Goal: Task Accomplishment & Management: Use online tool/utility

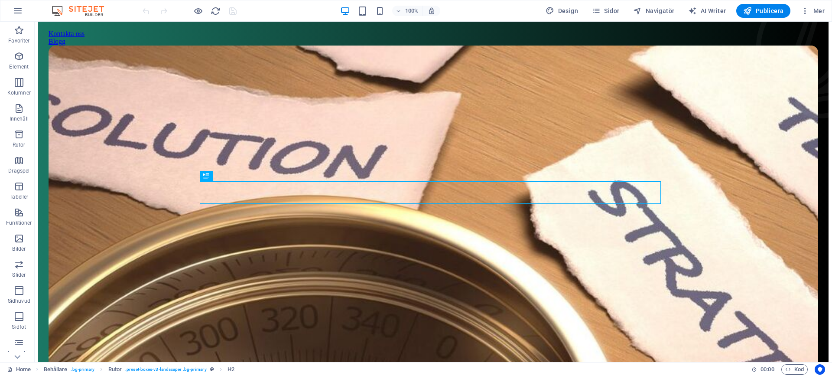
scroll to position [231, 0]
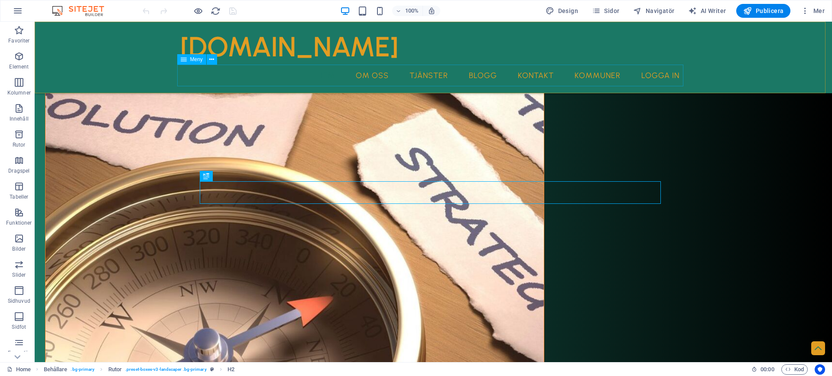
click at [428, 78] on nav "Hem Om oss Tjänster Blogg Kontakt Kommuner Logga in" at bounding box center [433, 76] width 506 height 22
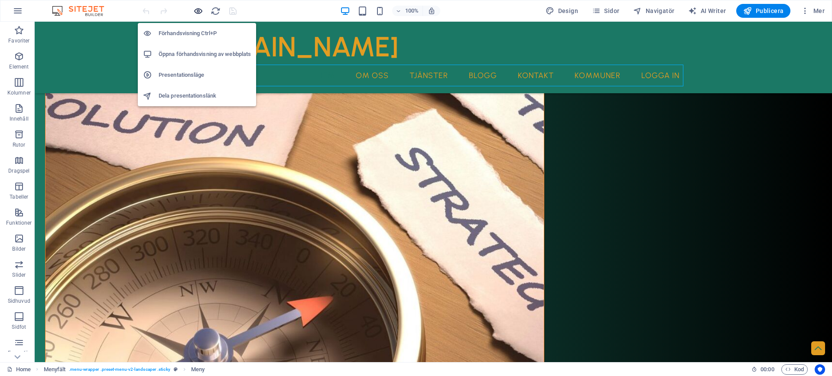
click at [197, 14] on icon "button" at bounding box center [198, 11] width 10 height 10
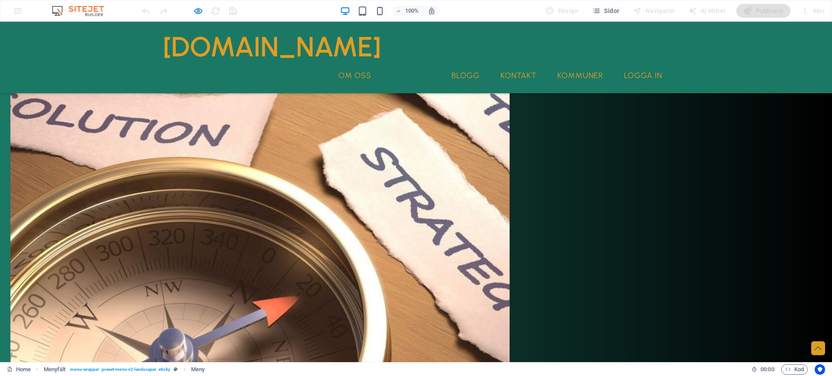
click at [401, 73] on link "Tjänster" at bounding box center [411, 76] width 52 height 22
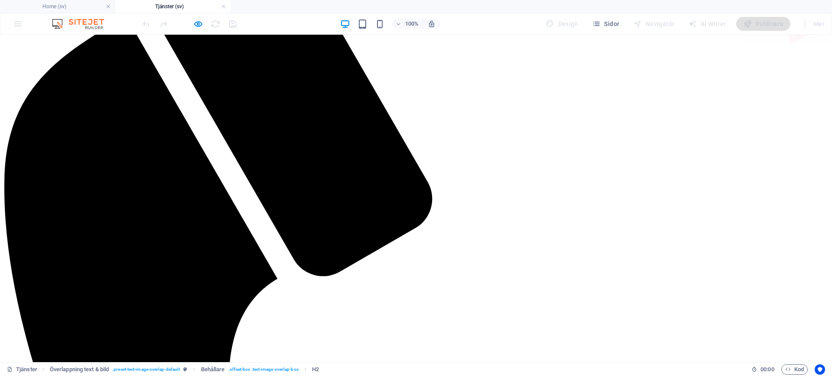
scroll to position [217, 0]
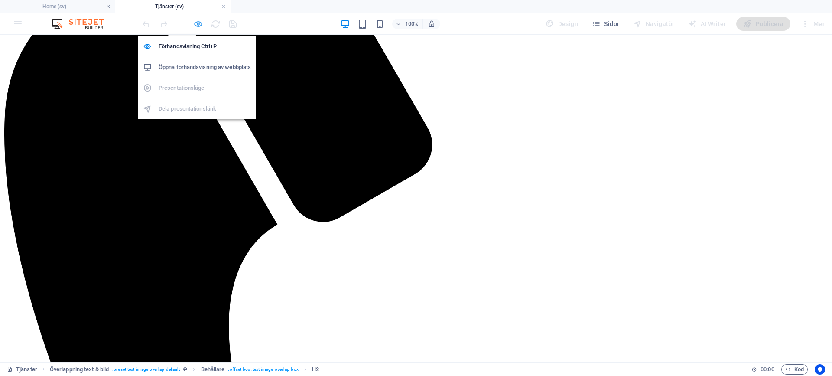
click at [197, 27] on icon "button" at bounding box center [198, 24] width 10 height 10
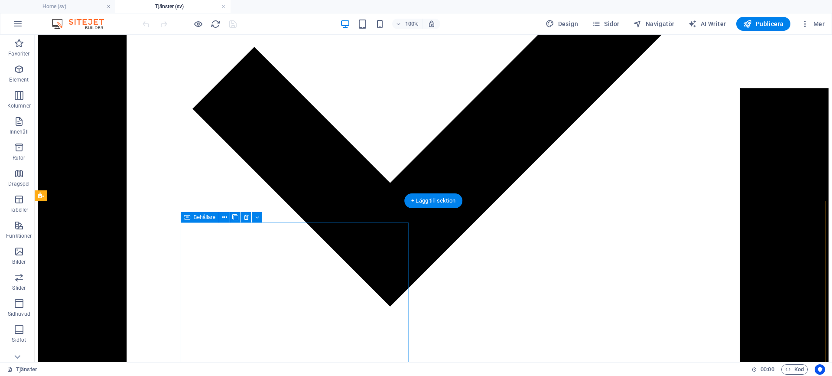
scroll to position [2599, 0]
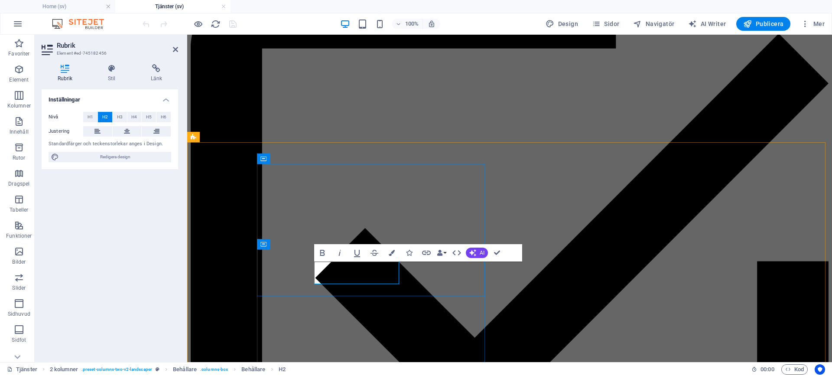
scroll to position [2616, 0]
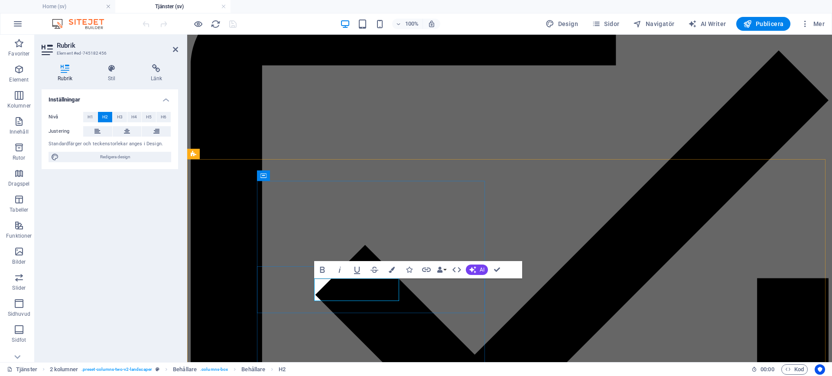
scroll to position [2599, 0]
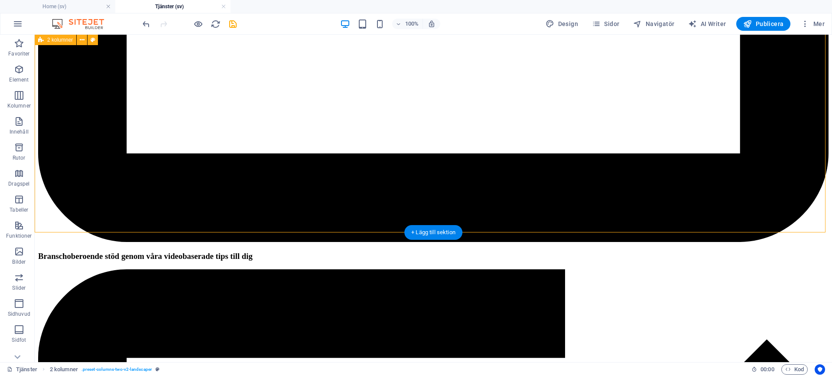
scroll to position [2805, 0]
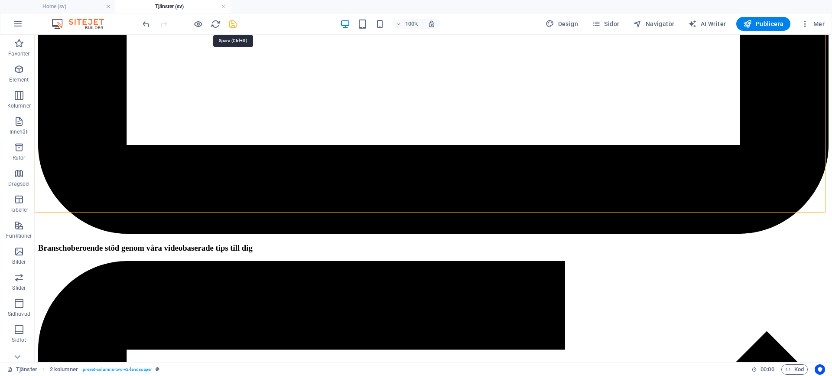
click at [234, 24] on icon "save" at bounding box center [233, 24] width 10 height 10
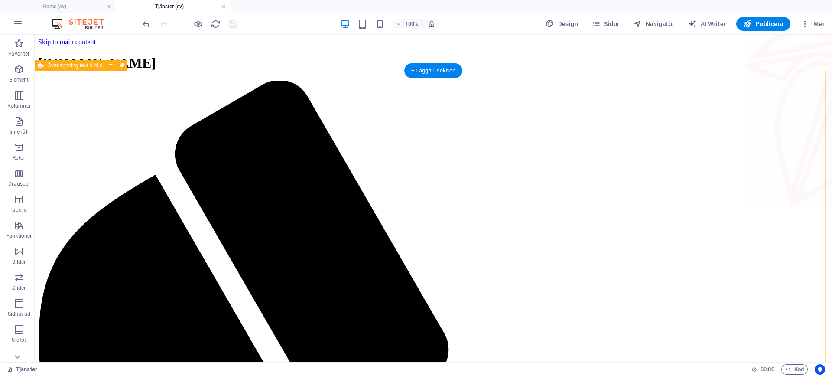
scroll to position [303, 0]
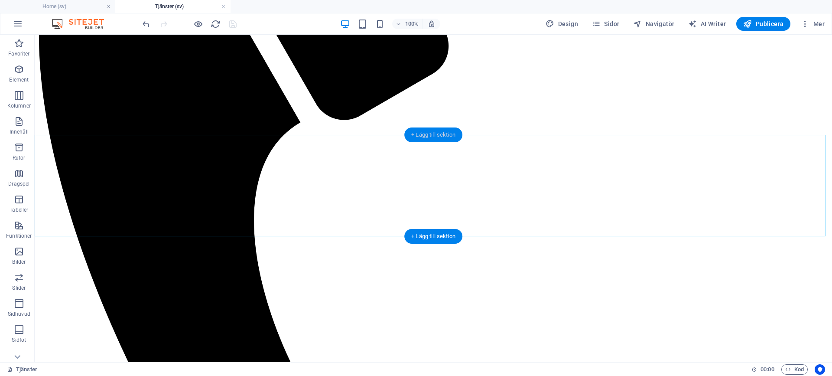
click at [431, 130] on div "+ Lägg till sektion" at bounding box center [433, 134] width 58 height 15
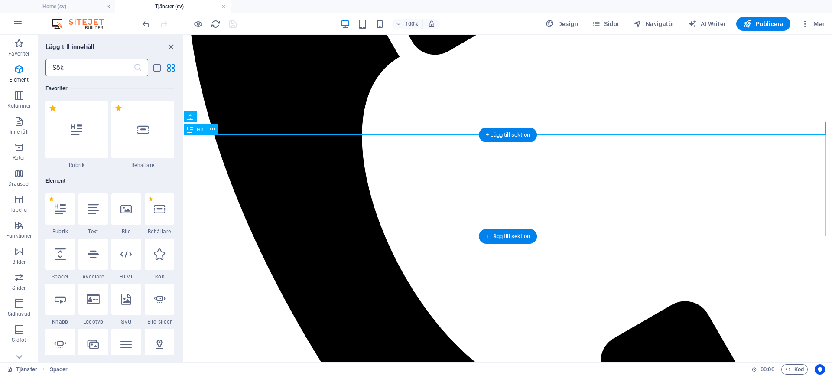
scroll to position [1515, 0]
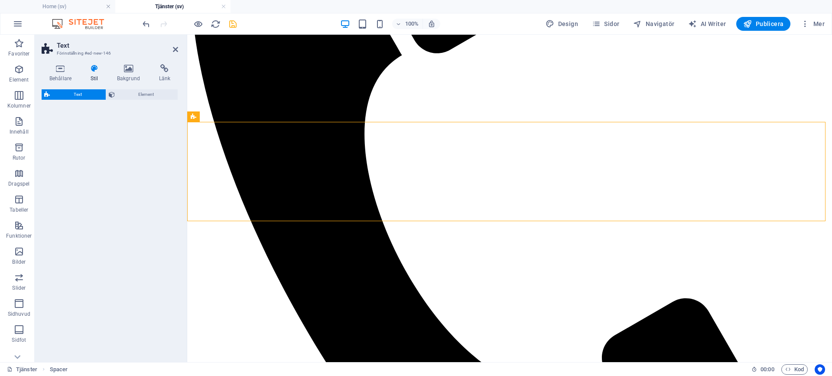
select select "preset-text-v2-default"
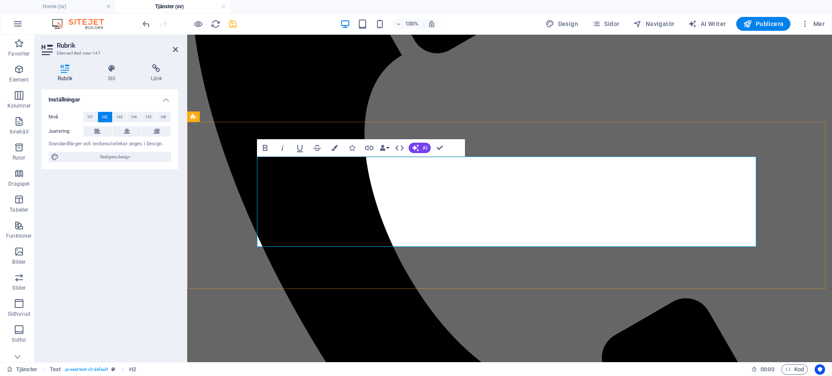
click at [118, 117] on span "H3" at bounding box center [120, 117] width 6 height 10
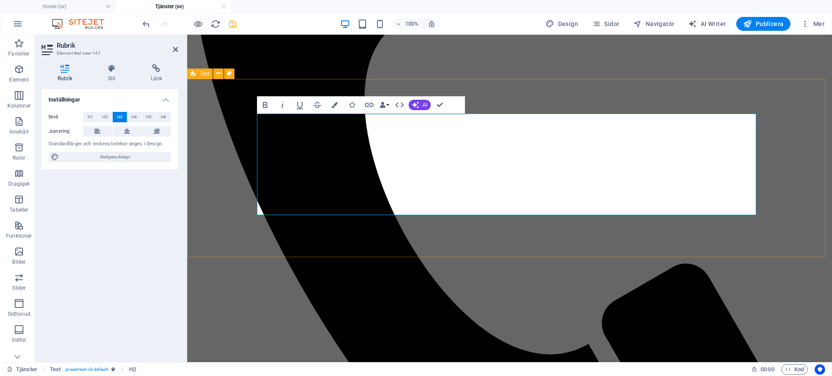
scroll to position [346, 0]
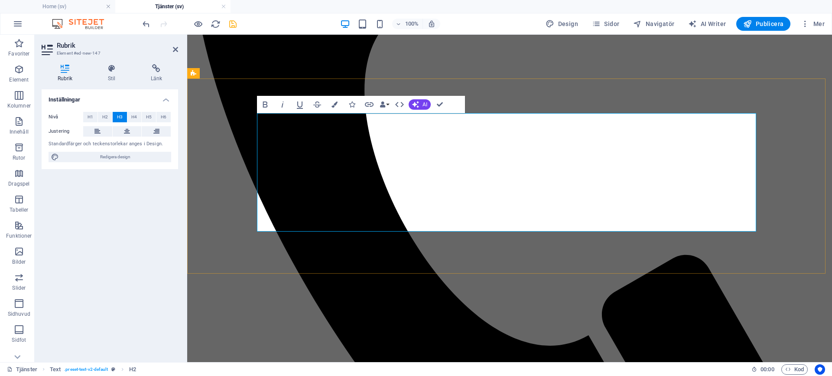
drag, startPoint x: 469, startPoint y: 260, endPoint x: 622, endPoint y: 259, distance: 152.5
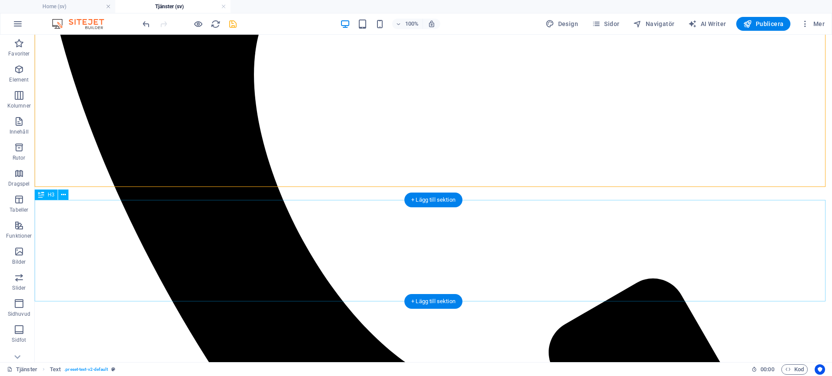
scroll to position [433, 0]
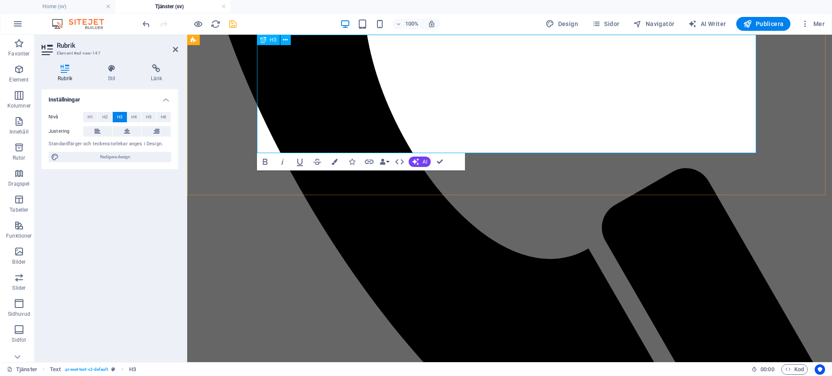
scroll to position [425, 0]
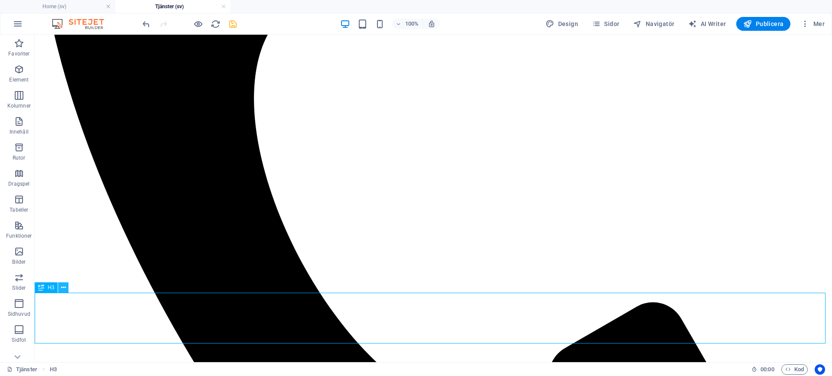
click at [62, 285] on icon at bounding box center [63, 287] width 5 height 9
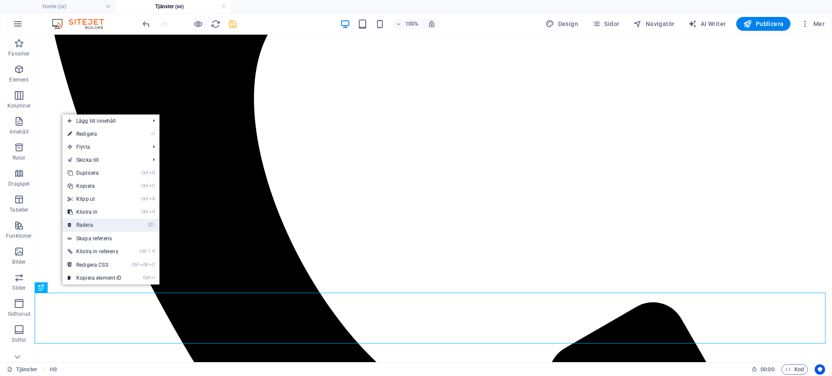
click at [112, 221] on link "⌦ Radera" at bounding box center [94, 224] width 65 height 13
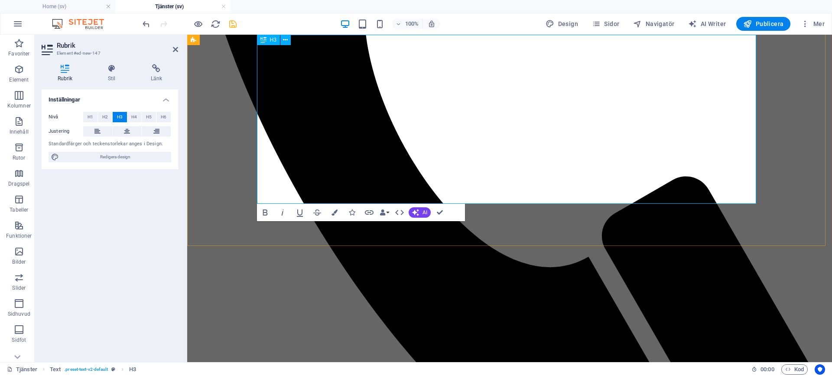
click at [299, 214] on icon "button" at bounding box center [300, 212] width 10 height 10
click at [298, 209] on icon "button" at bounding box center [300, 212] width 10 height 10
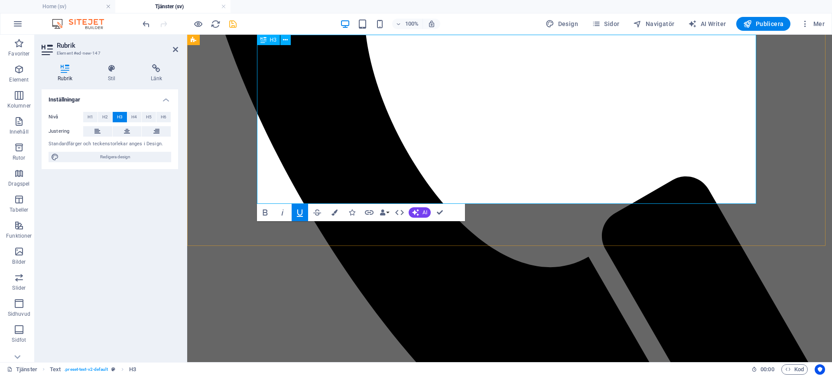
click at [298, 213] on icon "button" at bounding box center [300, 212] width 10 height 10
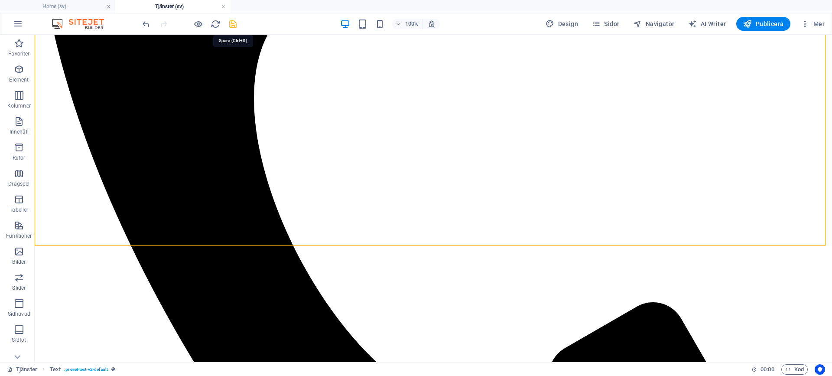
click at [233, 28] on icon "save" at bounding box center [233, 24] width 10 height 10
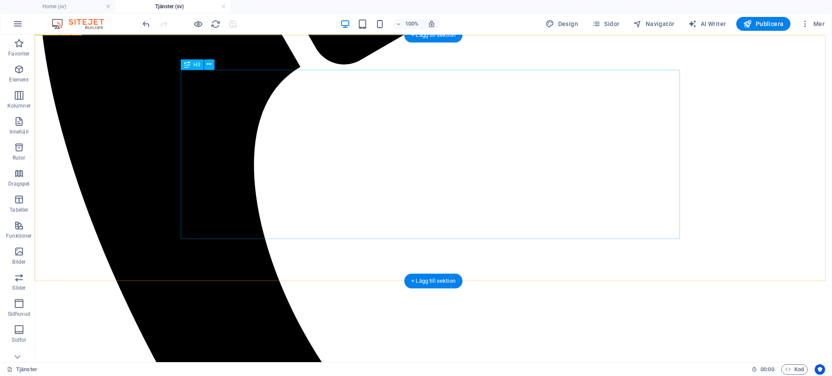
scroll to position [346, 0]
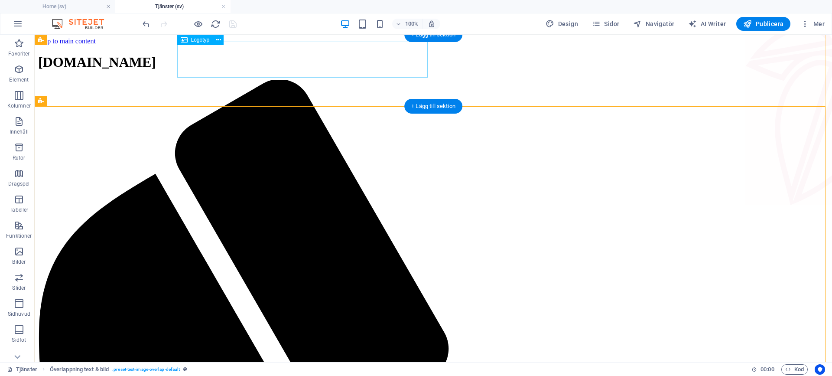
scroll to position [0, 0]
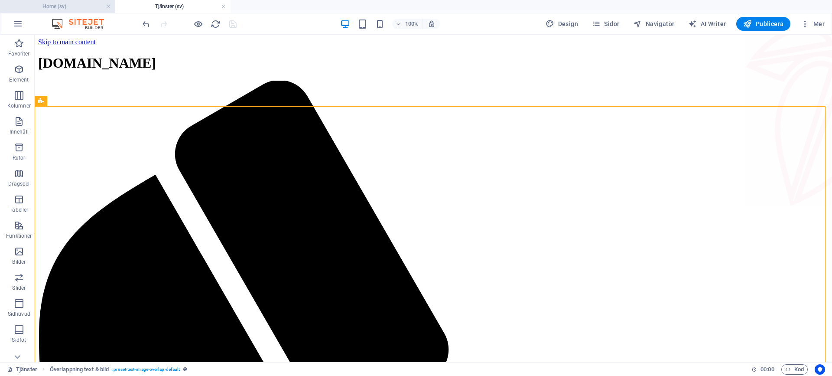
click at [58, 7] on h4 "Home (sv)" at bounding box center [57, 7] width 115 height 10
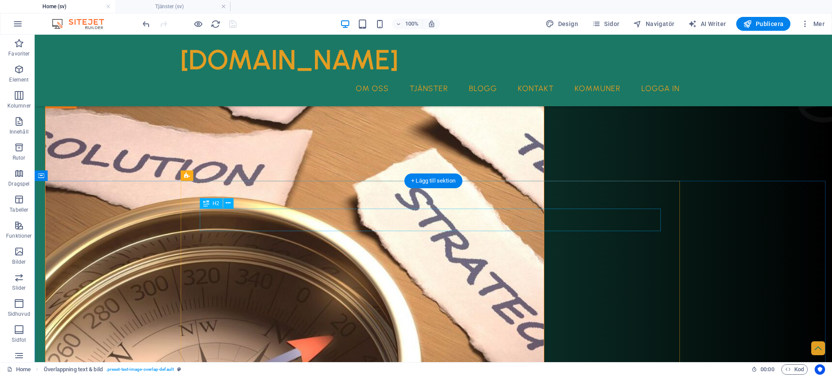
scroll to position [217, 0]
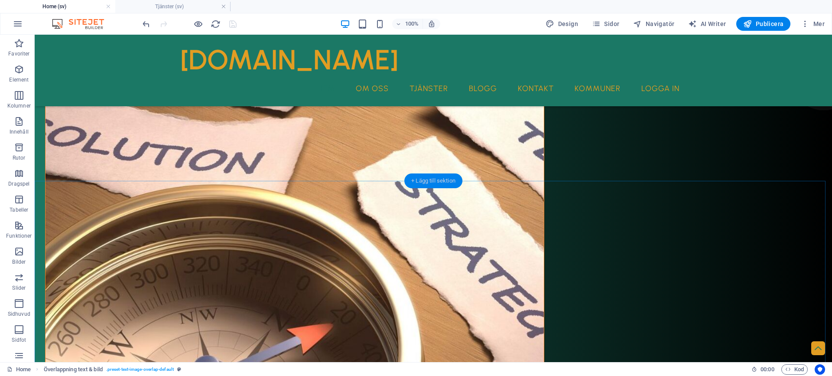
click at [429, 186] on div "+ Lägg till sektion" at bounding box center [433, 180] width 58 height 15
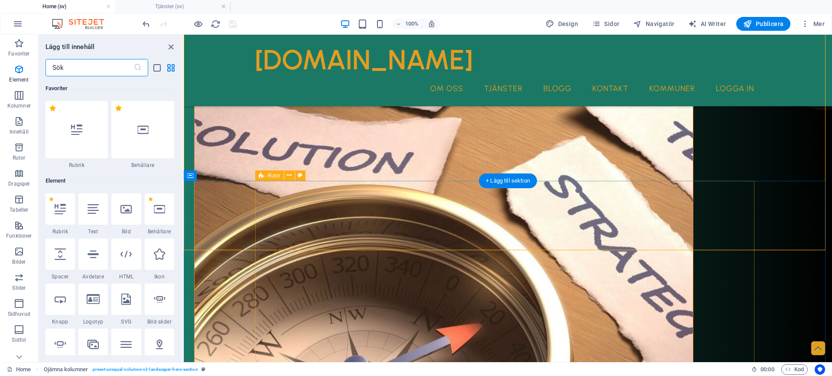
scroll to position [1515, 0]
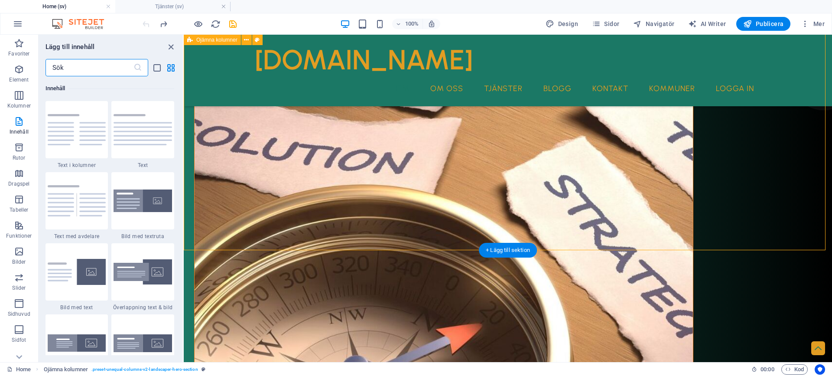
click at [315, 159] on div "Vi hjälper dig som småföretagare till en tillvaro med en anställds ekonomiska t…" at bounding box center [508, 296] width 648 height 813
click at [172, 49] on icon "close panel" at bounding box center [171, 47] width 10 height 10
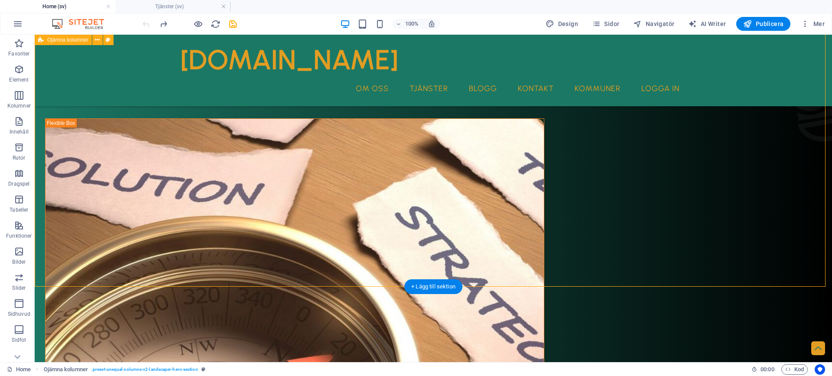
scroll to position [173, 0]
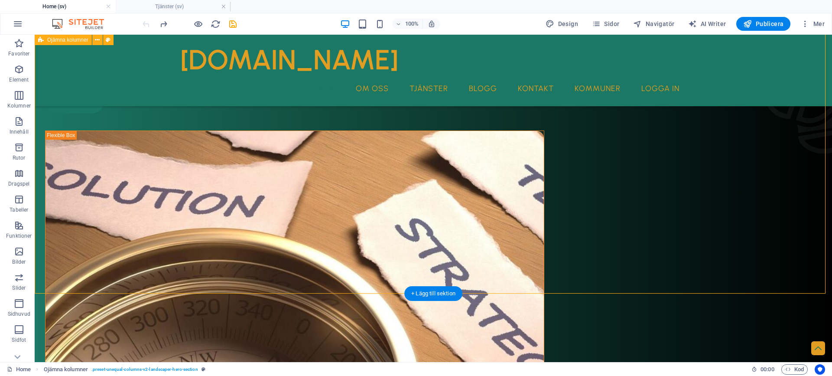
click at [330, 190] on div "Vi hjälper dig som småföretagare till en tillvaro med en anställds ekonomiska t…" at bounding box center [433, 339] width 797 height 813
click at [336, 197] on div "Vi hjälper dig som småföretagare till en tillvaro med en anställds ekonomiska t…" at bounding box center [433, 339] width 797 height 813
click at [139, 208] on div "Vi hjälper dig som småföretagare till en tillvaro med en anställds ekonomiska t…" at bounding box center [433, 339] width 797 height 813
click at [19, 49] on span "Favoriter" at bounding box center [19, 48] width 38 height 21
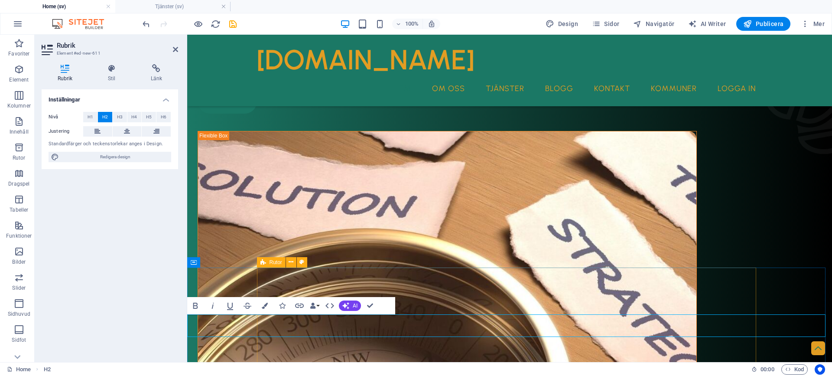
scroll to position [217, 0]
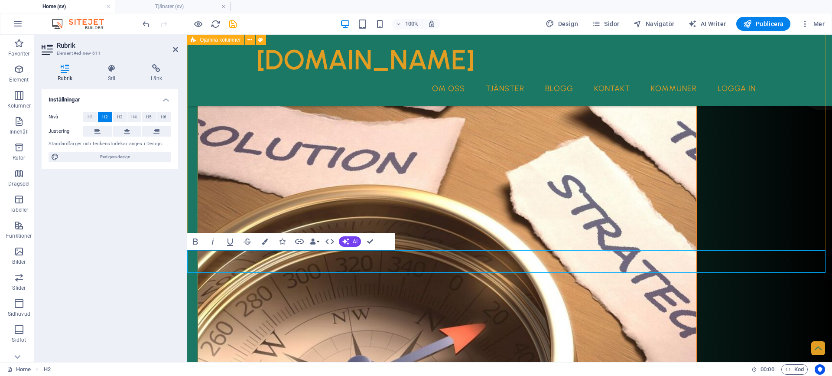
click at [296, 178] on div "Vi hjälper dig som småföretagare till en tillvaro med en anställds ekonomiska t…" at bounding box center [509, 296] width 644 height 813
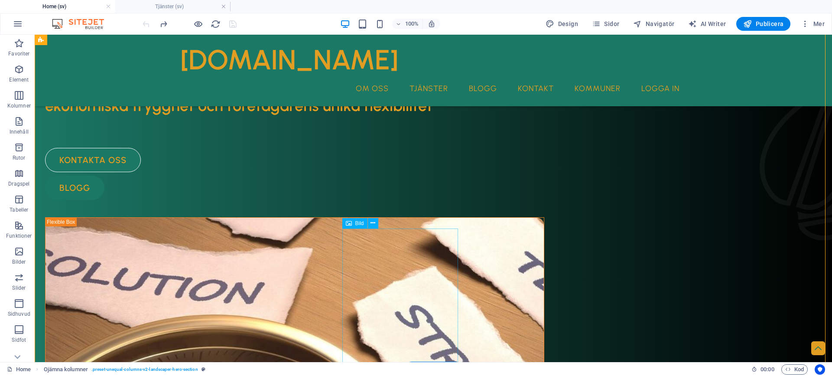
scroll to position [130, 0]
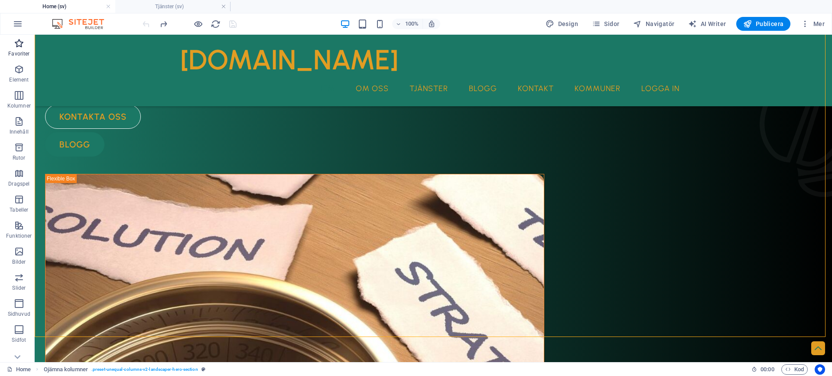
click at [16, 41] on icon "button" at bounding box center [19, 43] width 10 height 10
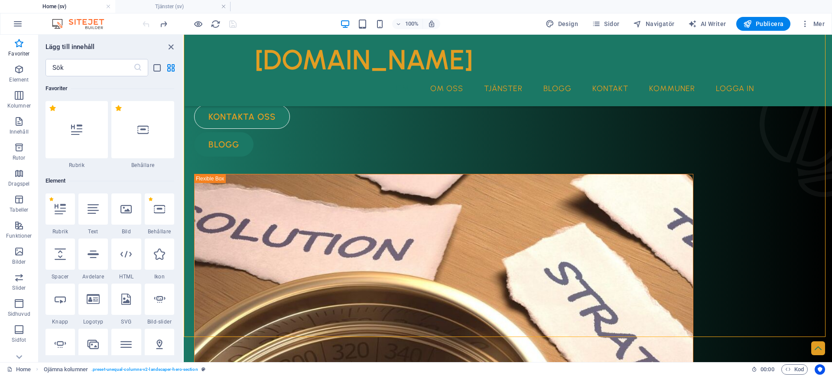
click at [179, 315] on div "Favoriter 1 Star Rubrik 1 Star Behållare Element 1 Star Rubrik 1 Star Text 1 St…" at bounding box center [111, 215] width 144 height 278
click at [495, 265] on div "+ Lägg till sektion" at bounding box center [508, 267] width 58 height 15
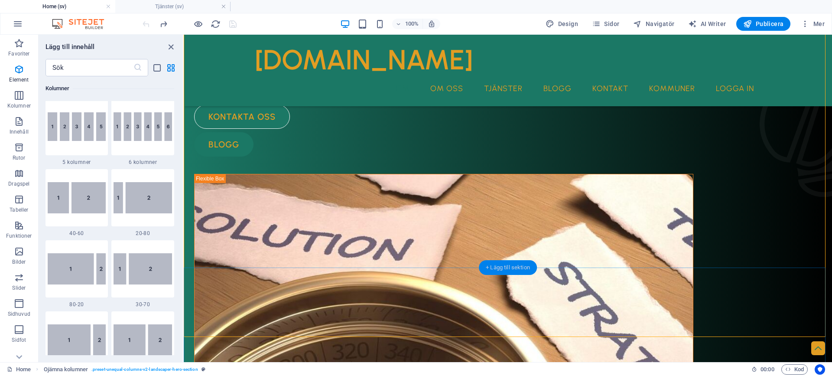
scroll to position [1515, 0]
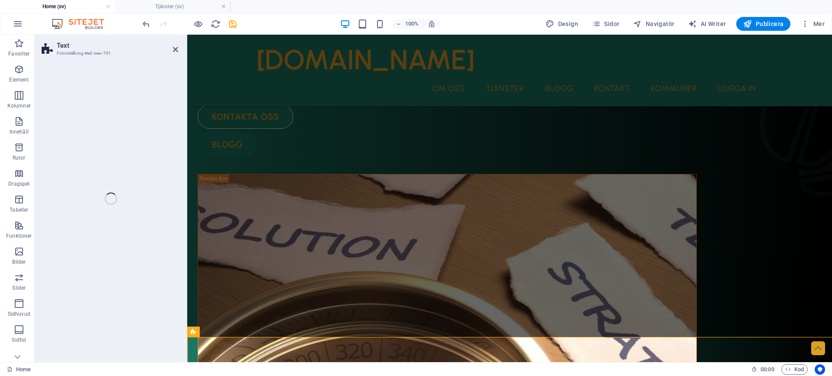
select select "preset-text-v2-default"
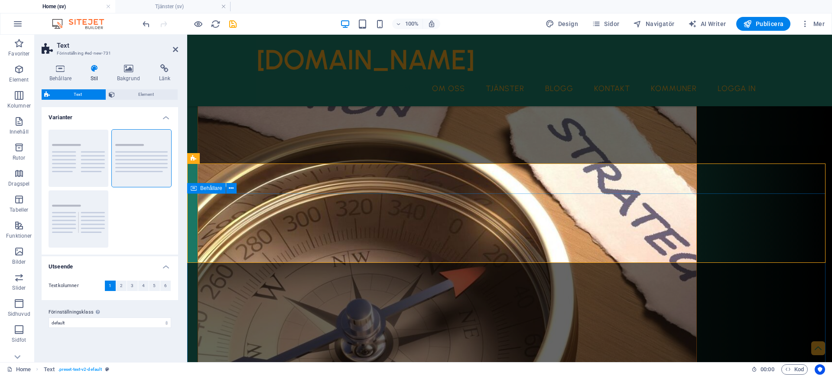
scroll to position [260, 0]
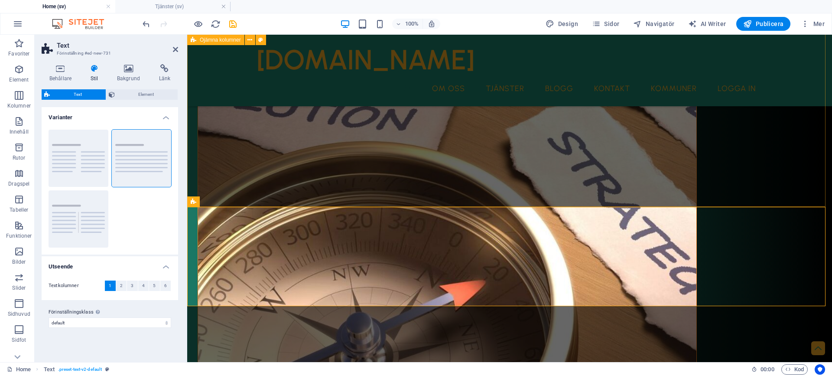
click at [300, 176] on div "Vi hjälper dig som småföretagare till en tillvaro med en anställds ekonomiska t…" at bounding box center [509, 252] width 644 height 813
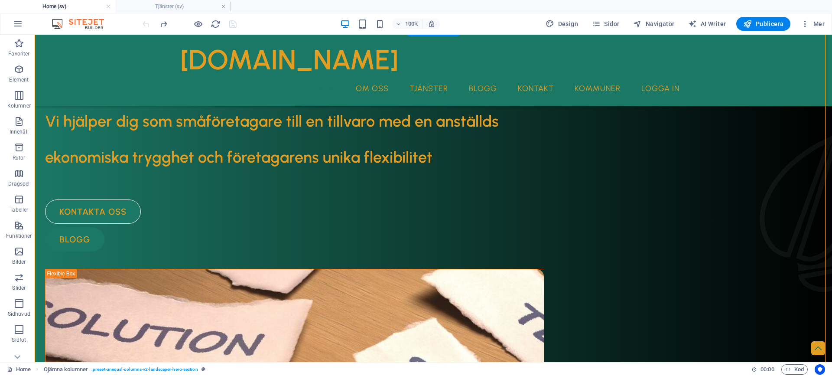
scroll to position [130, 0]
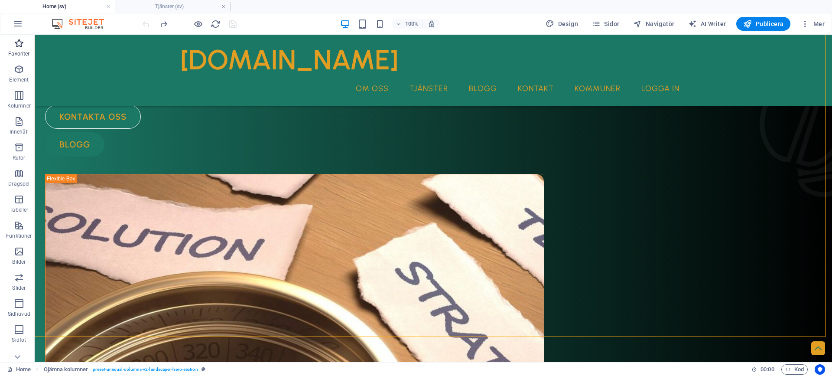
click at [17, 43] on icon "button" at bounding box center [19, 43] width 10 height 10
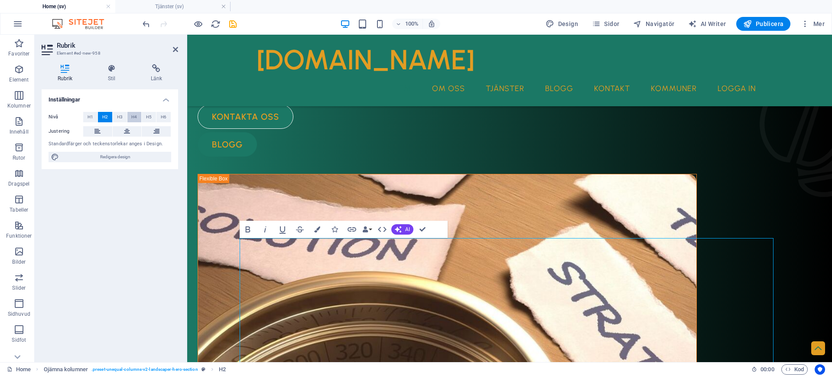
click at [133, 117] on span "H4" at bounding box center [134, 117] width 6 height 10
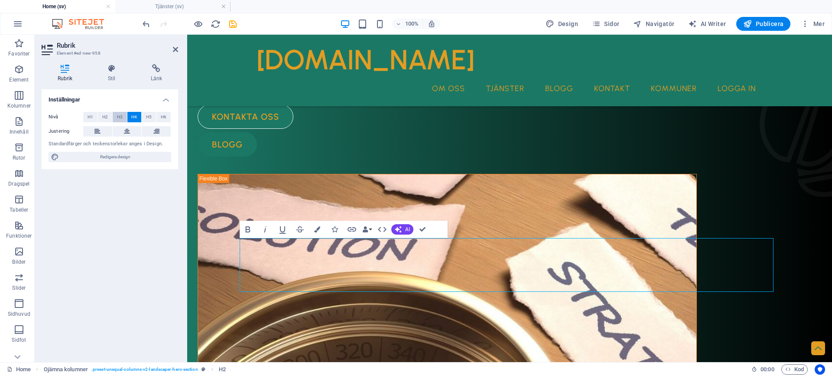
click at [120, 118] on span "H3" at bounding box center [120, 117] width 6 height 10
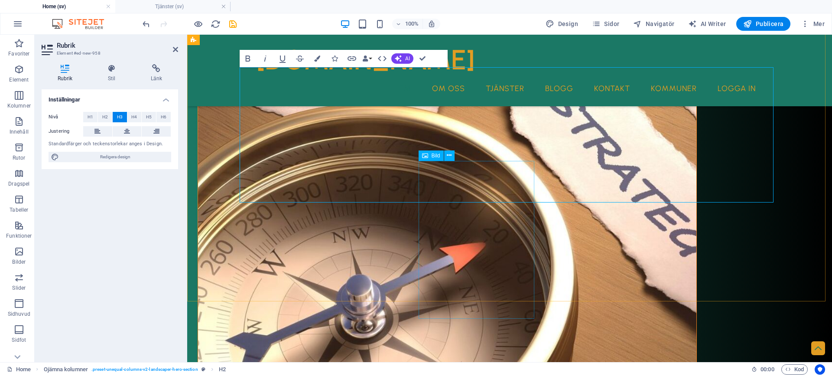
scroll to position [303, 0]
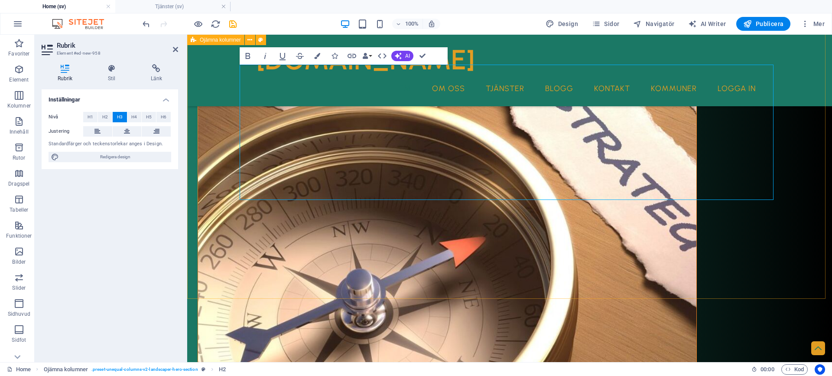
click at [215, 206] on div "Vi hjälper dig som småföretagare till en tillvaro med en anställds ekonomiska t…" at bounding box center [509, 277] width 644 height 948
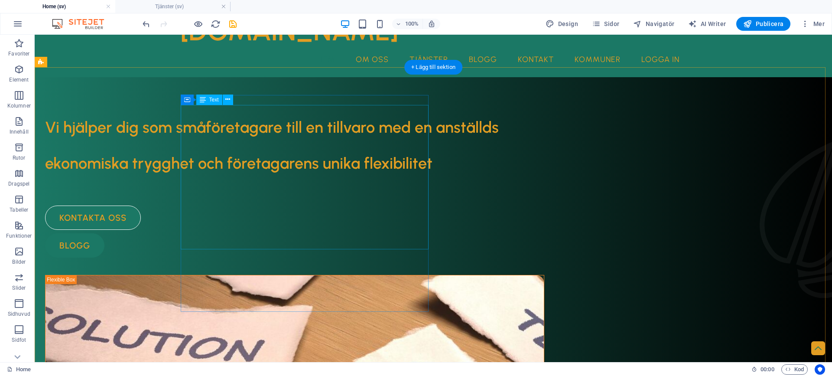
scroll to position [43, 0]
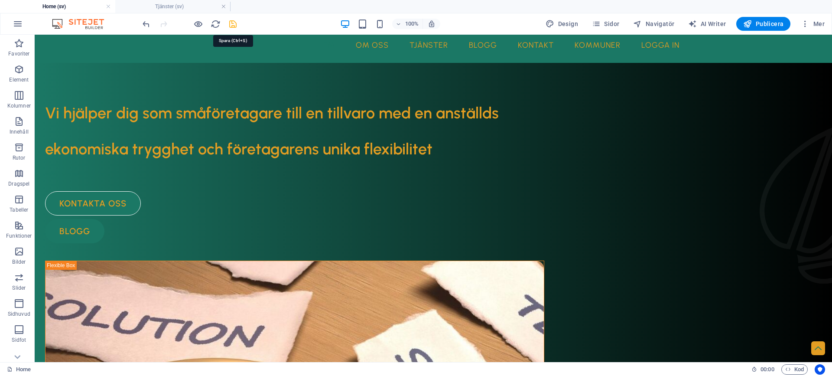
click at [234, 26] on icon "save" at bounding box center [233, 24] width 10 height 10
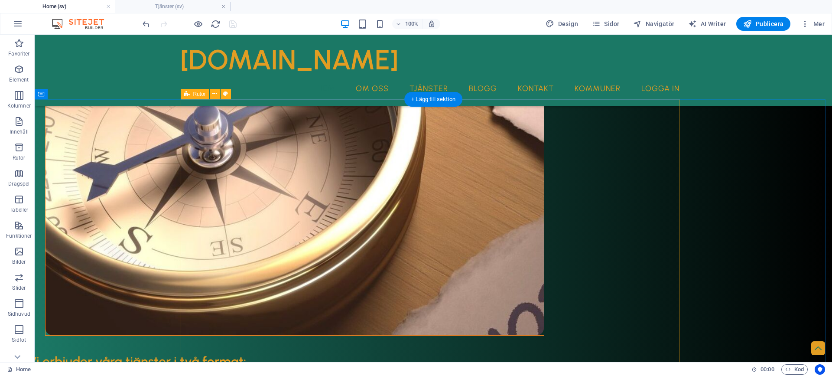
scroll to position [476, 0]
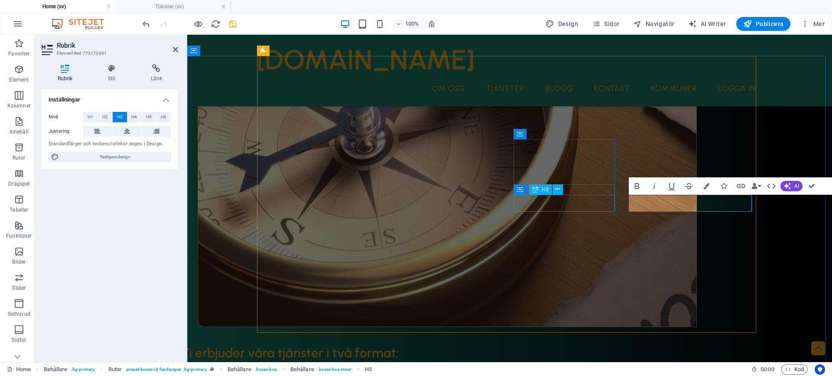
scroll to position [0, 0]
click at [131, 117] on span "H4" at bounding box center [134, 117] width 6 height 10
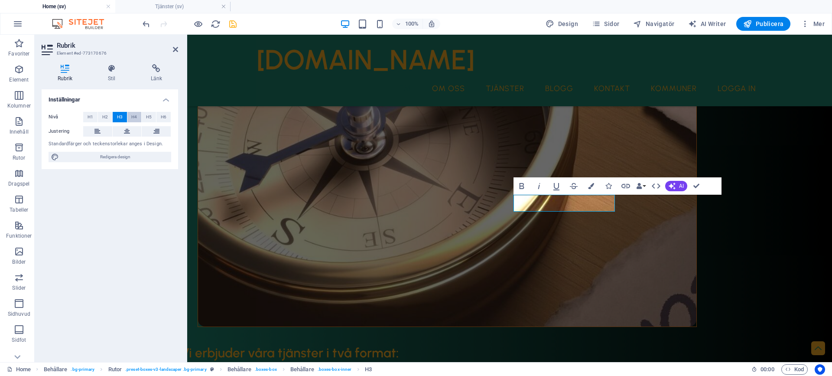
click at [136, 120] on span "H4" at bounding box center [134, 117] width 6 height 10
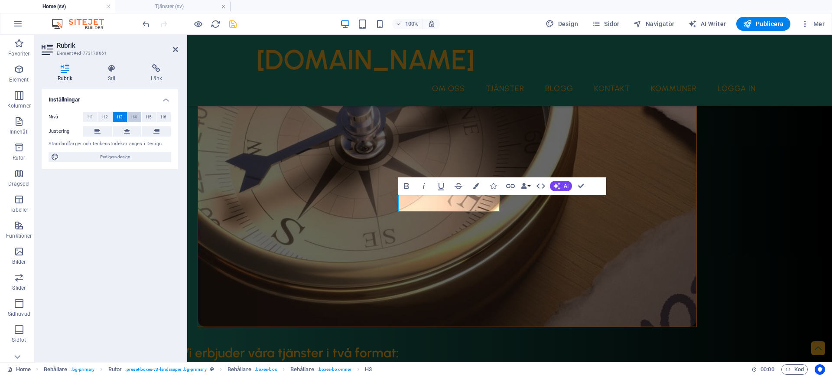
click at [133, 116] on span "H4" at bounding box center [134, 117] width 6 height 10
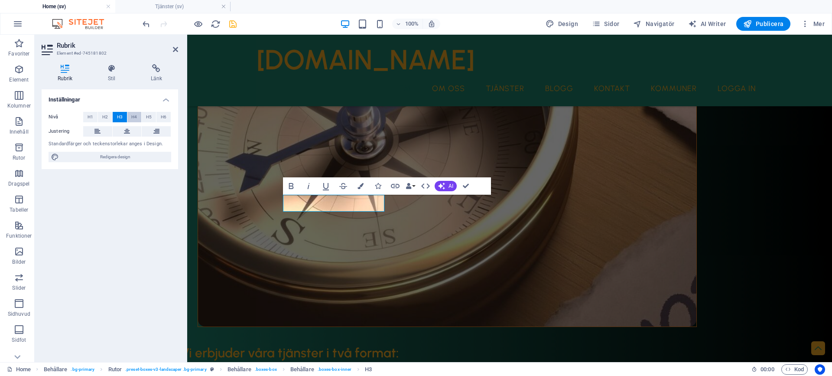
click at [133, 116] on span "H4" at bounding box center [134, 117] width 6 height 10
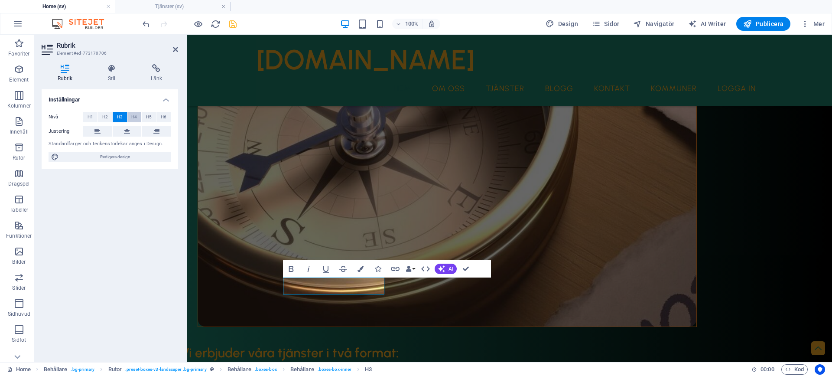
click at [134, 117] on span "H4" at bounding box center [134, 117] width 6 height 10
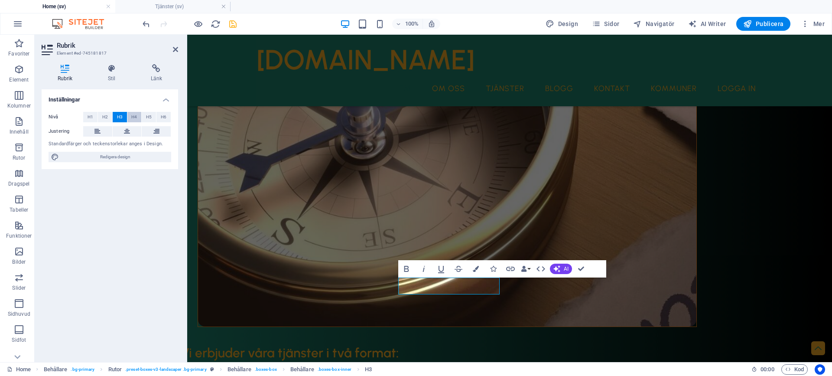
click at [131, 118] on button "H4" at bounding box center [134, 117] width 14 height 10
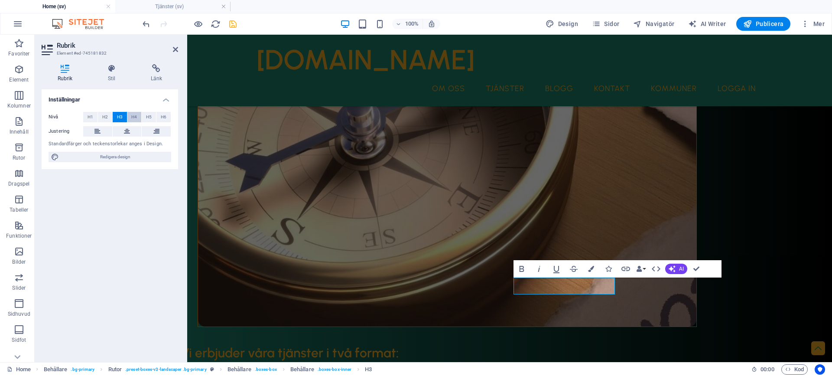
click at [137, 116] on button "H4" at bounding box center [134, 117] width 14 height 10
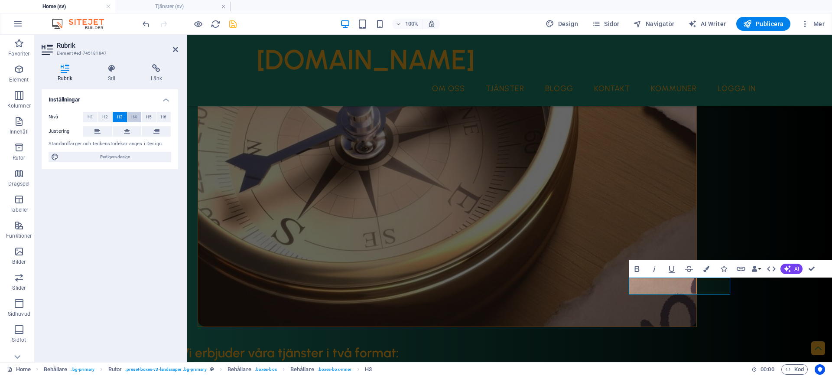
click at [135, 115] on span "H4" at bounding box center [134, 117] width 6 height 10
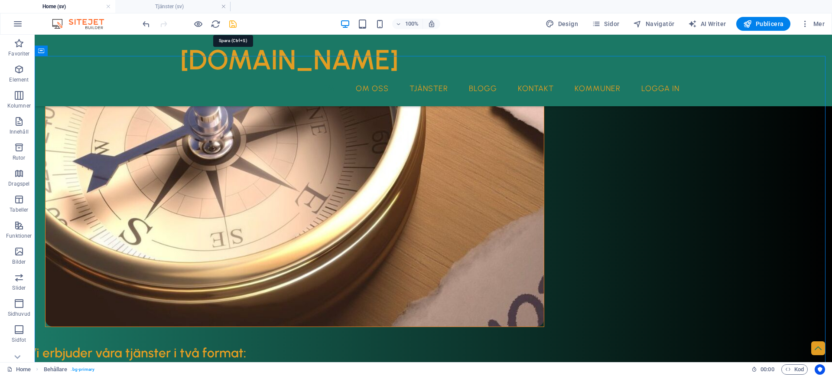
click at [234, 25] on icon "save" at bounding box center [233, 24] width 10 height 10
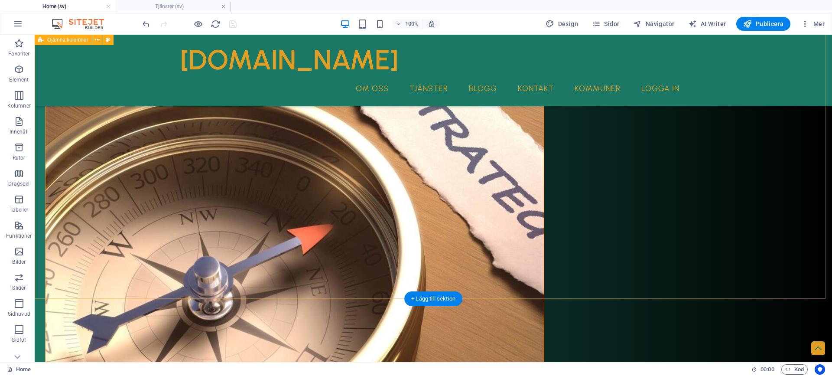
scroll to position [303, 0]
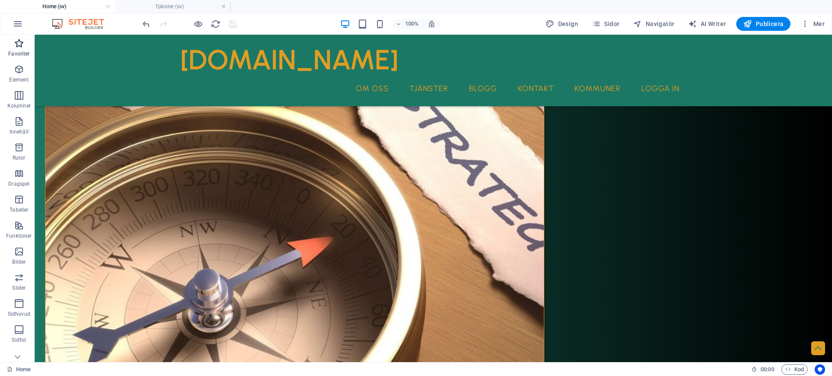
click at [17, 45] on icon "button" at bounding box center [19, 43] width 10 height 10
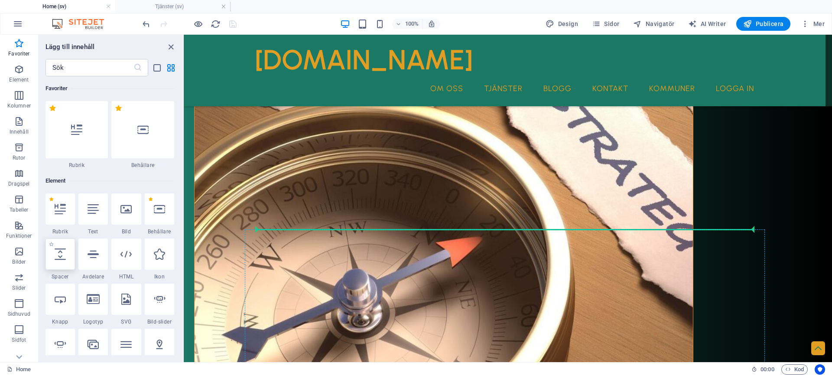
select select "px"
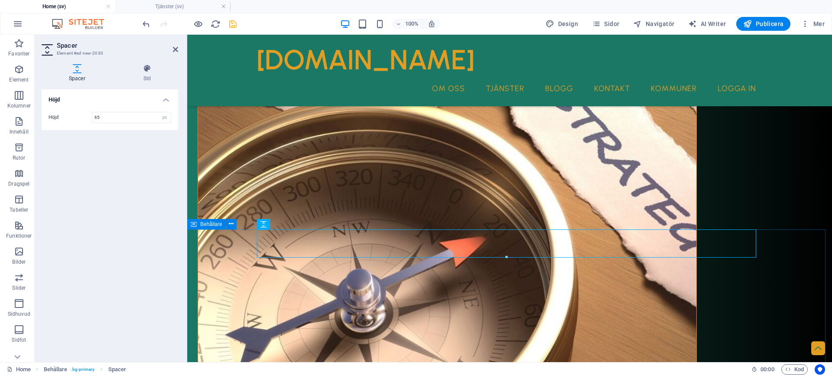
type input "65"
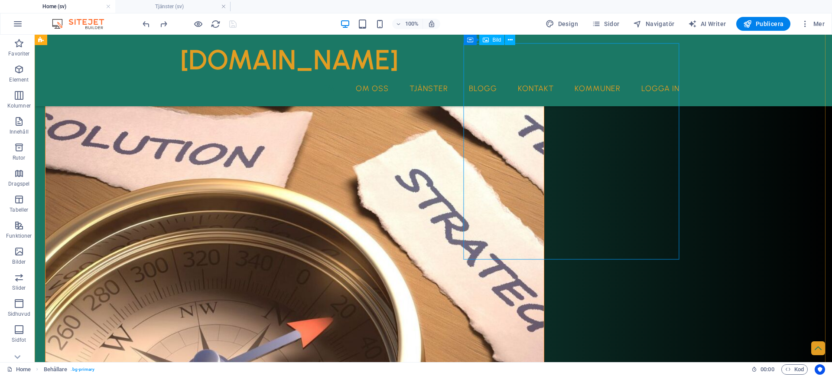
scroll to position [87, 0]
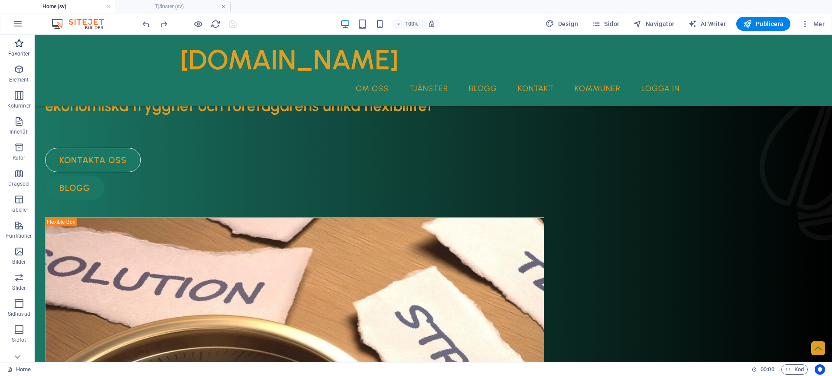
click at [16, 49] on span "Favoriter" at bounding box center [19, 48] width 38 height 21
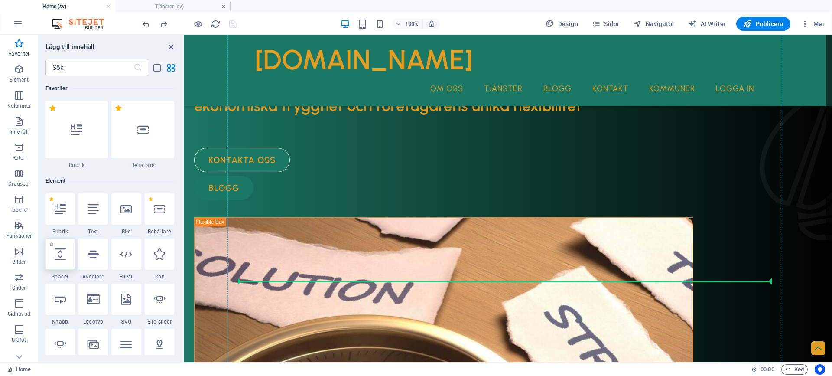
select select "px"
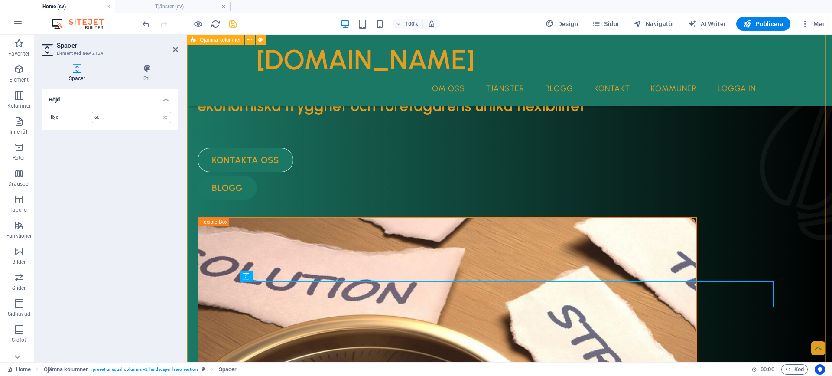
type input "60"
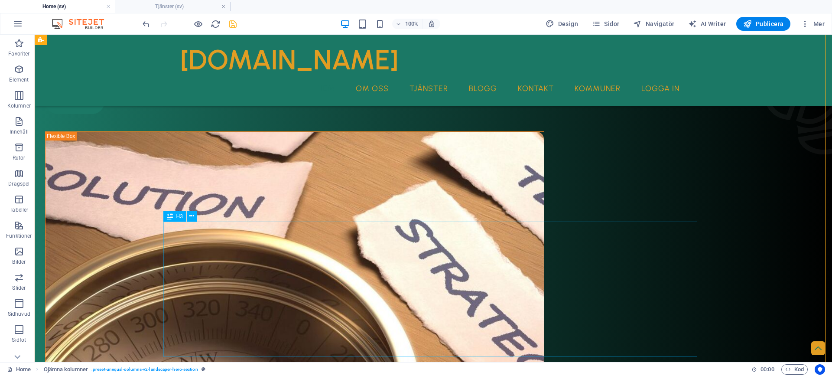
scroll to position [173, 0]
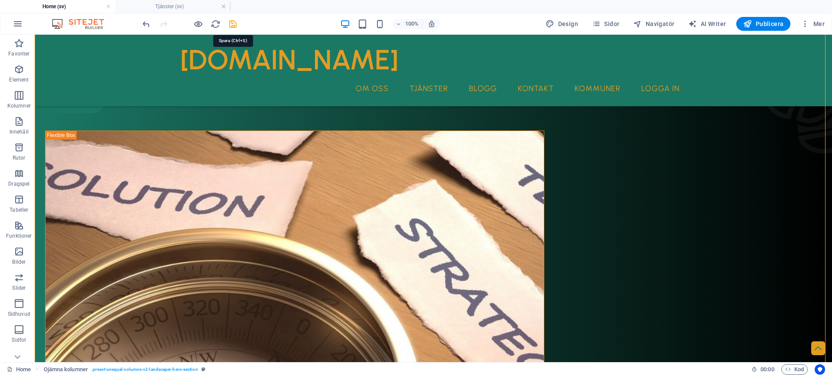
click at [233, 26] on icon "save" at bounding box center [233, 24] width 10 height 10
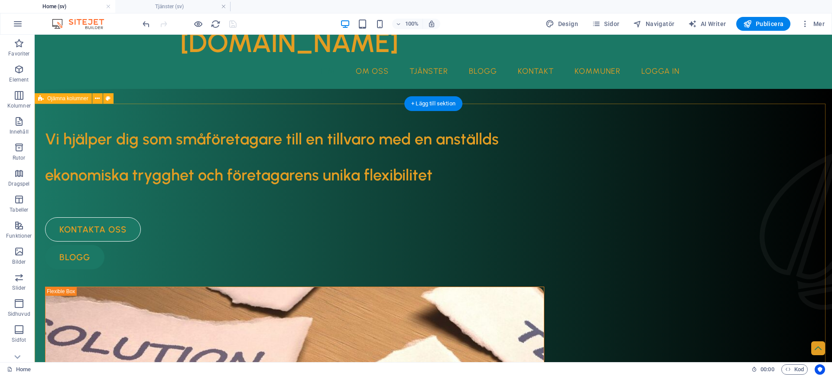
scroll to position [43, 0]
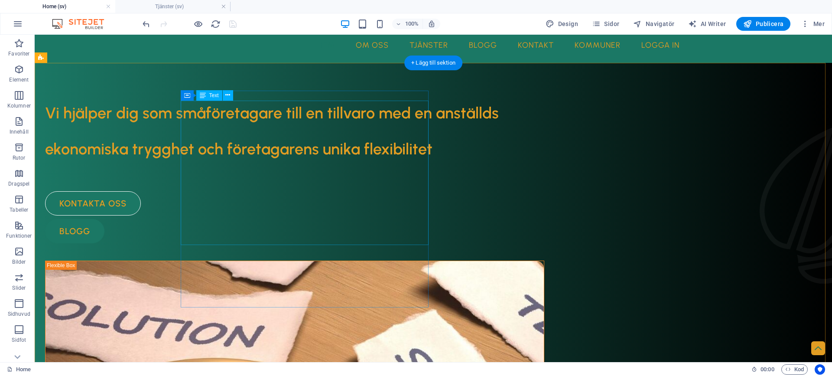
click at [339, 127] on div "Vi hjälper dig som småföretagare till en tillvaro med en anställds ekonomiska t…" at bounding box center [294, 127] width 499 height 72
click at [340, 126] on div "Vi hjälper dig som småföretagare till en tillvaro med en anställds ekonomiska t…" at bounding box center [294, 127] width 499 height 72
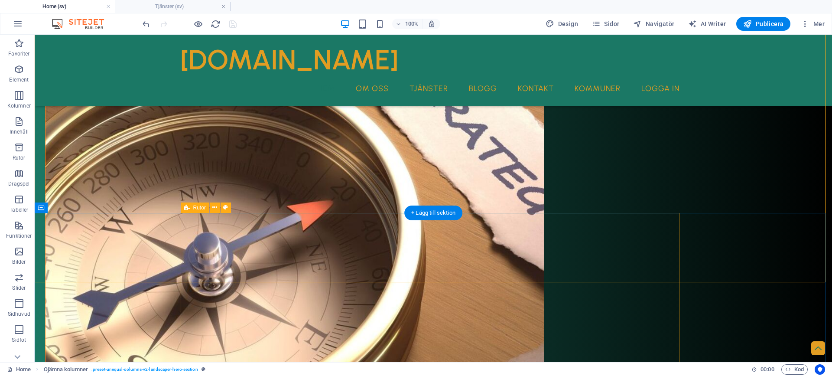
scroll to position [346, 0]
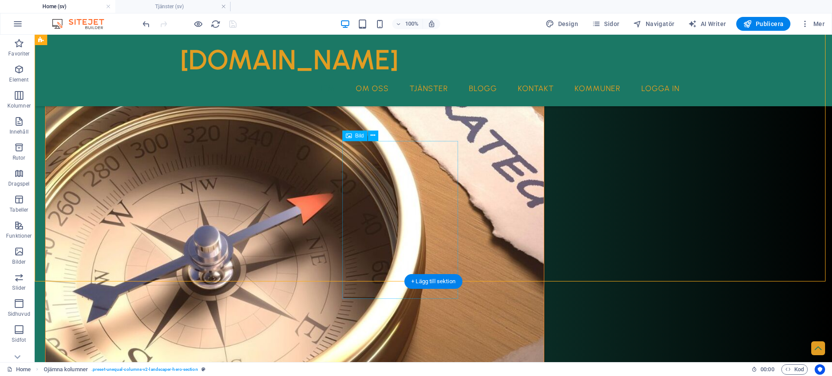
select select "px"
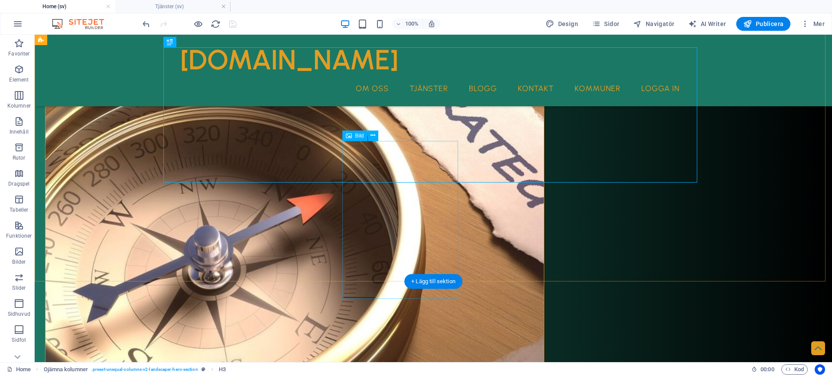
select select "px"
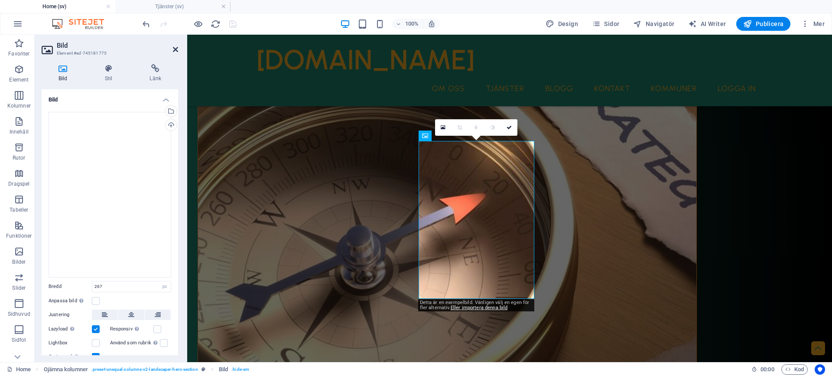
click at [173, 47] on icon at bounding box center [175, 49] width 5 height 7
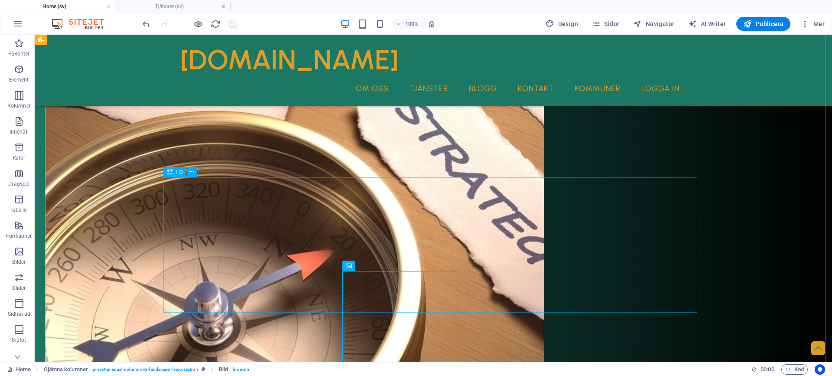
scroll to position [217, 0]
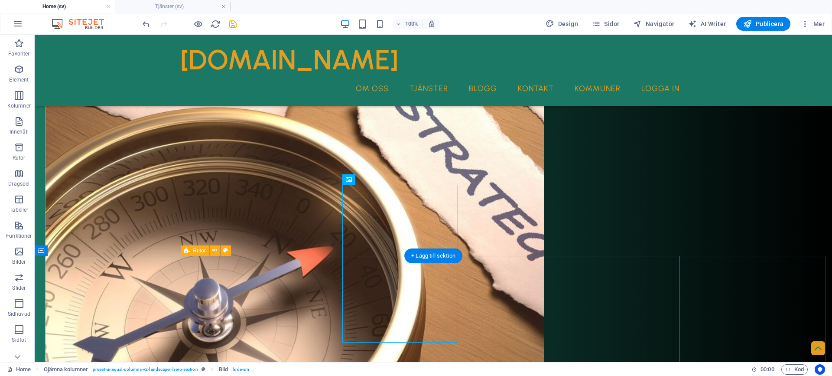
scroll to position [303, 0]
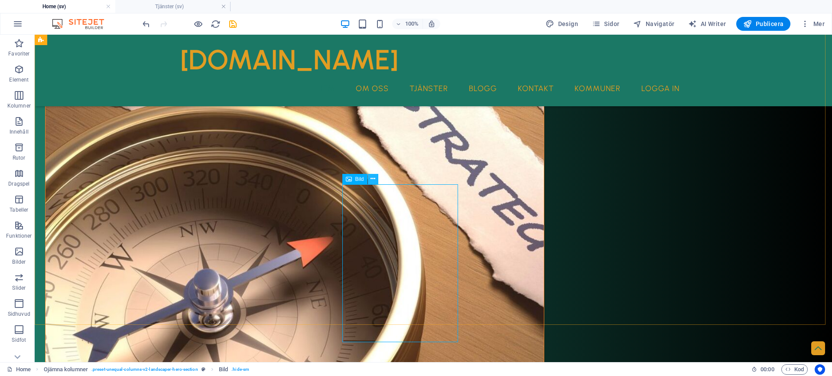
click at [372, 178] on icon at bounding box center [372, 178] width 5 height 9
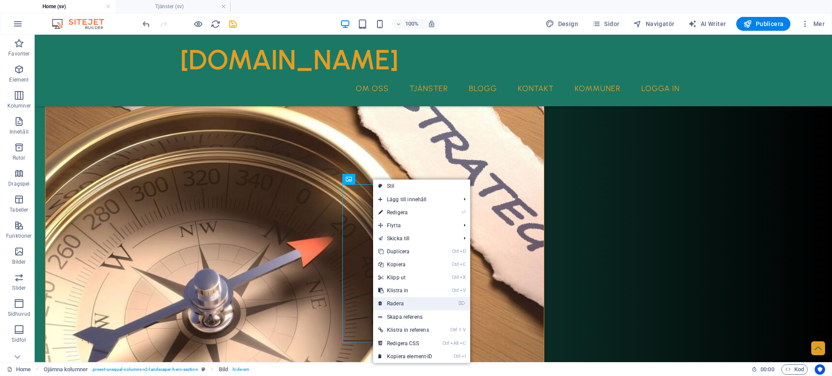
click at [402, 304] on link "⌦ Radera" at bounding box center [405, 303] width 65 height 13
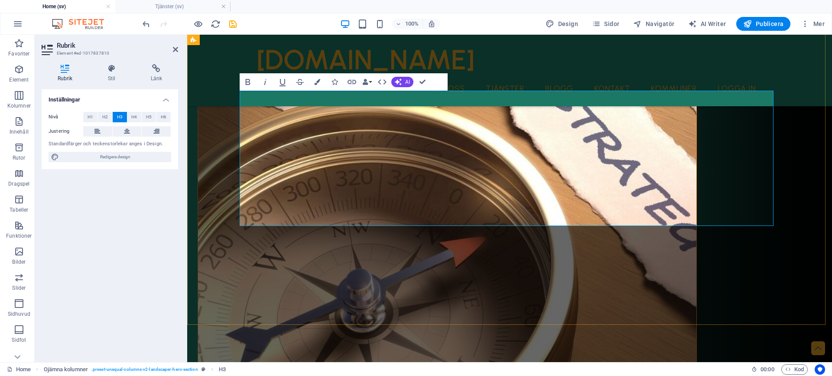
click at [282, 80] on icon "button" at bounding box center [282, 82] width 10 height 10
click at [282, 78] on icon "button" at bounding box center [282, 82] width 10 height 10
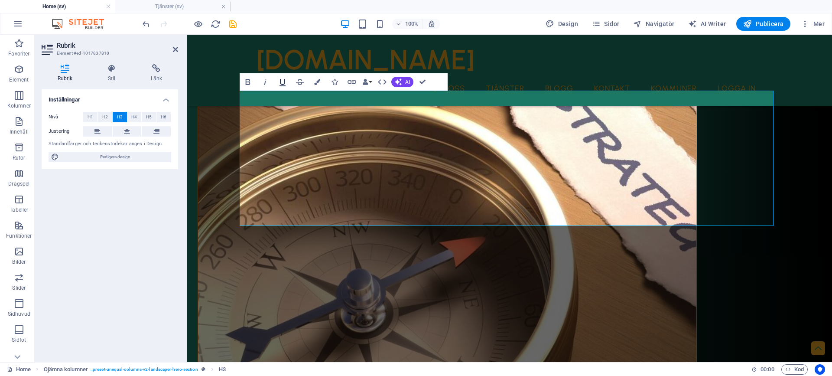
click at [281, 84] on icon "button" at bounding box center [282, 82] width 6 height 7
click at [222, 220] on div "Vi hjälper dig som småföretagare till en tillvaro med en anställds ekonomiska t…" at bounding box center [509, 290] width 644 height 974
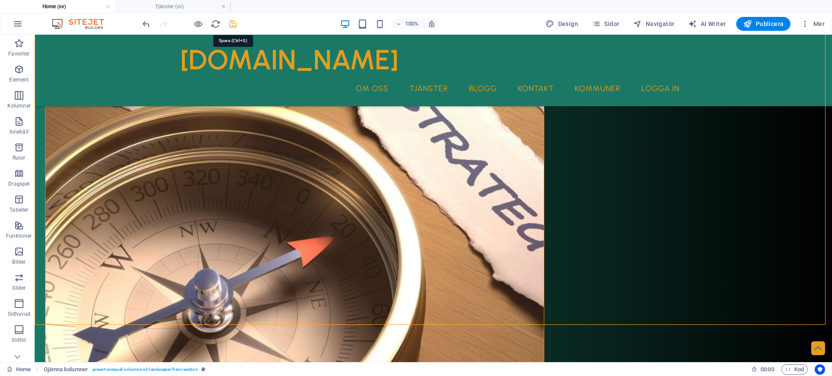
click at [233, 25] on icon "save" at bounding box center [233, 24] width 10 height 10
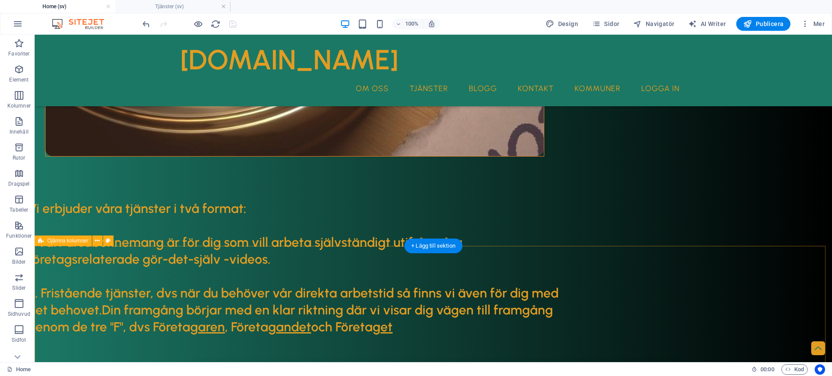
scroll to position [650, 0]
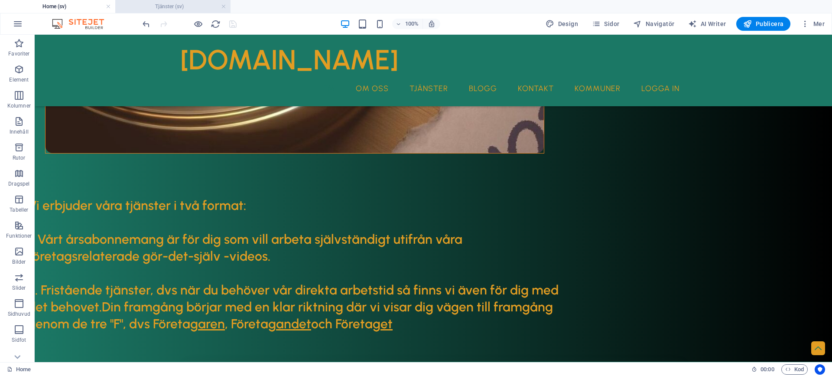
click at [173, 5] on h4 "Tjänster (sv)" at bounding box center [172, 7] width 115 height 10
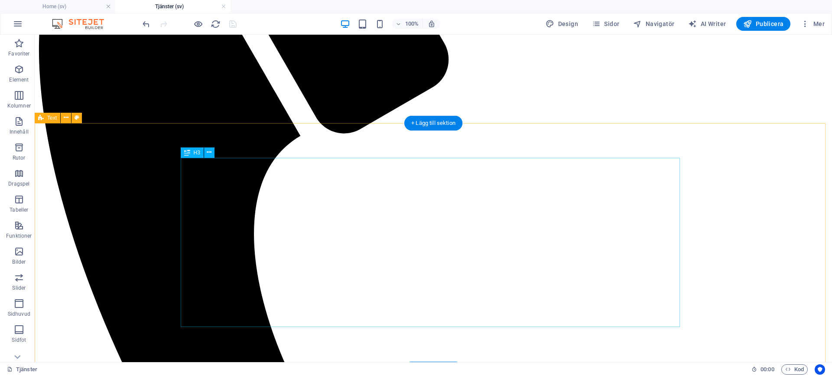
scroll to position [303, 0]
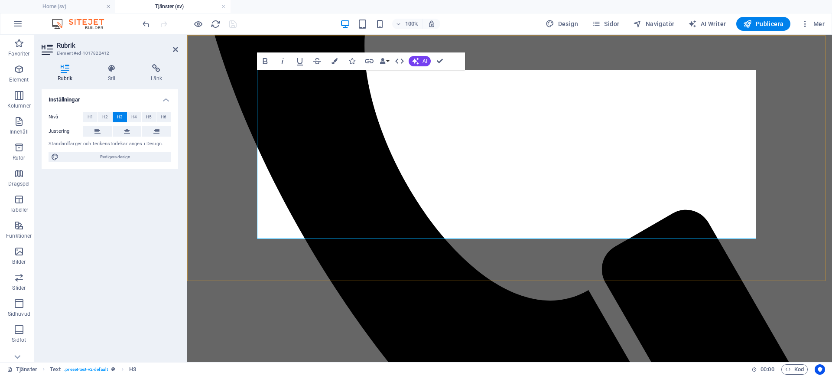
scroll to position [390, 0]
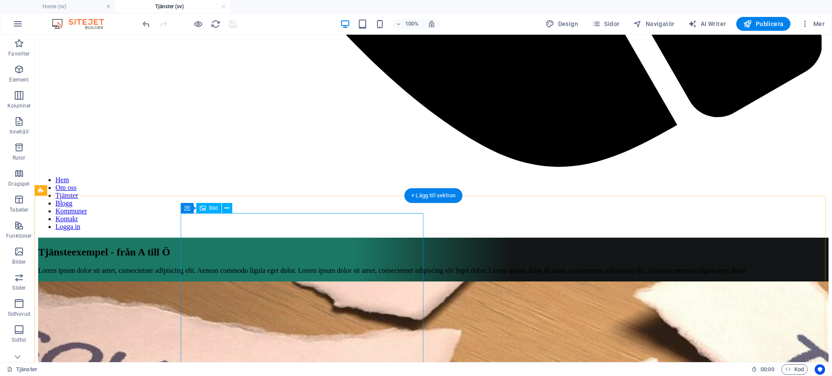
scroll to position [1039, 0]
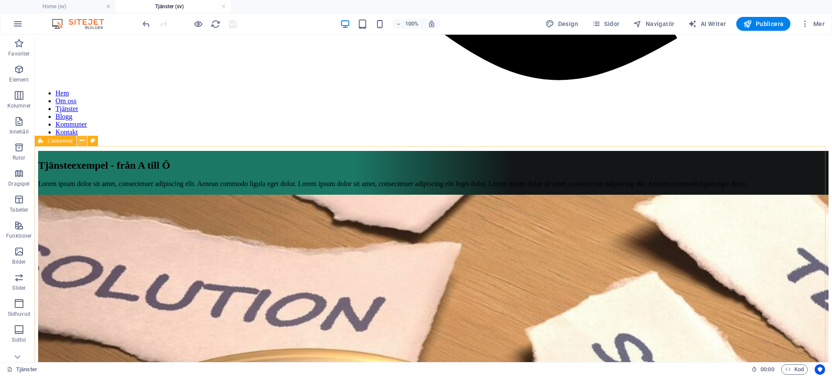
click at [83, 142] on icon at bounding box center [82, 140] width 5 height 9
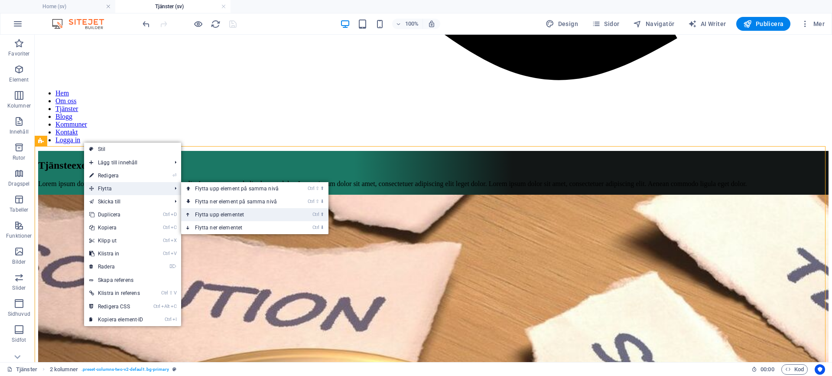
click at [212, 214] on link "Ctrl ⬆ Flytta upp elementet" at bounding box center [238, 214] width 115 height 13
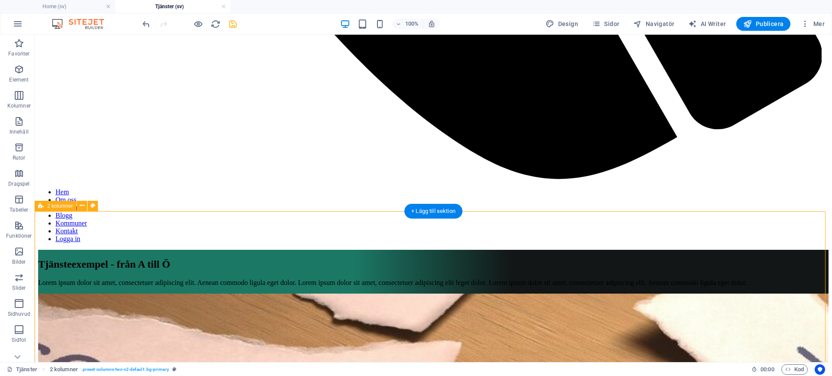
scroll to position [953, 0]
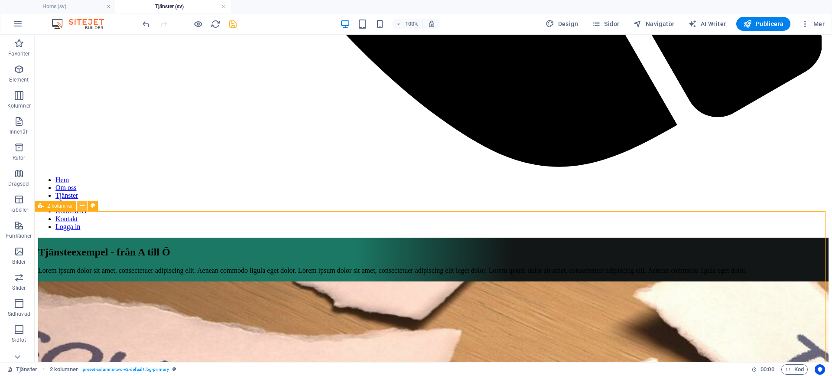
click at [85, 204] on button at bounding box center [82, 206] width 10 height 10
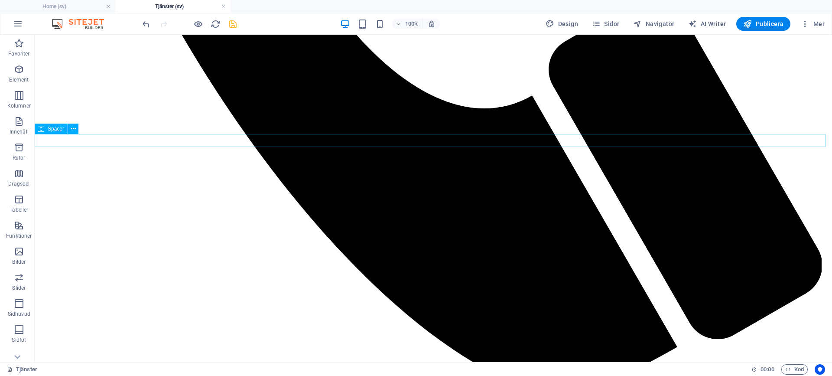
scroll to position [736, 0]
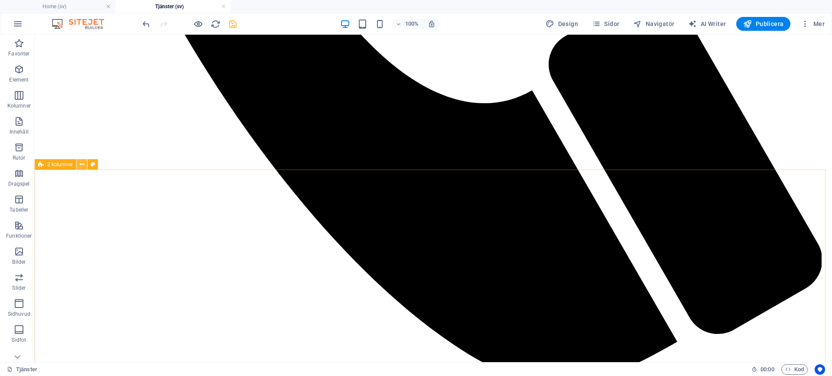
click at [81, 163] on icon at bounding box center [82, 164] width 5 height 9
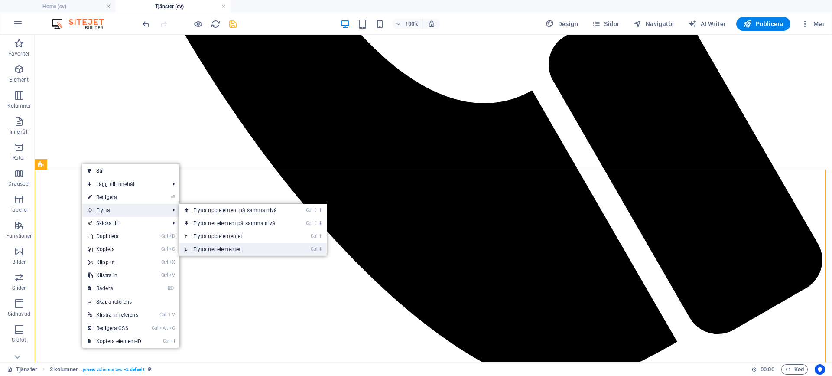
click at [206, 247] on link "Ctrl ⬇ Flytta ner elementet" at bounding box center [236, 249] width 115 height 13
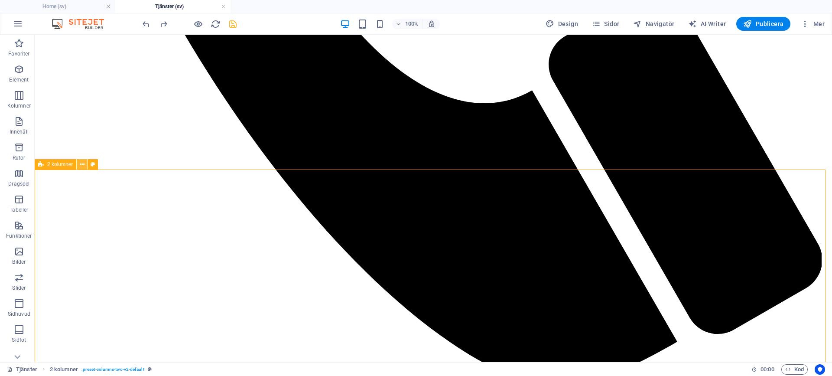
click at [85, 164] on button at bounding box center [82, 164] width 10 height 10
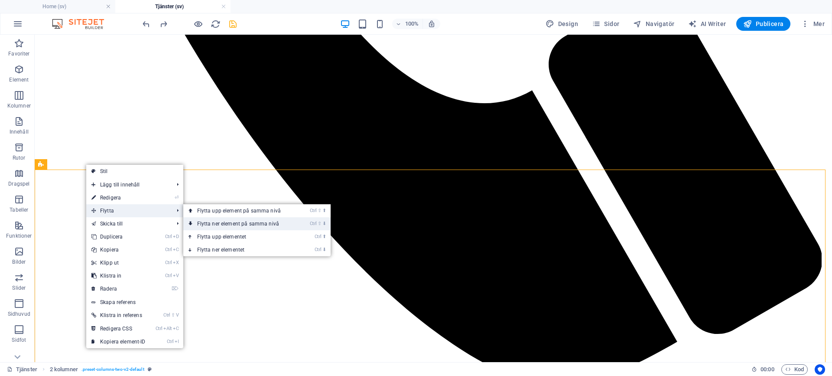
click at [210, 224] on link "Ctrl ⇧ ⬇ Flytta ner element på samma nivå" at bounding box center [240, 223] width 115 height 13
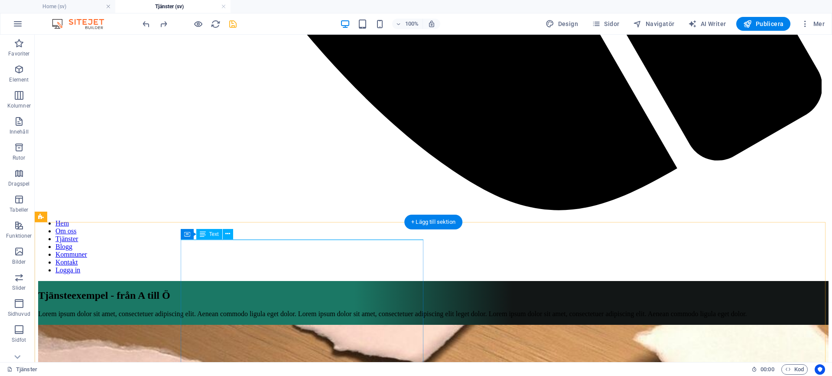
scroll to position [996, 0]
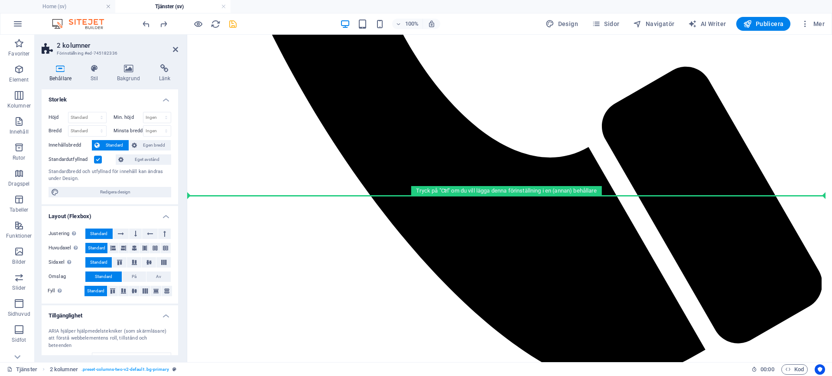
scroll to position [512, 0]
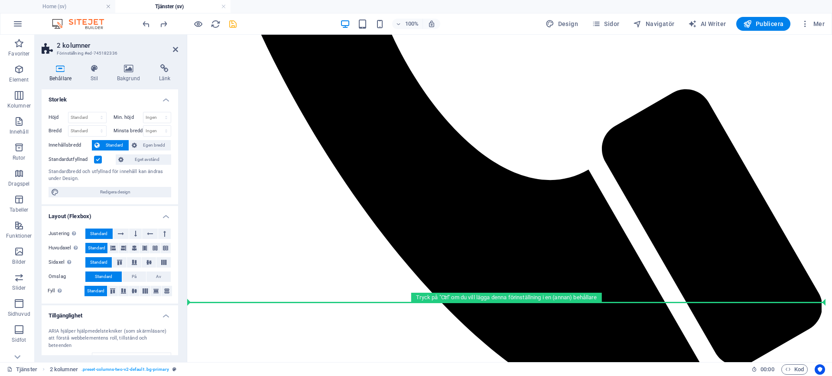
drag, startPoint x: 217, startPoint y: 189, endPoint x: 303, endPoint y: 297, distance: 138.3
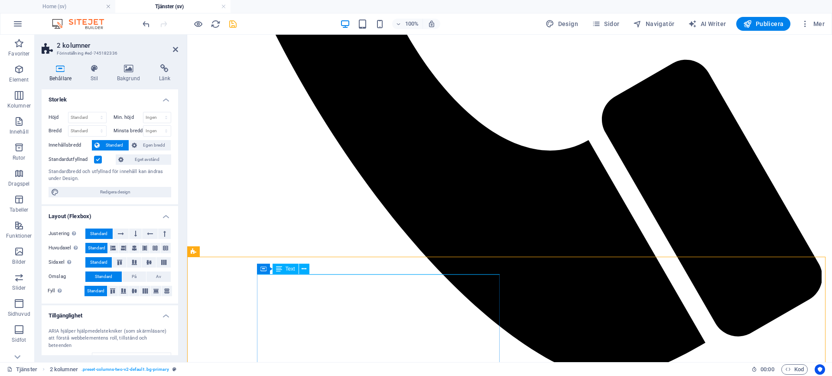
scroll to position [599, 0]
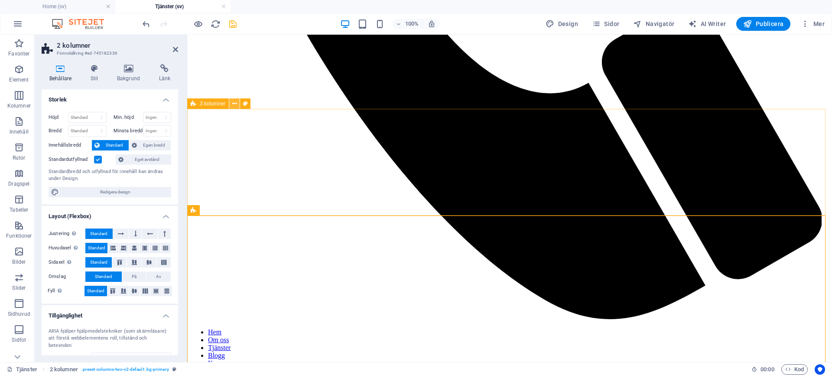
click at [233, 104] on icon at bounding box center [234, 103] width 5 height 9
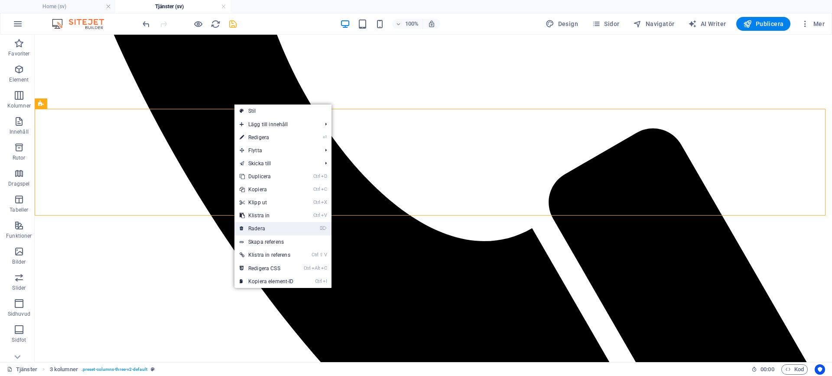
click at [264, 228] on link "⌦ Radera" at bounding box center [266, 228] width 65 height 13
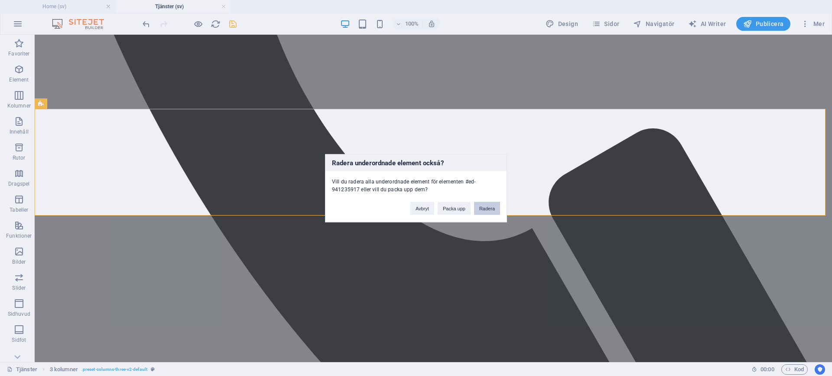
click at [483, 207] on button "Radera" at bounding box center [487, 207] width 26 height 13
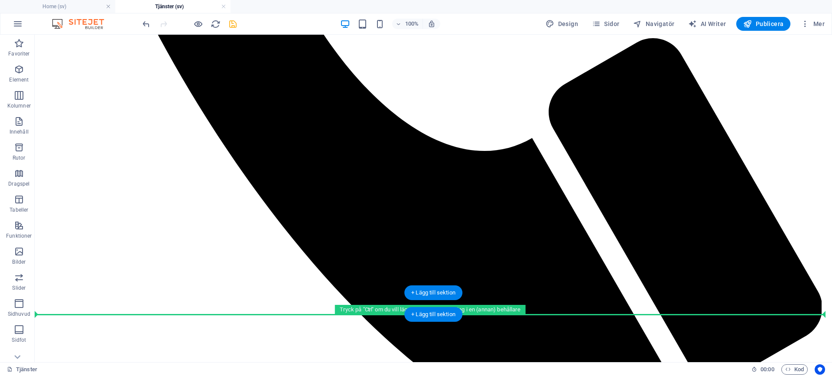
scroll to position [698, 0]
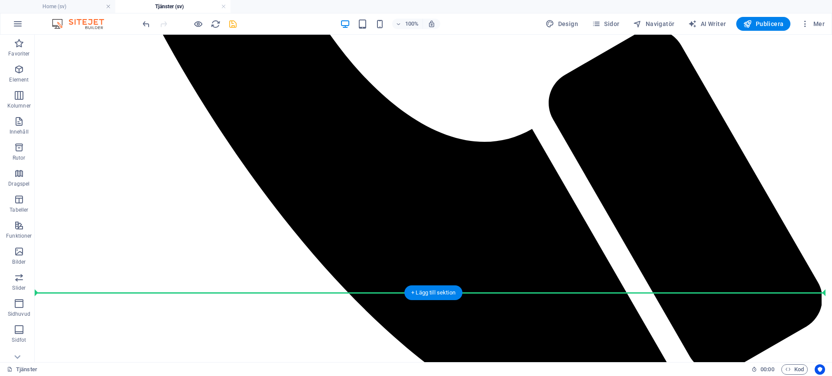
drag, startPoint x: 163, startPoint y: 206, endPoint x: 239, endPoint y: 292, distance: 114.8
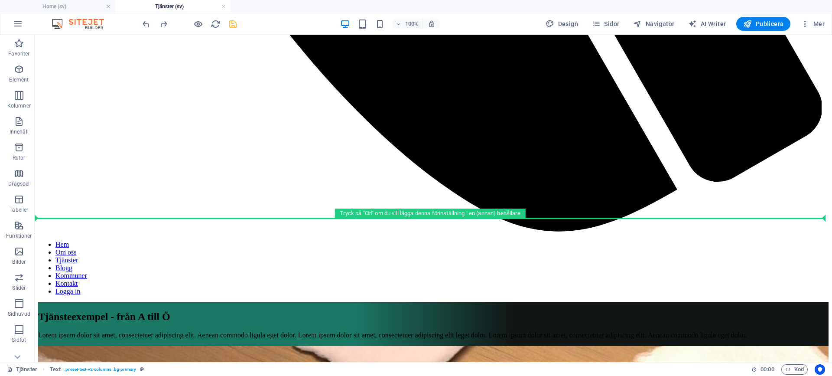
scroll to position [831, 0]
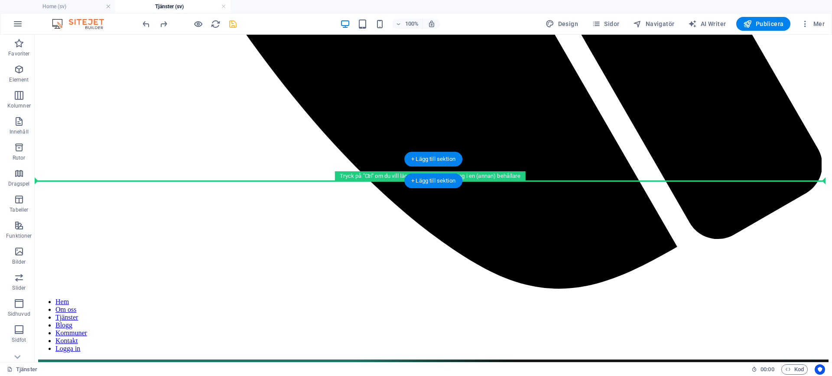
drag, startPoint x: 145, startPoint y: 256, endPoint x: 344, endPoint y: 168, distance: 217.8
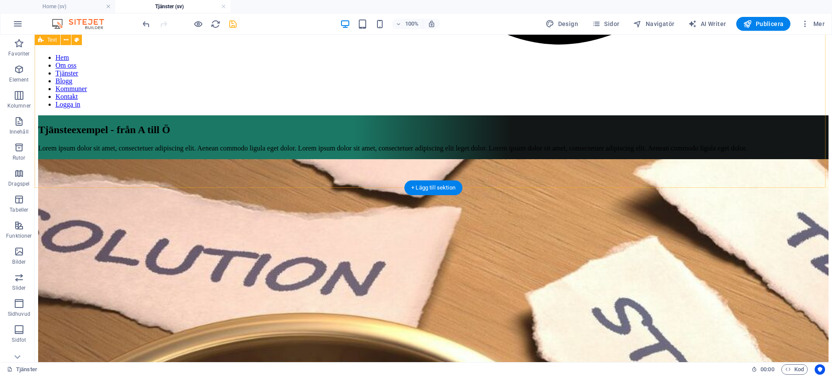
scroll to position [1048, 0]
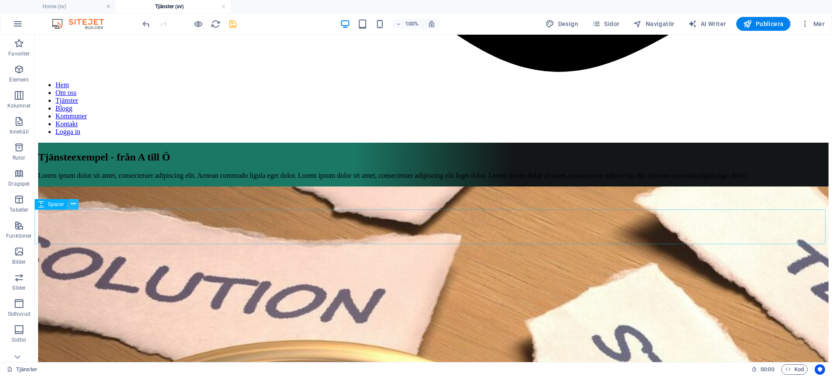
click at [74, 203] on icon at bounding box center [73, 203] width 5 height 9
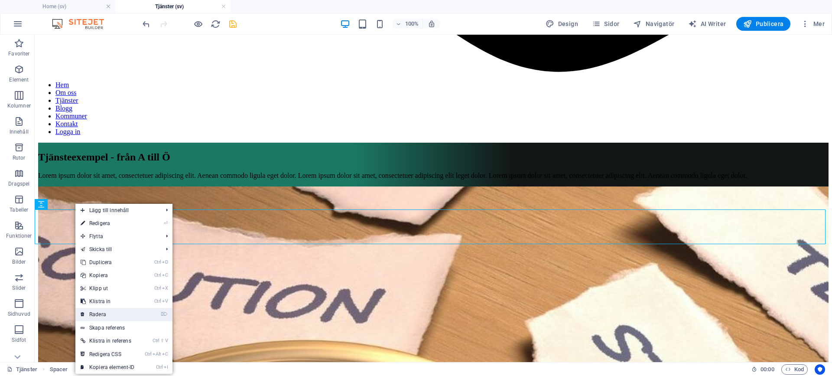
click at [106, 313] on link "⌦ Radera" at bounding box center [107, 314] width 65 height 13
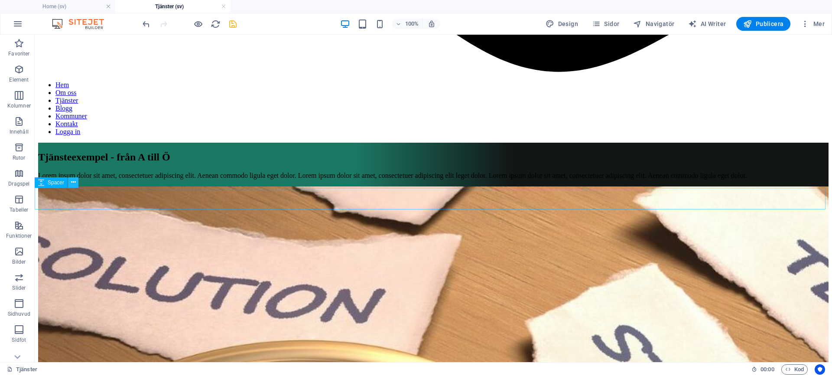
click at [75, 181] on icon at bounding box center [73, 182] width 5 height 9
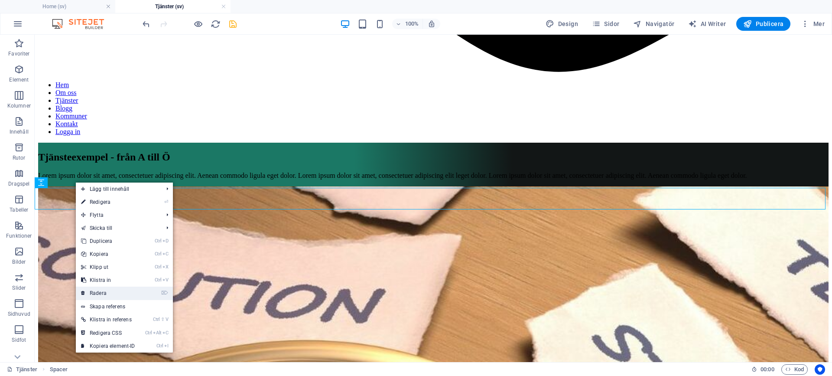
click at [104, 292] on link "⌦ Radera" at bounding box center [108, 292] width 65 height 13
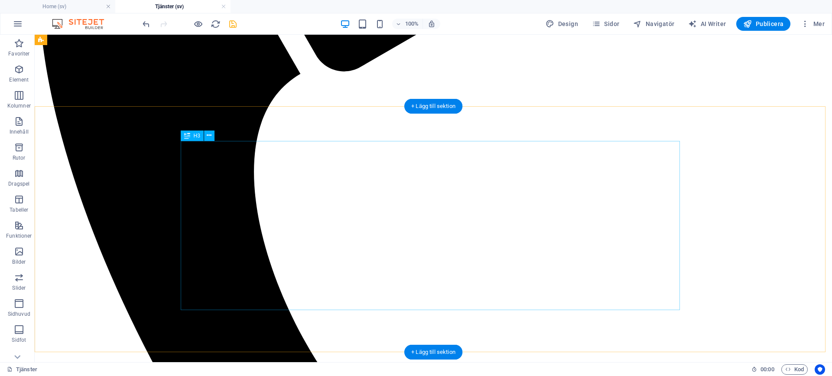
scroll to position [268, 0]
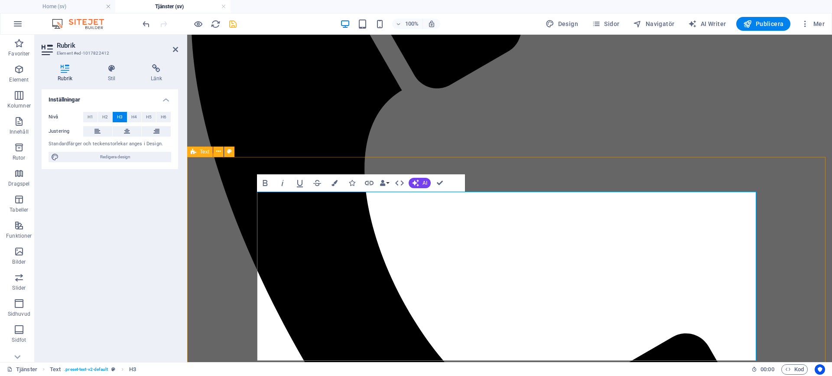
click at [301, 184] on icon "button" at bounding box center [300, 183] width 6 height 7
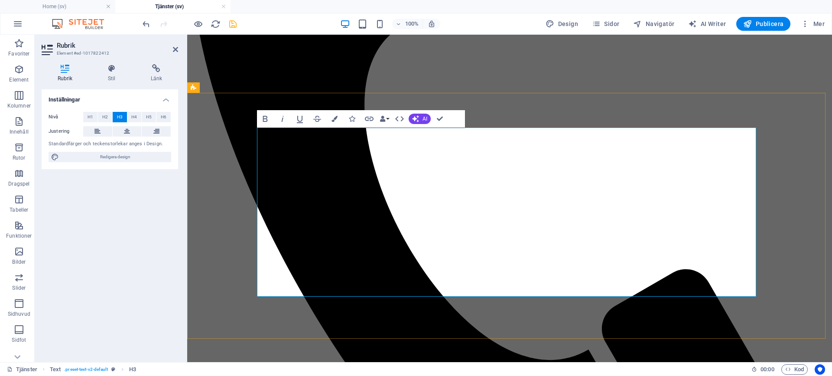
scroll to position [355, 0]
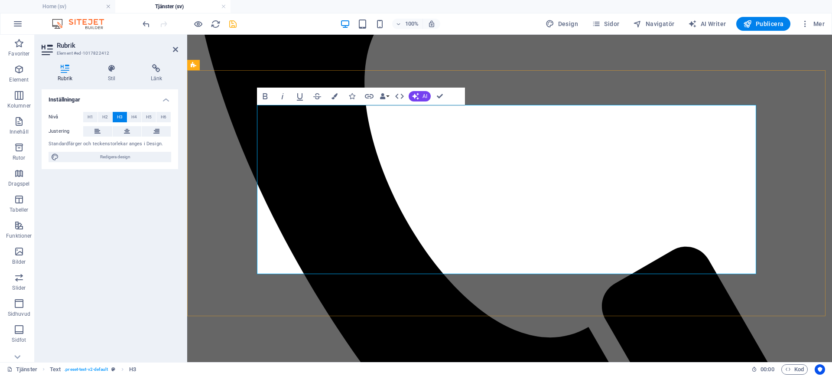
drag, startPoint x: 577, startPoint y: 265, endPoint x: 257, endPoint y: 253, distance: 320.3
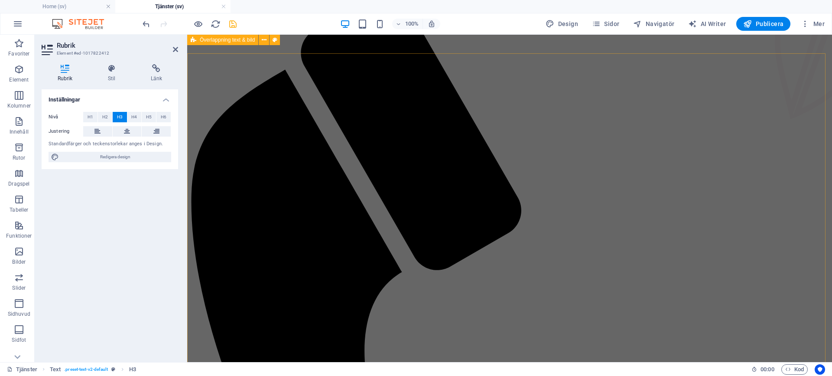
scroll to position [0, 0]
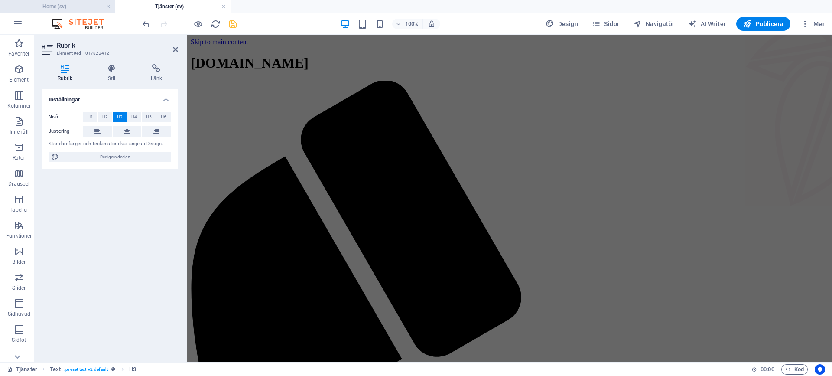
click at [61, 4] on h4 "Home (sv)" at bounding box center [57, 7] width 115 height 10
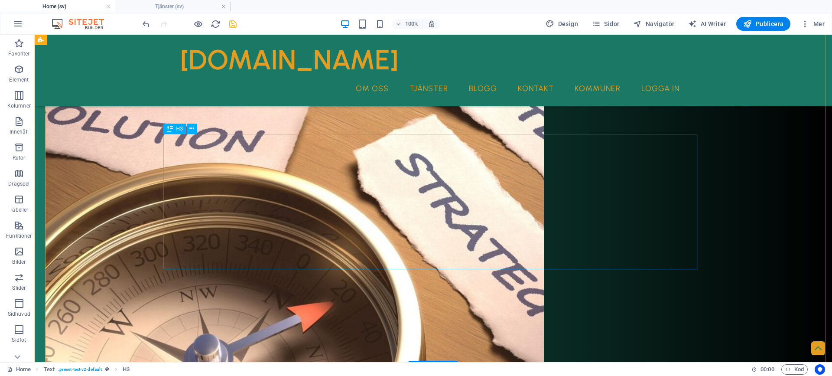
scroll to position [260, 0]
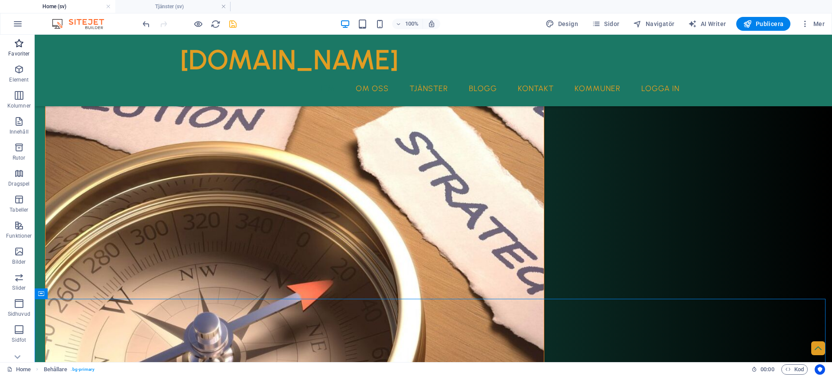
click at [19, 44] on icon "button" at bounding box center [19, 43] width 10 height 10
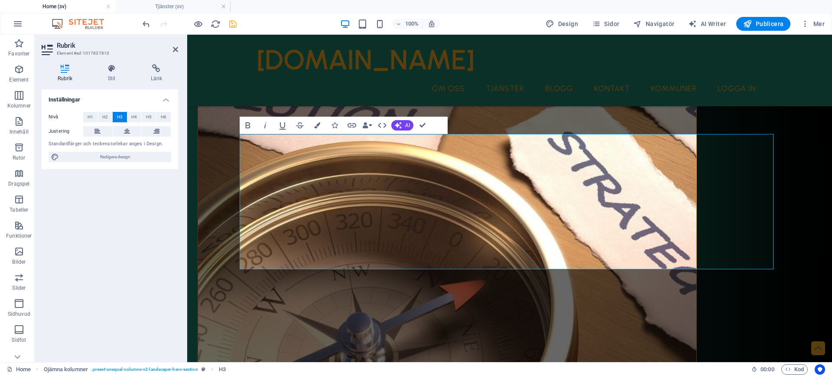
click at [287, 283] on div "Vi hjälper dig som småföretagare till en tillvaro med en anställds ekonomiska t…" at bounding box center [509, 333] width 644 height 974
drag, startPoint x: 314, startPoint y: 244, endPoint x: 616, endPoint y: 269, distance: 302.9
click at [616, 269] on div "Vi hjälper dig som småföretagare till en tillvaro med en anställds ekonomiska t…" at bounding box center [509, 333] width 644 height 974
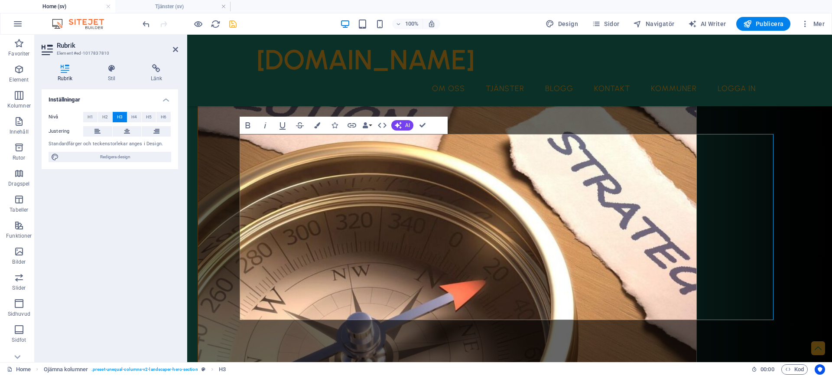
click at [281, 124] on icon "button" at bounding box center [282, 125] width 10 height 10
click at [283, 121] on icon "button" at bounding box center [282, 125] width 10 height 10
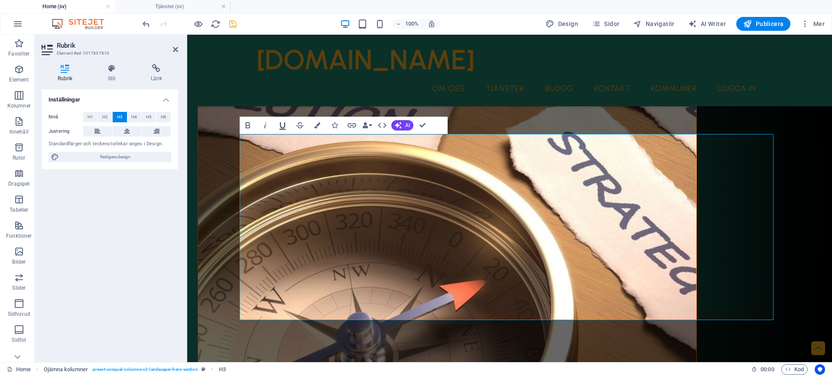
click at [279, 123] on icon "button" at bounding box center [282, 125] width 10 height 10
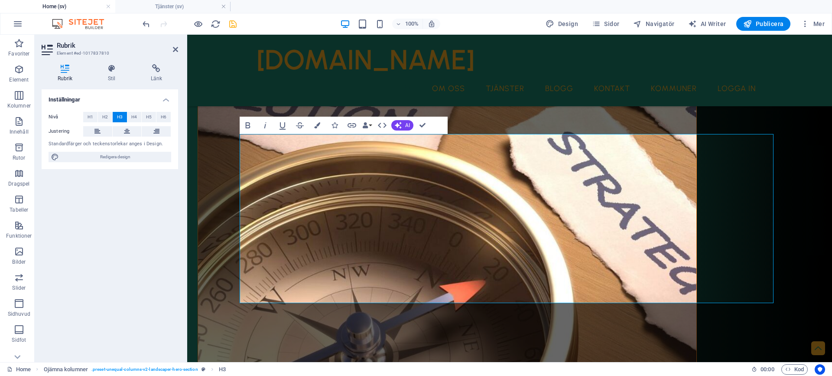
click at [249, 323] on div "Vi hjälper dig som småföretagare till en tillvaro med en anställds ekonomiska t…" at bounding box center [509, 350] width 644 height 1008
click at [292, 327] on div "Vi hjälper dig som småföretagare till en tillvaro med en anställds ekonomiska t…" at bounding box center [509, 350] width 644 height 1008
click at [552, 71] on div "Affärskompassen.se Hem Om oss Tjänster Blogg Kontakt Kommuner Logga in" at bounding box center [509, 70] width 644 height 71
click at [232, 25] on icon "save" at bounding box center [233, 24] width 10 height 10
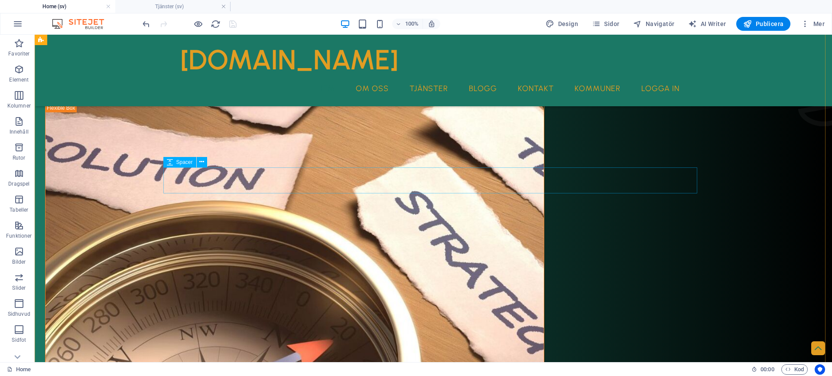
scroll to position [217, 0]
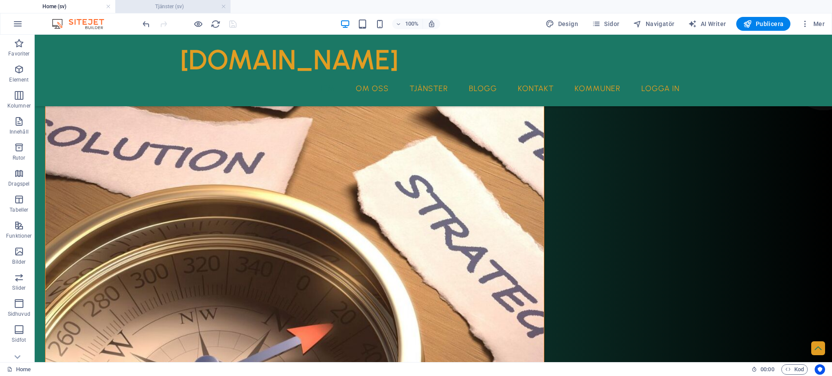
click at [180, 8] on h4 "Tjänster (sv)" at bounding box center [172, 7] width 115 height 10
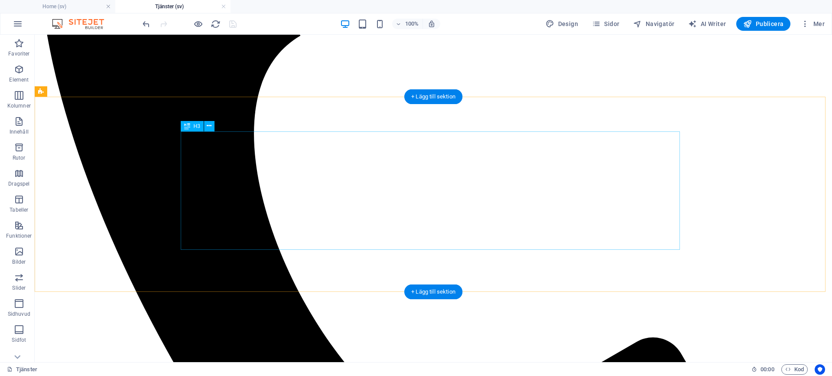
scroll to position [260, 0]
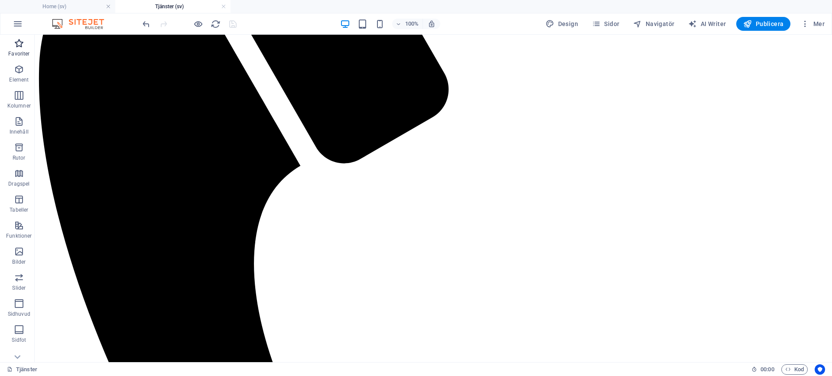
click at [17, 50] on p "Favoriter" at bounding box center [18, 53] width 21 height 7
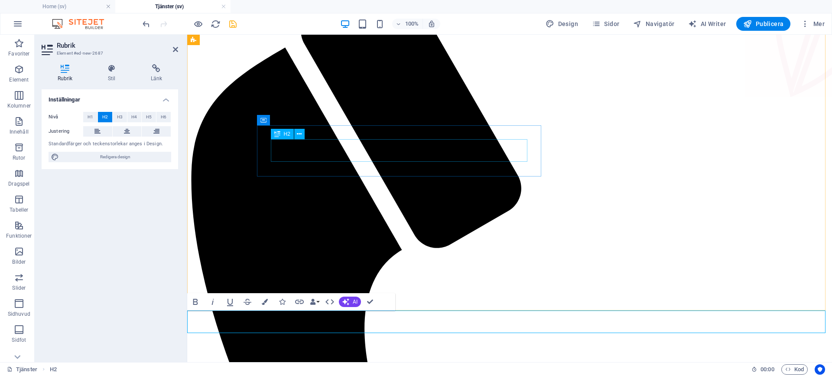
scroll to position [130, 0]
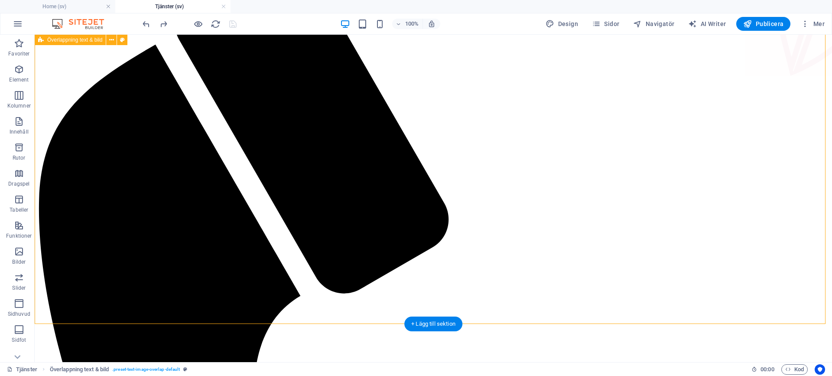
scroll to position [0, 0]
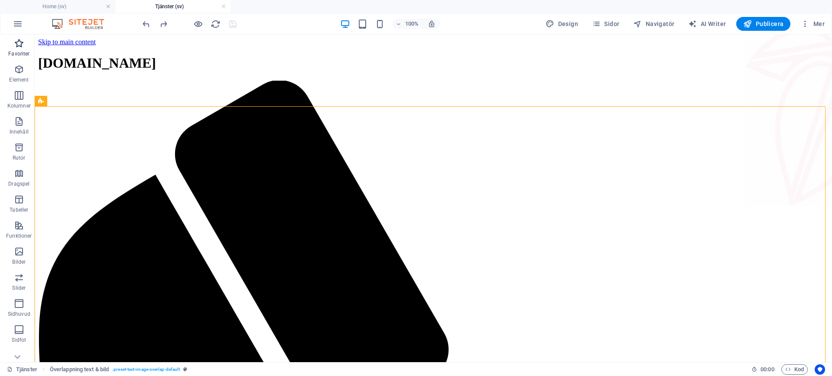
click at [20, 45] on icon "button" at bounding box center [19, 43] width 10 height 10
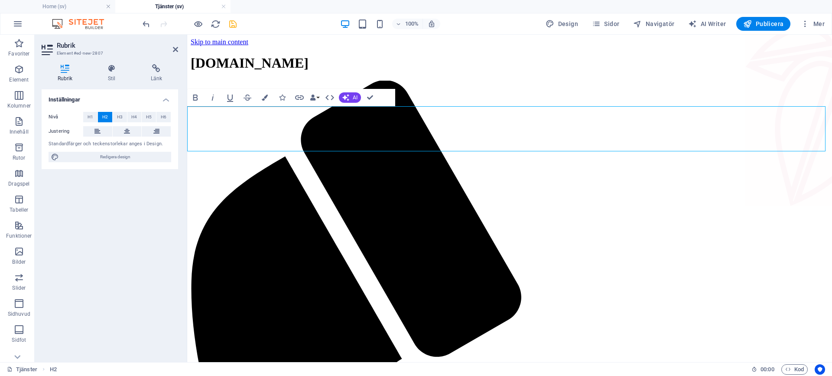
click at [233, 96] on icon "button" at bounding box center [230, 97] width 6 height 7
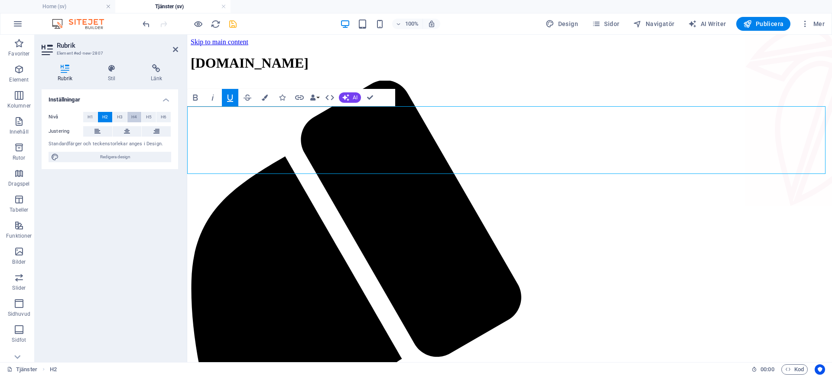
click at [134, 118] on span "H4" at bounding box center [134, 117] width 6 height 10
click at [115, 118] on button "H3" at bounding box center [120, 117] width 14 height 10
click at [229, 97] on icon "button" at bounding box center [230, 97] width 10 height 10
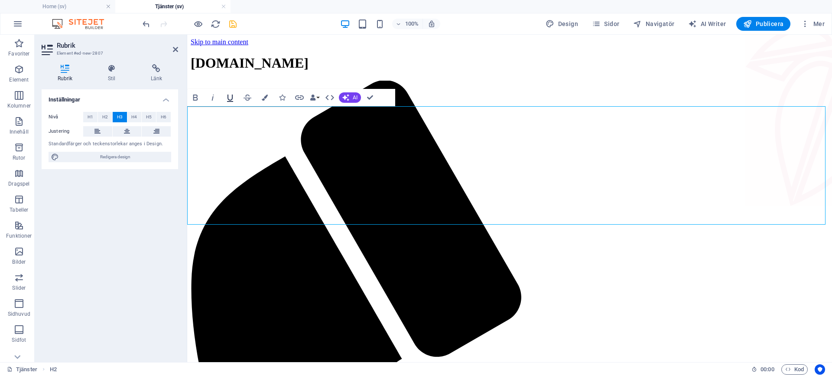
click at [232, 99] on icon "button" at bounding box center [230, 97] width 6 height 7
click at [226, 98] on icon "button" at bounding box center [230, 97] width 10 height 10
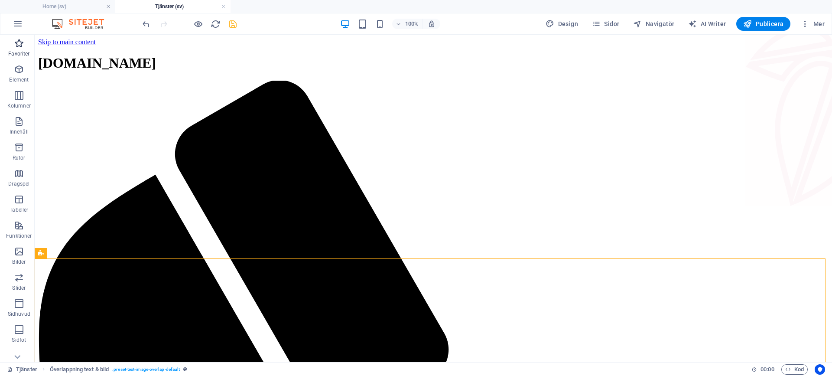
click at [17, 53] on p "Favoriter" at bounding box center [18, 53] width 21 height 7
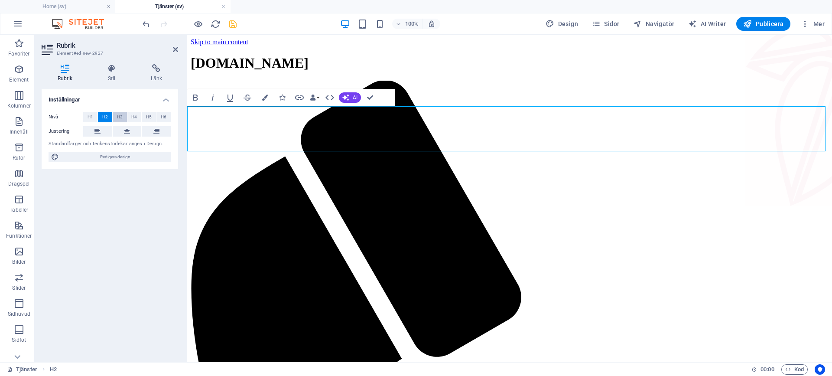
click at [120, 119] on span "H3" at bounding box center [120, 117] width 6 height 10
click at [102, 120] on span "H2" at bounding box center [105, 117] width 6 height 10
click at [21, 52] on p "Favoriter" at bounding box center [18, 53] width 21 height 7
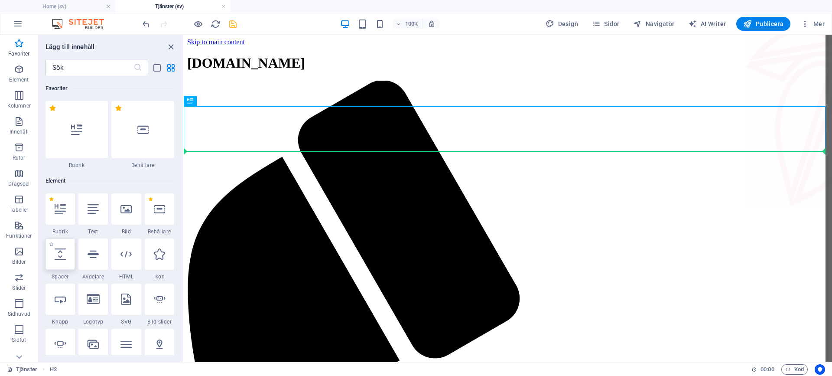
select select "px"
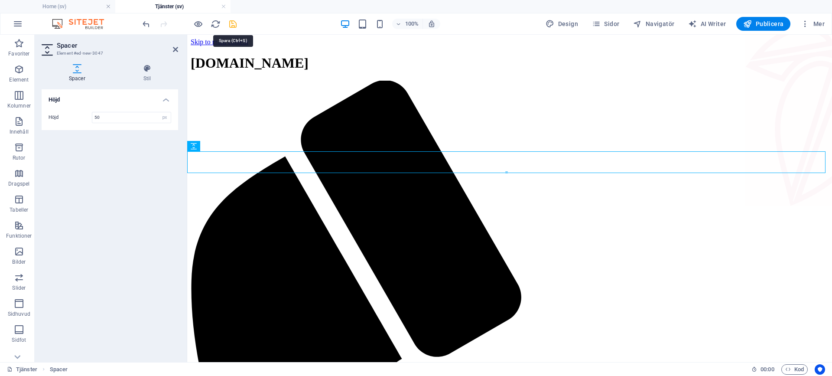
click at [233, 26] on icon "save" at bounding box center [233, 24] width 10 height 10
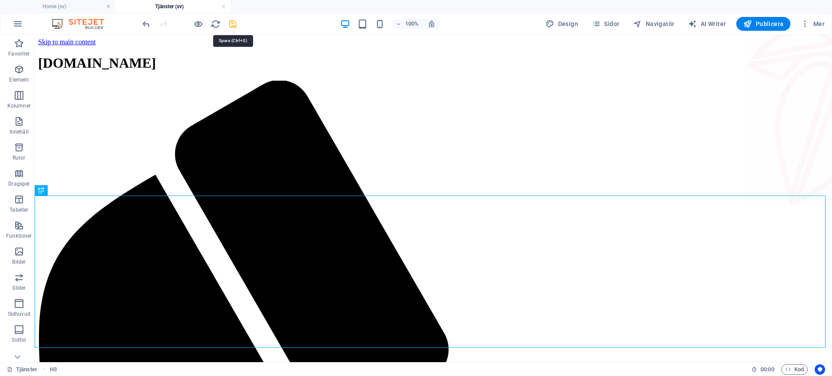
click at [233, 21] on icon "save" at bounding box center [233, 24] width 10 height 10
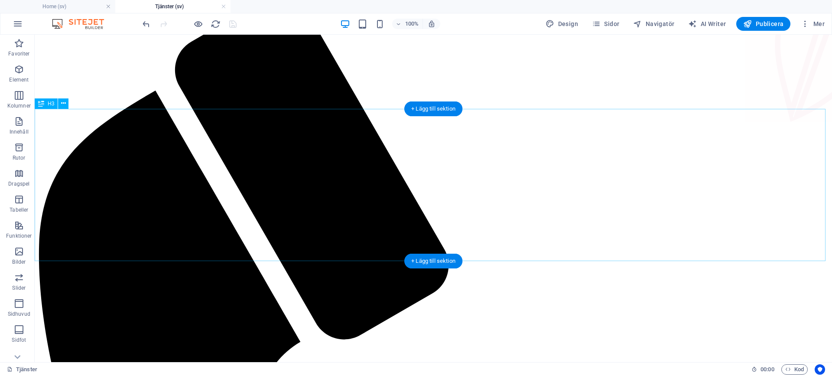
scroll to position [87, 0]
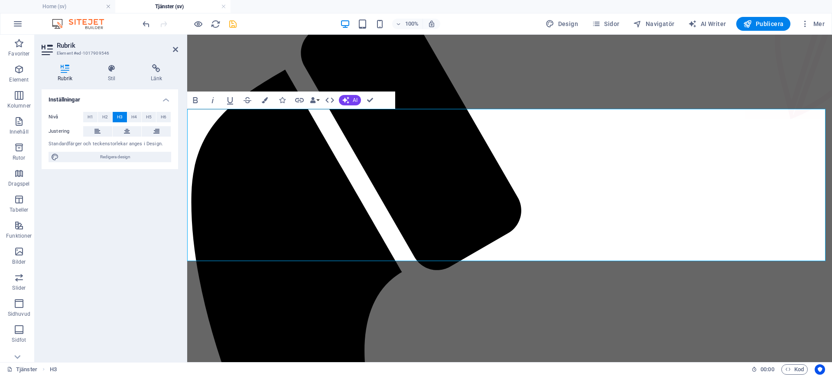
click at [233, 25] on icon "save" at bounding box center [233, 24] width 10 height 10
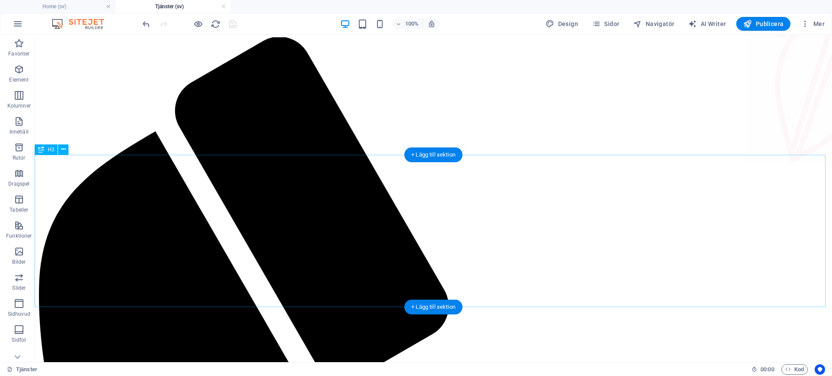
scroll to position [0, 0]
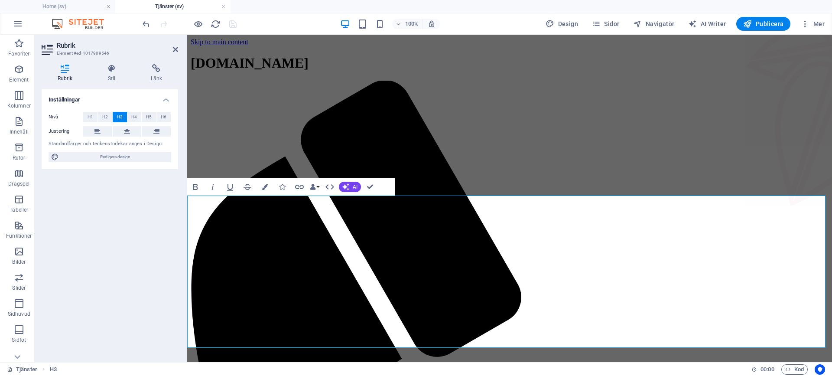
click at [175, 52] on icon at bounding box center [175, 49] width 5 height 7
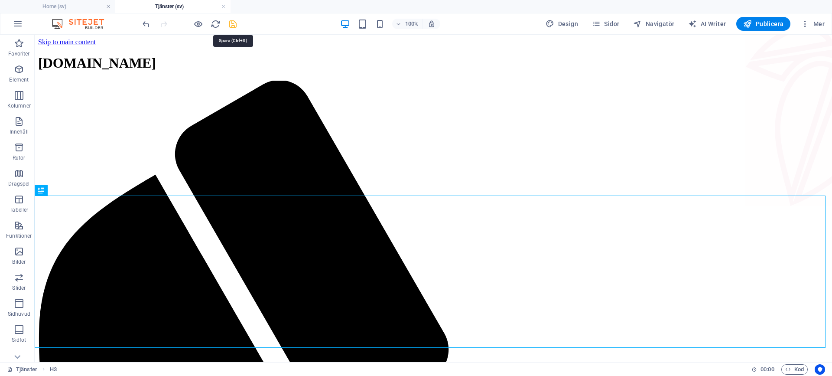
click at [231, 25] on icon "save" at bounding box center [233, 24] width 10 height 10
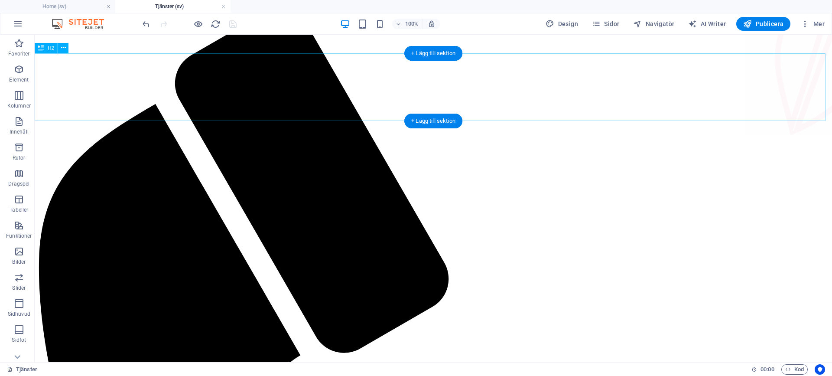
scroll to position [87, 0]
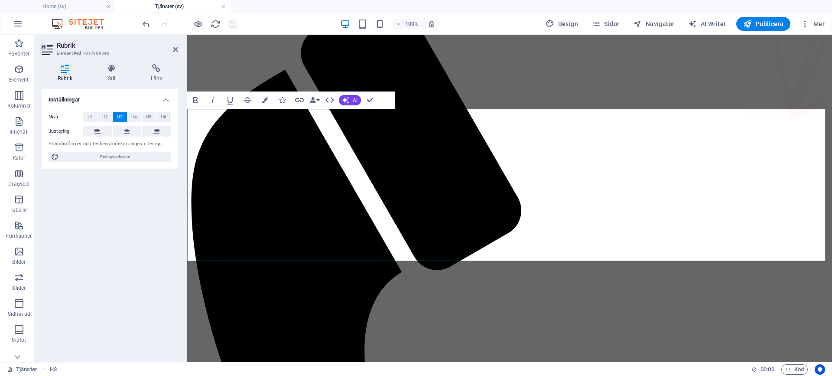
click at [175, 48] on icon at bounding box center [175, 49] width 5 height 7
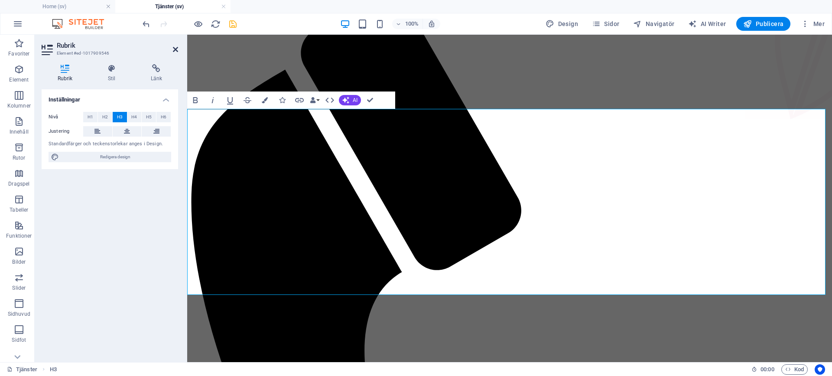
click at [177, 51] on icon at bounding box center [175, 49] width 5 height 7
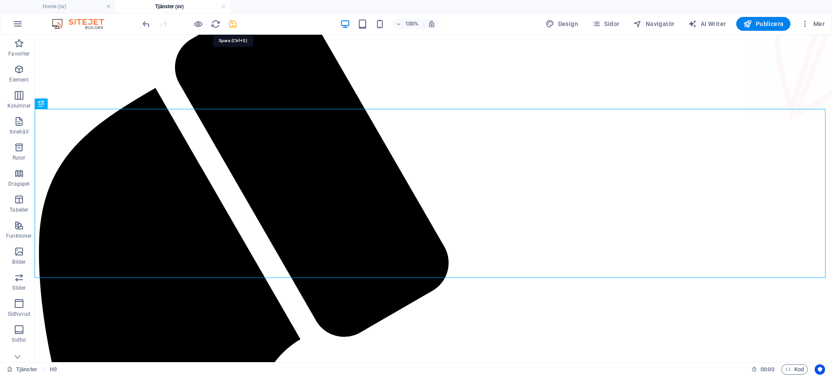
click at [232, 25] on icon "save" at bounding box center [233, 24] width 10 height 10
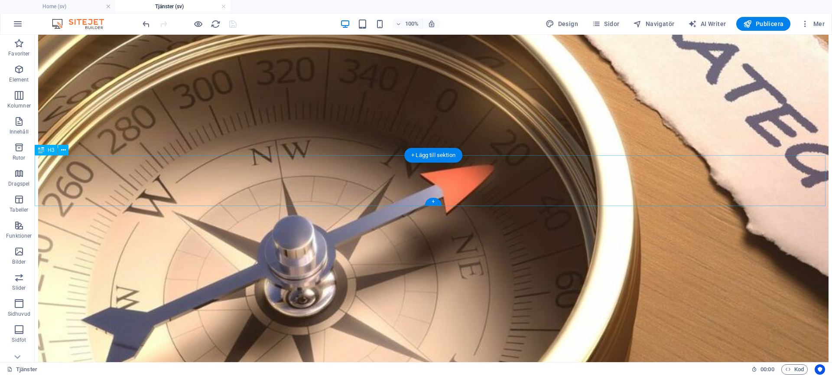
scroll to position [1516, 0]
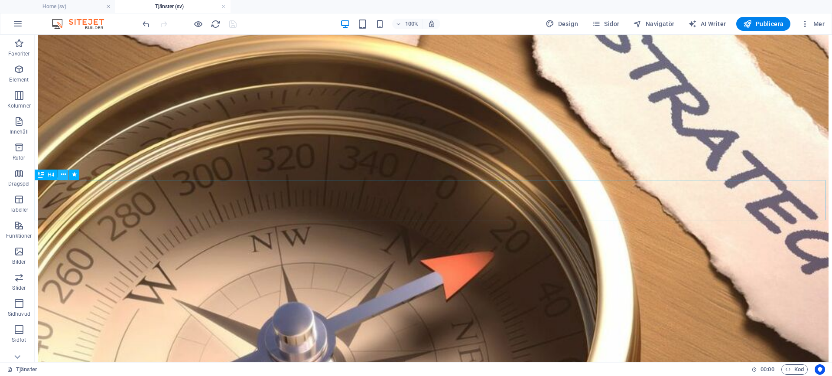
click at [64, 175] on icon at bounding box center [63, 174] width 5 height 9
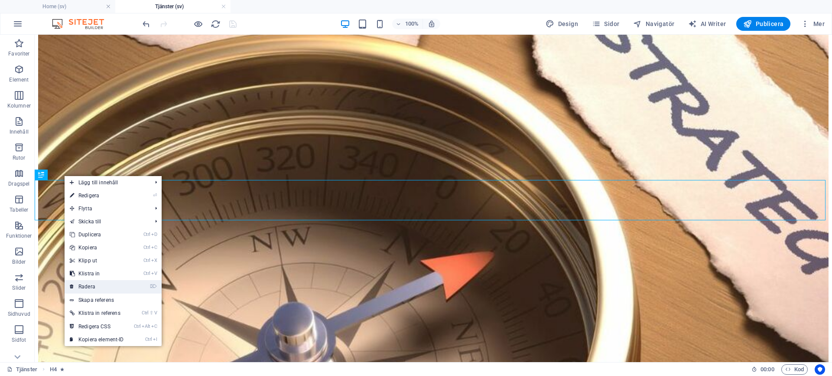
click at [95, 288] on link "⌦ Radera" at bounding box center [97, 286] width 65 height 13
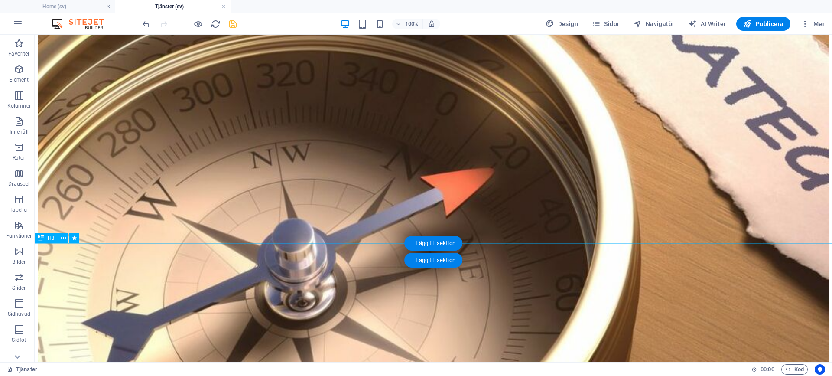
scroll to position [1603, 0]
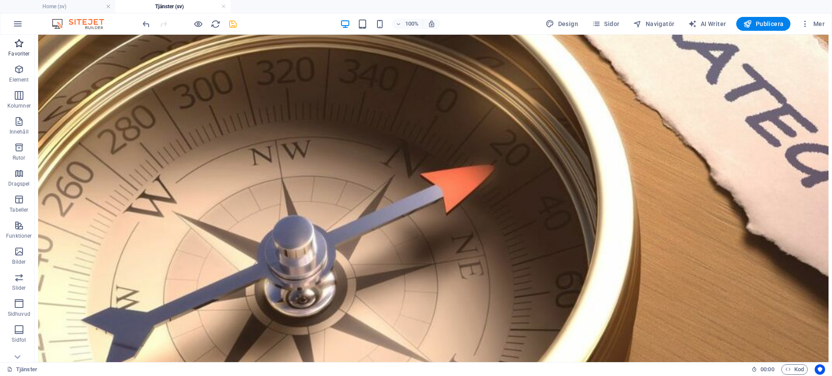
click at [18, 53] on p "Favoriter" at bounding box center [18, 53] width 21 height 7
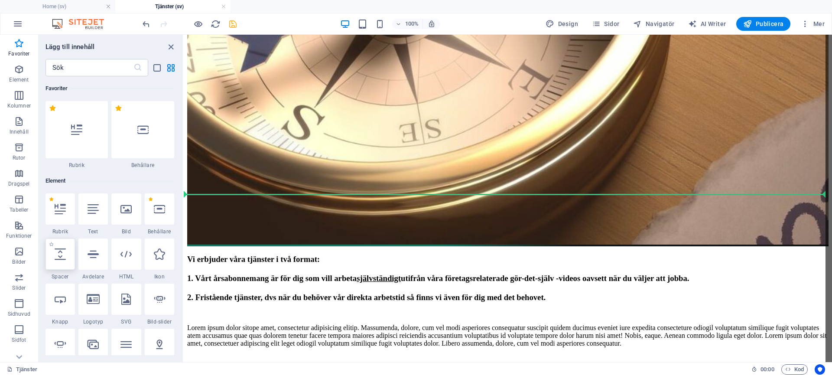
select select "px"
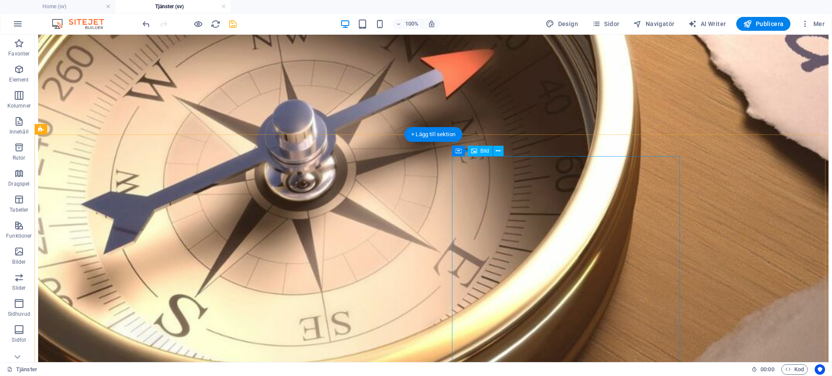
scroll to position [1732, 0]
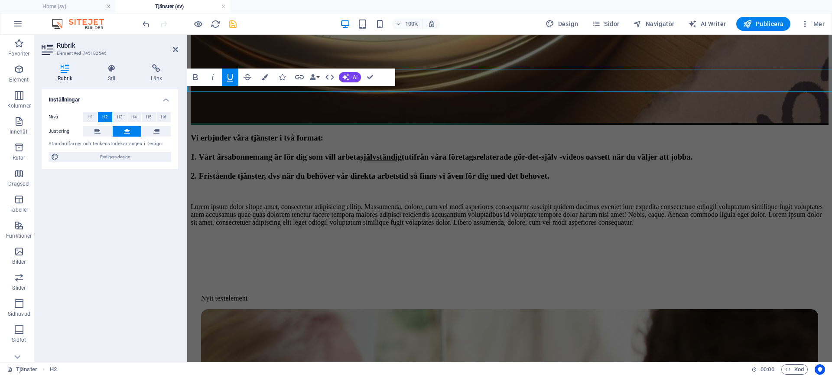
scroll to position [1749, 0]
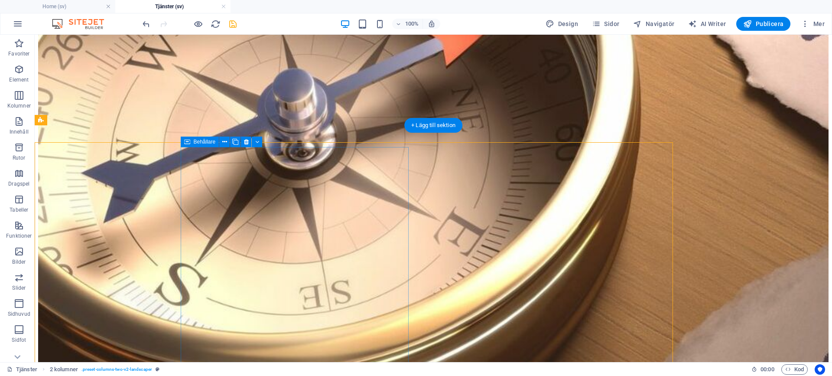
scroll to position [1732, 0]
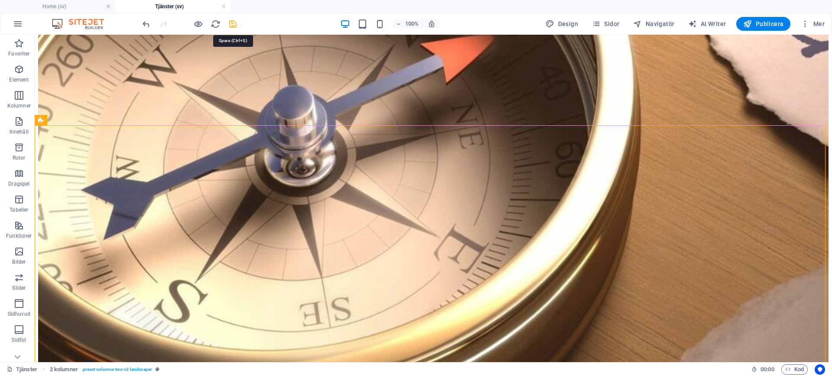
click at [234, 23] on icon "save" at bounding box center [233, 24] width 10 height 10
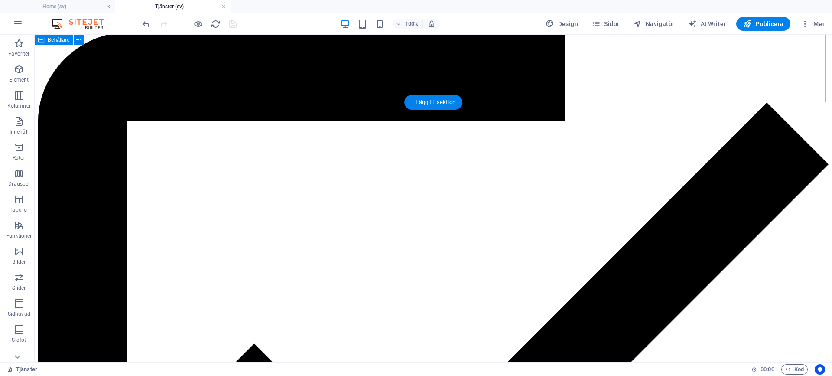
scroll to position [4288, 0]
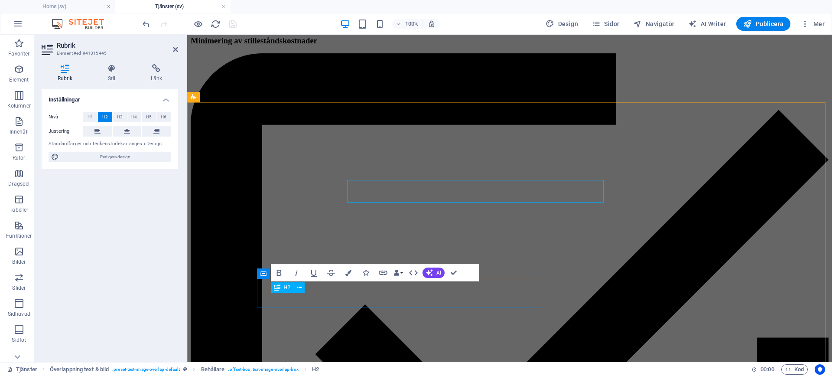
scroll to position [4389, 0]
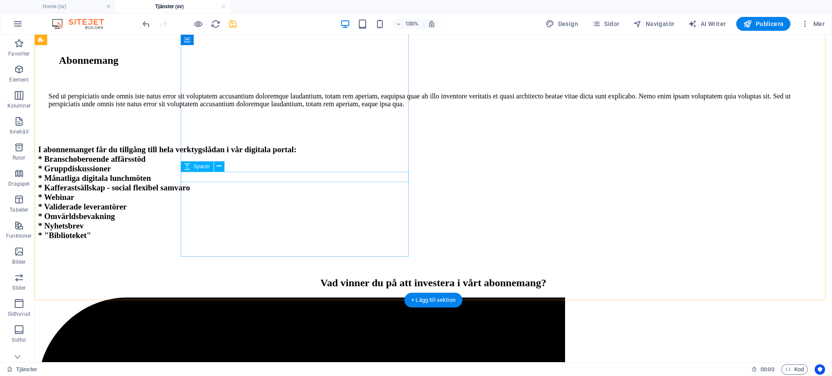
scroll to position [2888, 0]
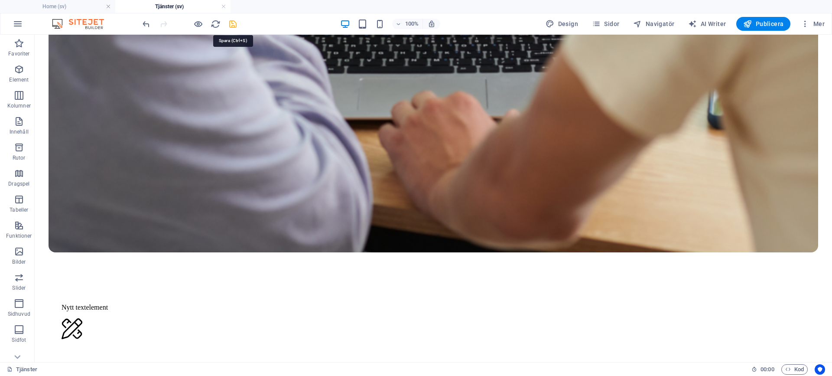
click at [233, 26] on icon "save" at bounding box center [233, 24] width 10 height 10
click at [777, 22] on span "Publicera" at bounding box center [763, 23] width 40 height 9
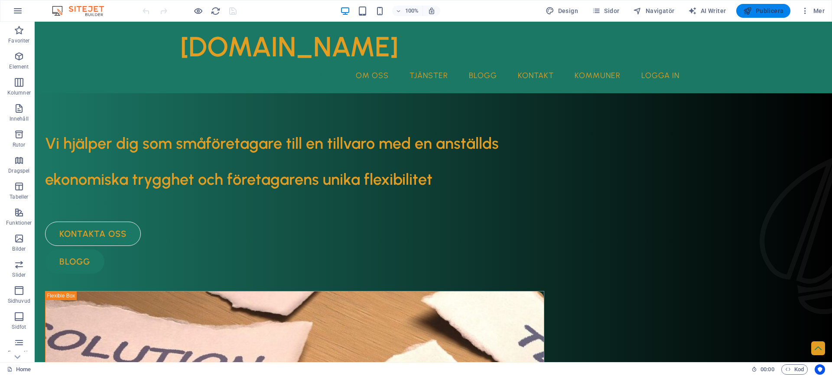
click at [760, 11] on span "Publicera" at bounding box center [763, 10] width 40 height 9
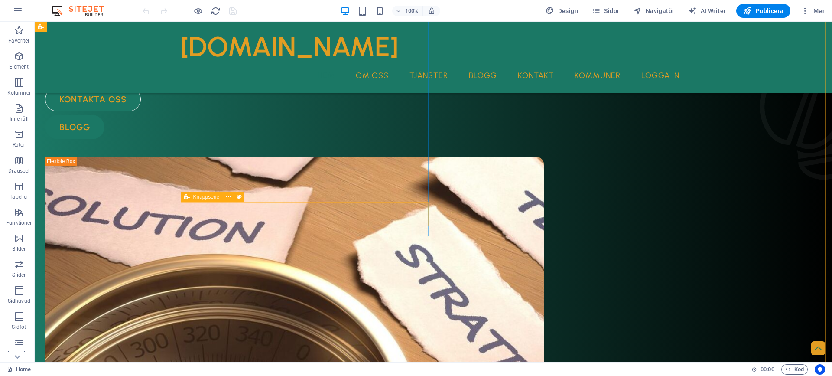
scroll to position [187, 0]
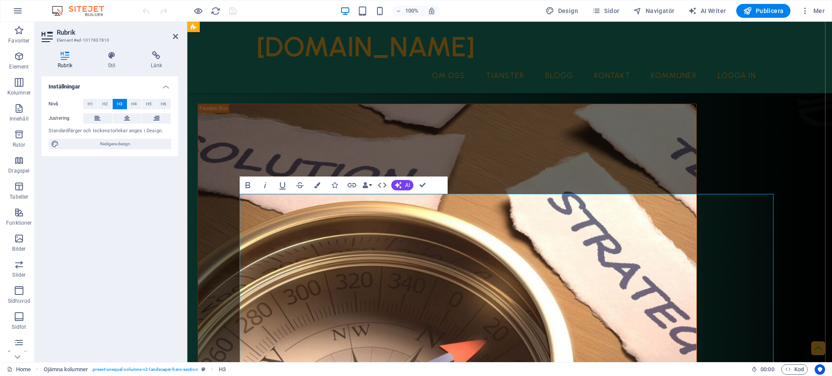
click at [282, 186] on icon "button" at bounding box center [282, 185] width 10 height 10
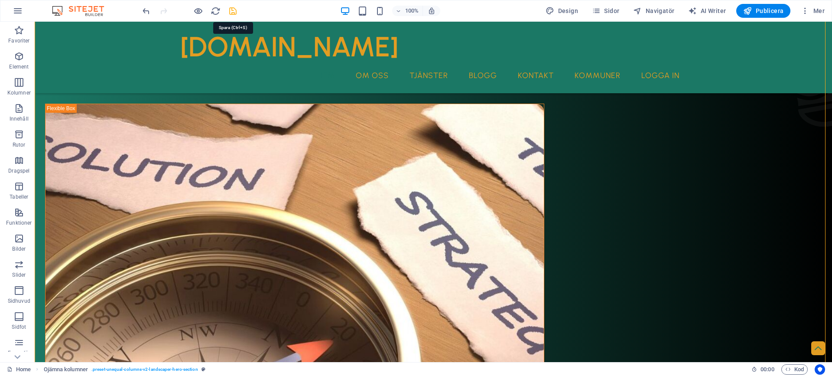
click at [235, 14] on icon "save" at bounding box center [233, 11] width 10 height 10
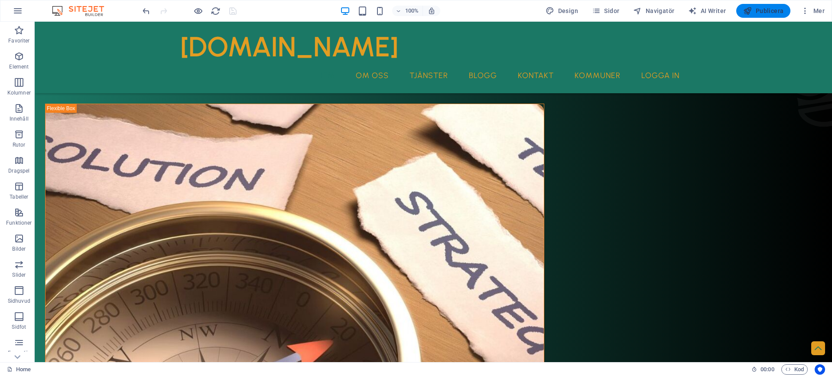
click at [763, 12] on span "Publicera" at bounding box center [763, 10] width 40 height 9
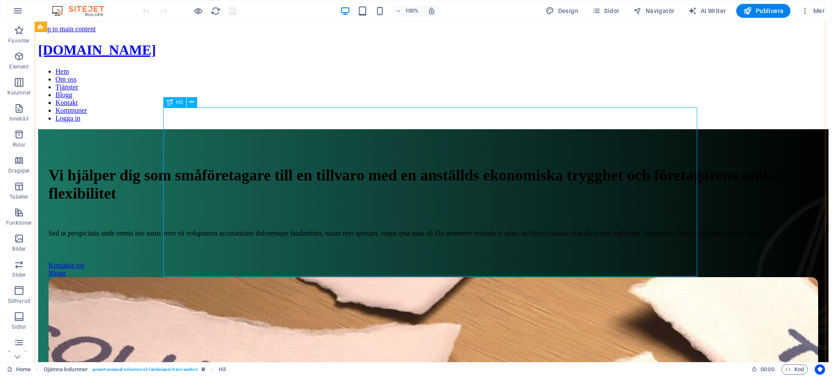
scroll to position [273, 0]
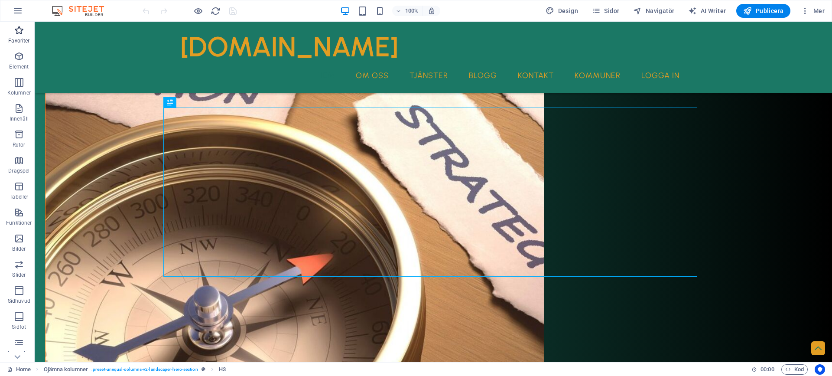
click at [12, 32] on span "Favoriter" at bounding box center [19, 35] width 38 height 21
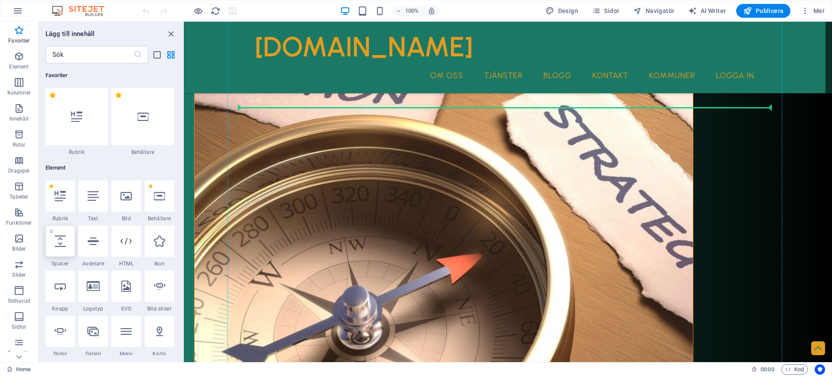
select select "px"
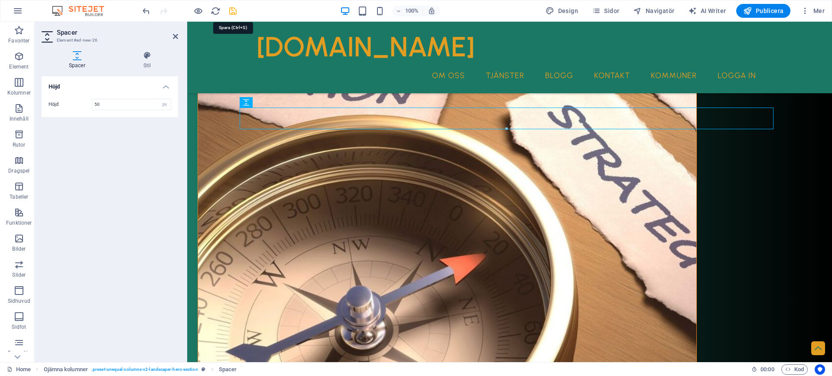
click at [235, 12] on icon "save" at bounding box center [233, 11] width 10 height 10
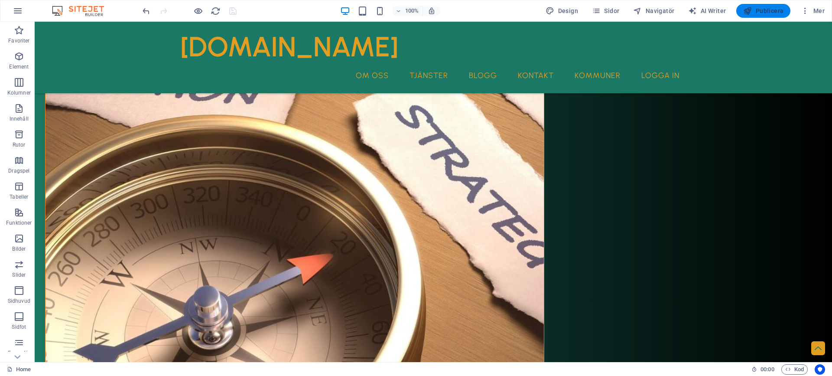
click at [764, 6] on button "Publicera" at bounding box center [763, 11] width 54 height 14
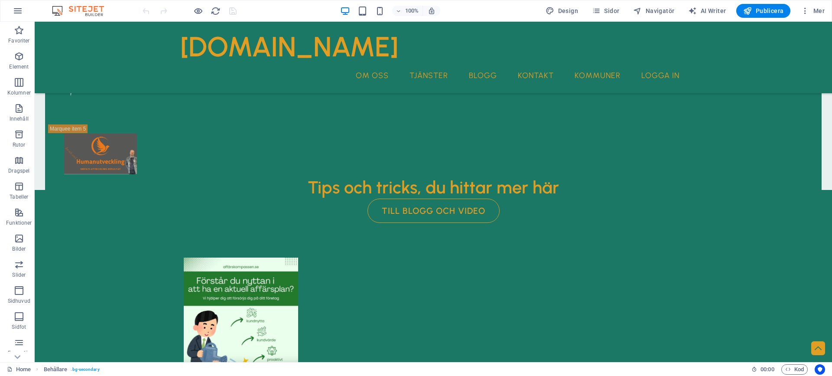
scroll to position [2737, 0]
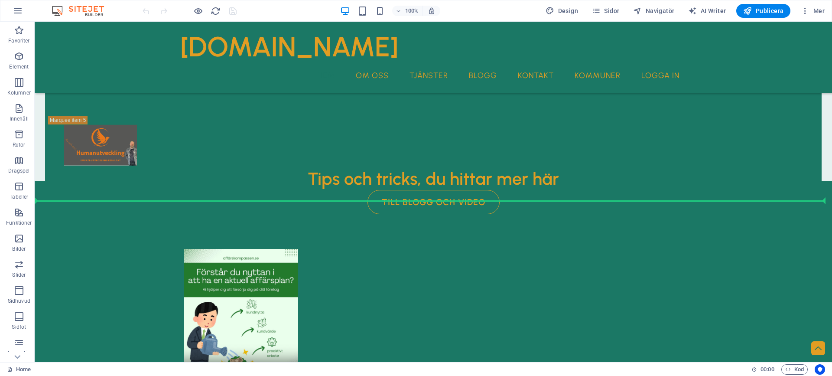
drag, startPoint x: 113, startPoint y: 140, endPoint x: 124, endPoint y: 159, distance: 22.5
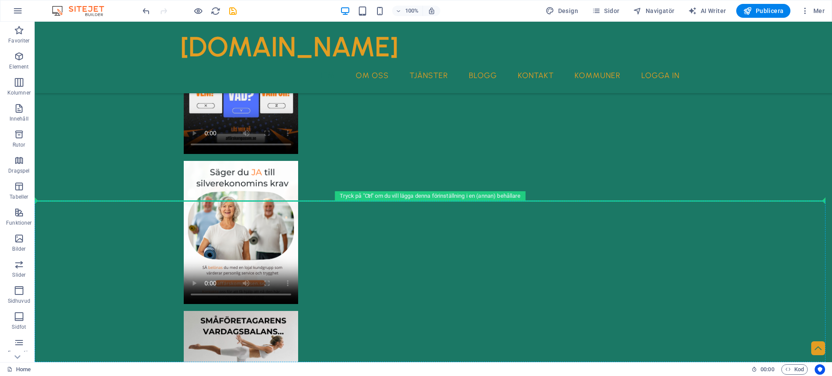
drag, startPoint x: 141, startPoint y: 104, endPoint x: 142, endPoint y: 226, distance: 122.6
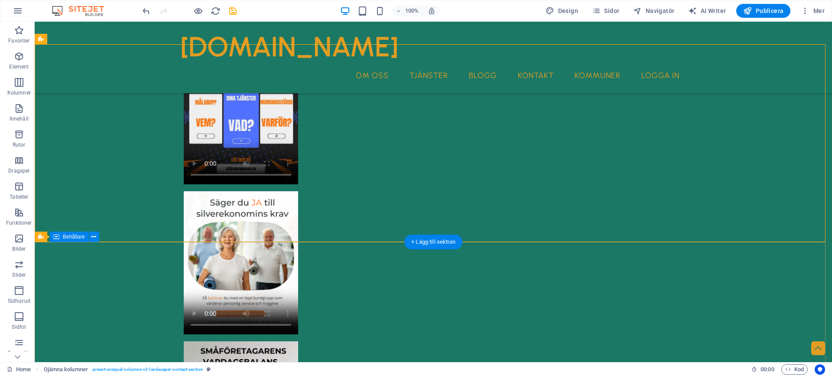
scroll to position [2713, 0]
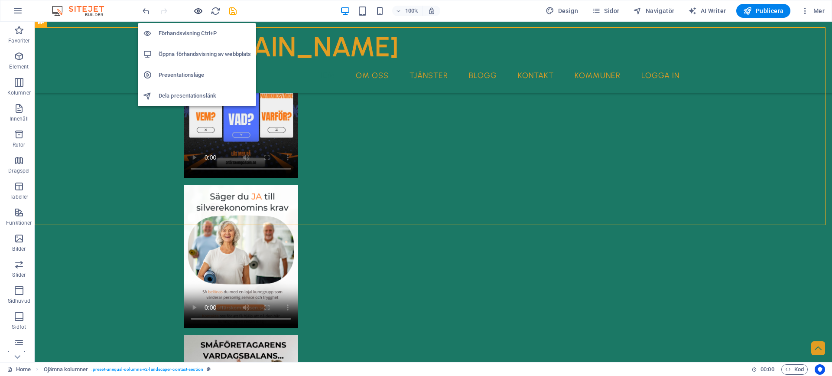
click at [200, 13] on icon "button" at bounding box center [198, 11] width 10 height 10
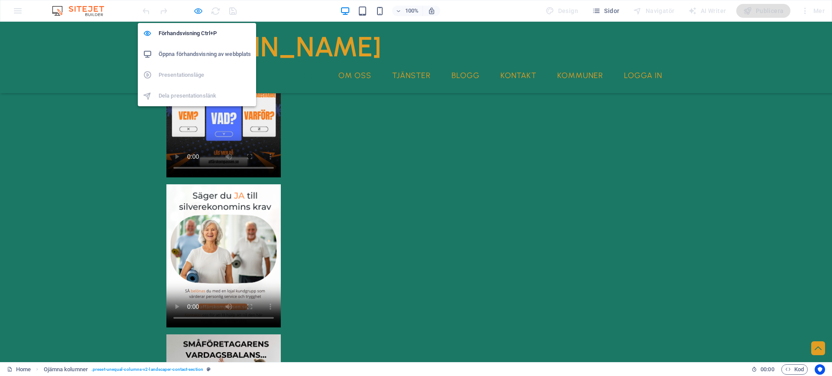
click at [198, 13] on icon "button" at bounding box center [198, 11] width 10 height 10
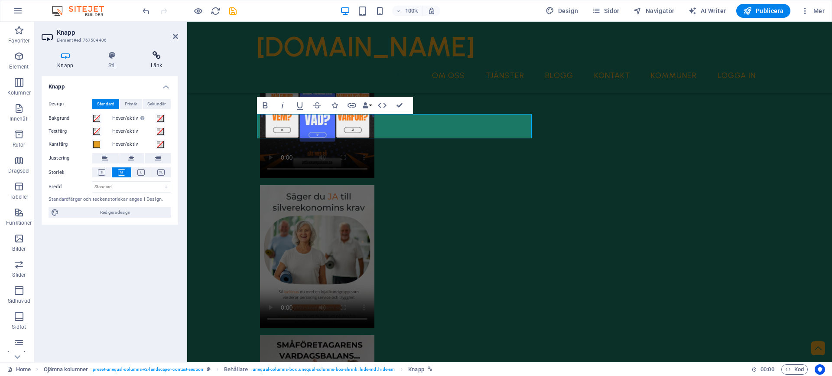
click at [166, 55] on icon at bounding box center [156, 55] width 43 height 9
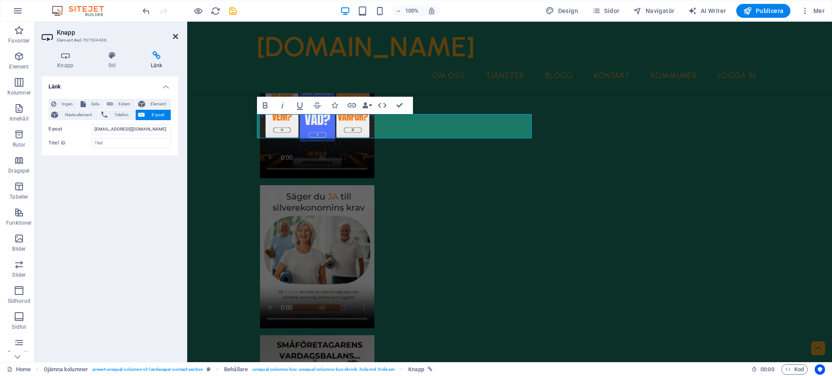
click at [177, 36] on icon at bounding box center [175, 36] width 5 height 7
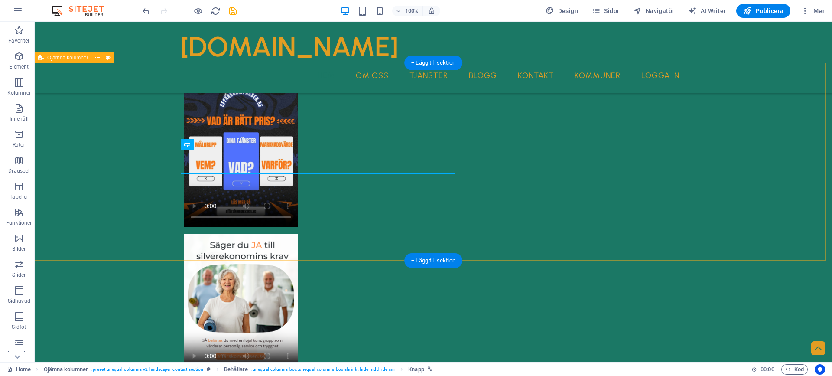
scroll to position [2583, 0]
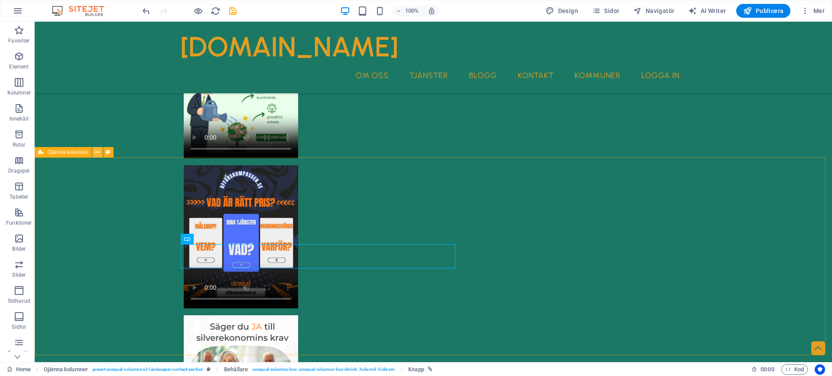
click at [98, 154] on icon at bounding box center [97, 152] width 5 height 9
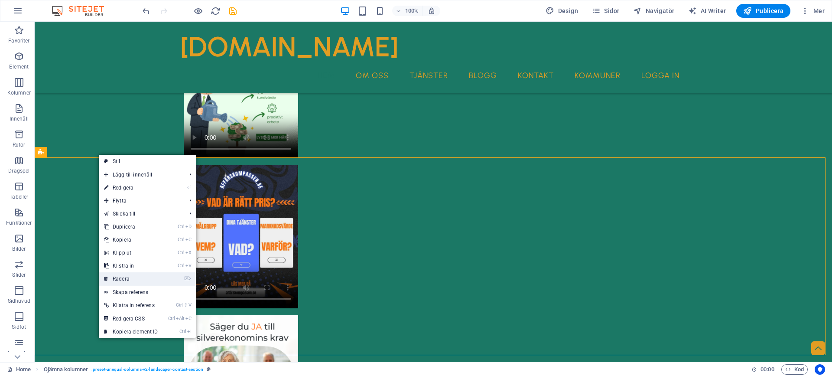
click at [134, 278] on link "⌦ Radera" at bounding box center [131, 278] width 65 height 13
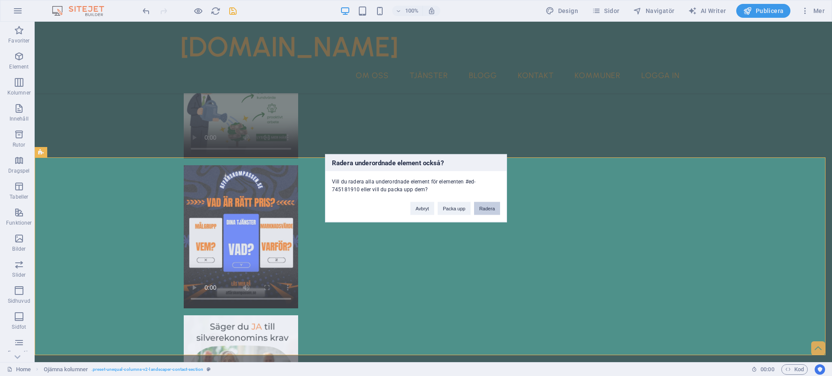
click at [484, 207] on button "Radera" at bounding box center [487, 207] width 26 height 13
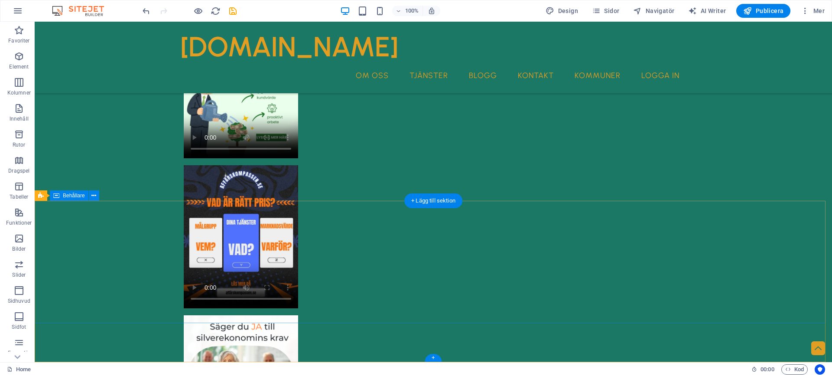
scroll to position [2539, 0]
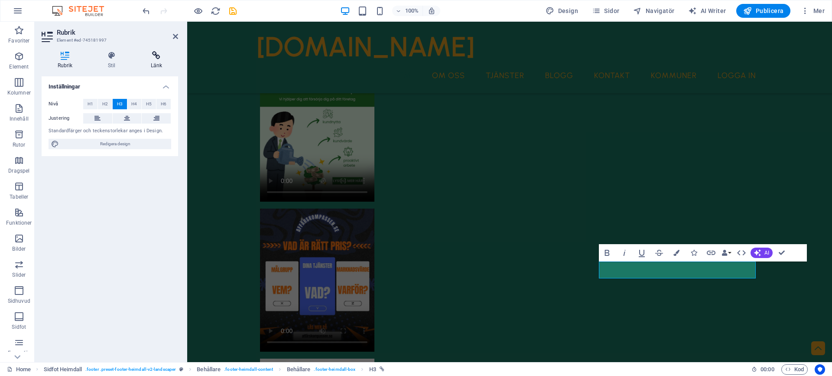
click at [154, 61] on h4 "Länk" at bounding box center [156, 60] width 43 height 18
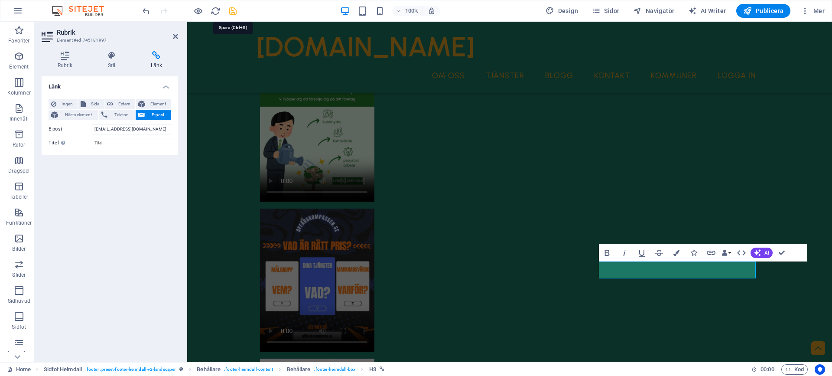
click at [233, 12] on icon "save" at bounding box center [233, 11] width 10 height 10
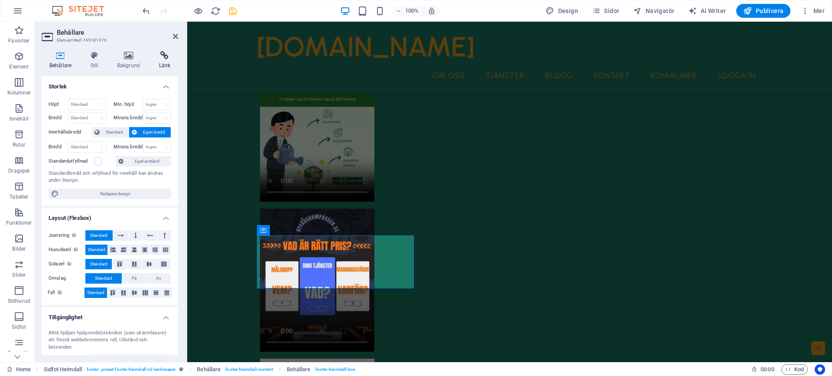
click at [166, 62] on h4 "Länk" at bounding box center [164, 60] width 27 height 18
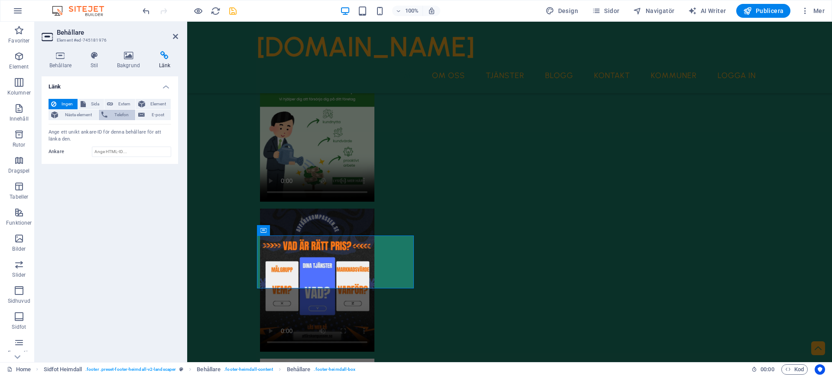
click at [125, 112] on span "Telefon" at bounding box center [121, 115] width 23 height 10
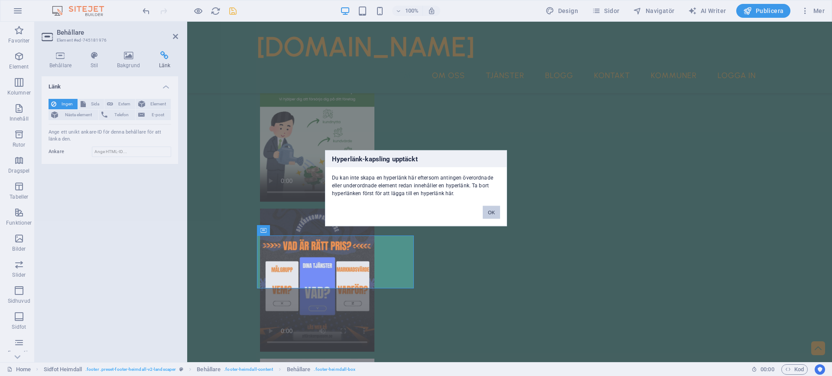
click at [497, 214] on button "OK" at bounding box center [490, 211] width 17 height 13
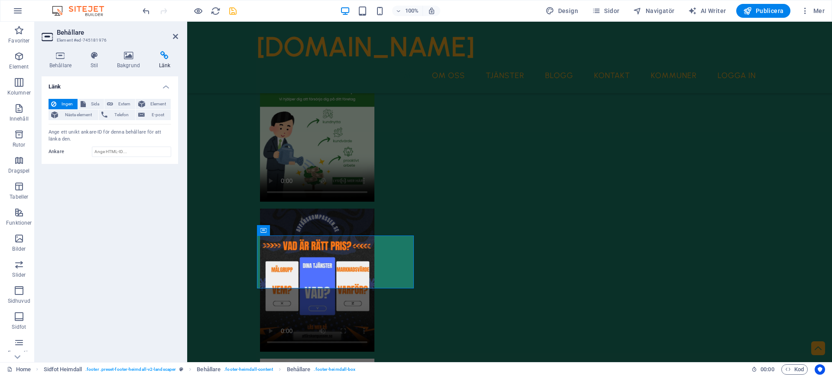
click at [148, 292] on div "Länk Ingen Sida Extern Element Nästa element Telefon E-post Sida Home Tjänster …" at bounding box center [110, 215] width 136 height 278
click at [172, 37] on header "Behållare Element #ed-745181976" at bounding box center [110, 33] width 136 height 23
click at [175, 37] on icon at bounding box center [175, 36] width 5 height 7
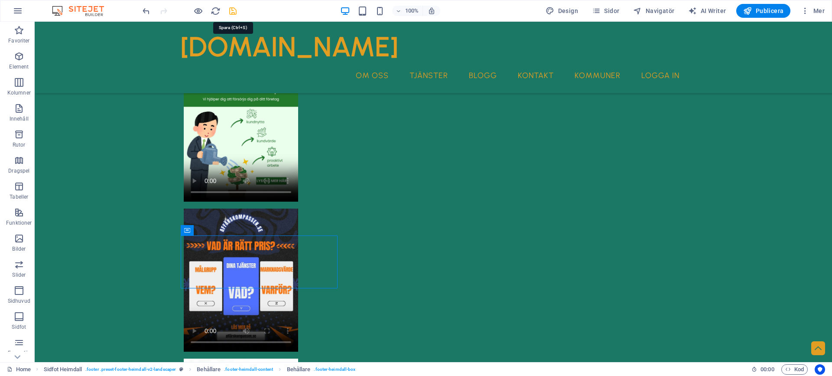
click at [231, 15] on icon "save" at bounding box center [233, 11] width 10 height 10
click at [23, 38] on p "Favoriter" at bounding box center [18, 40] width 21 height 7
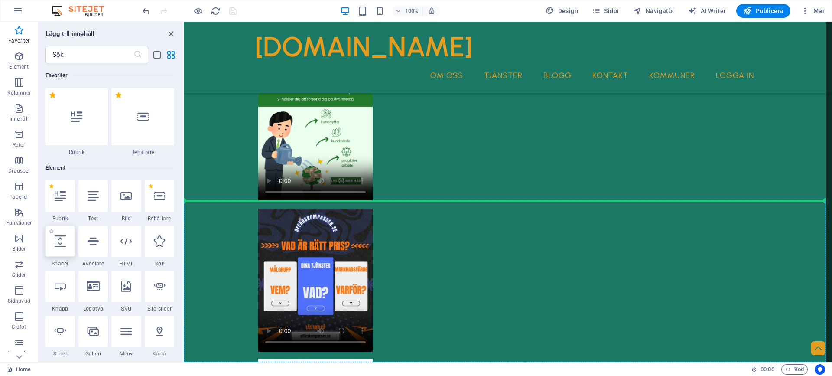
select select "px"
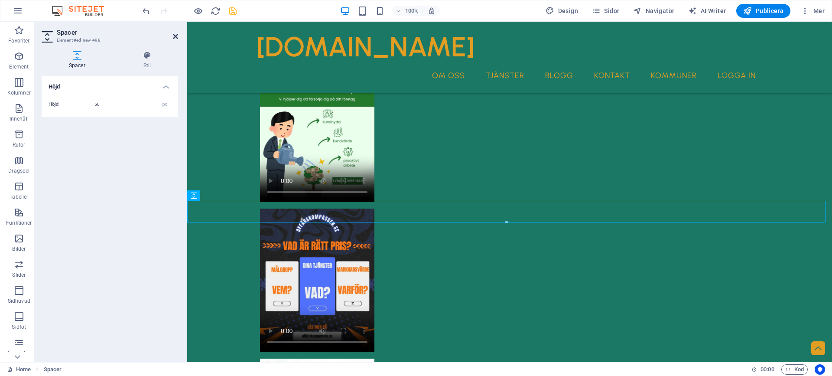
click at [176, 36] on icon at bounding box center [175, 36] width 5 height 7
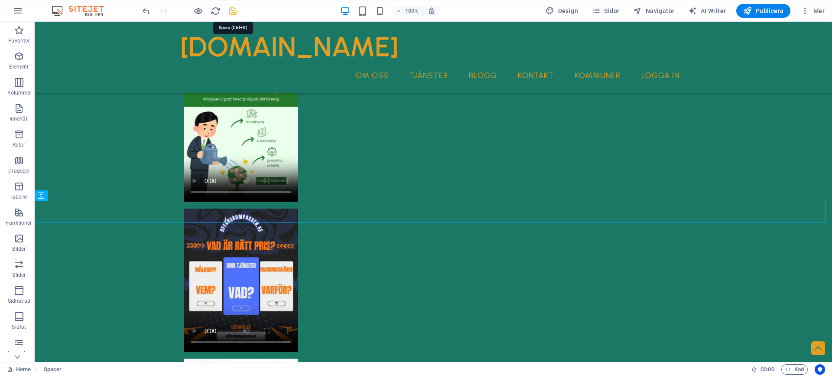
click at [234, 8] on icon "save" at bounding box center [233, 11] width 10 height 10
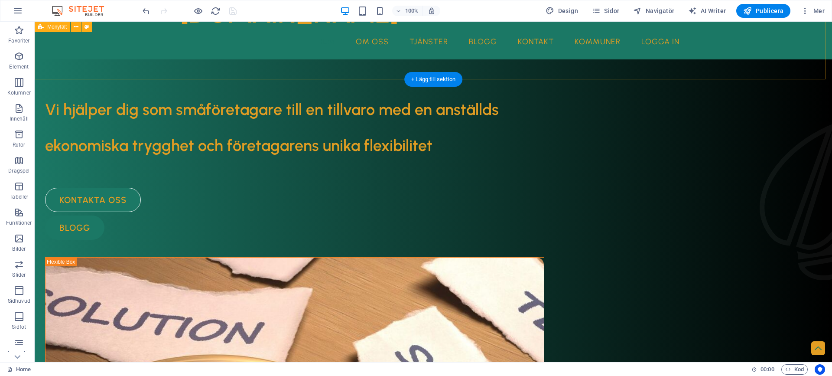
scroll to position [0, 0]
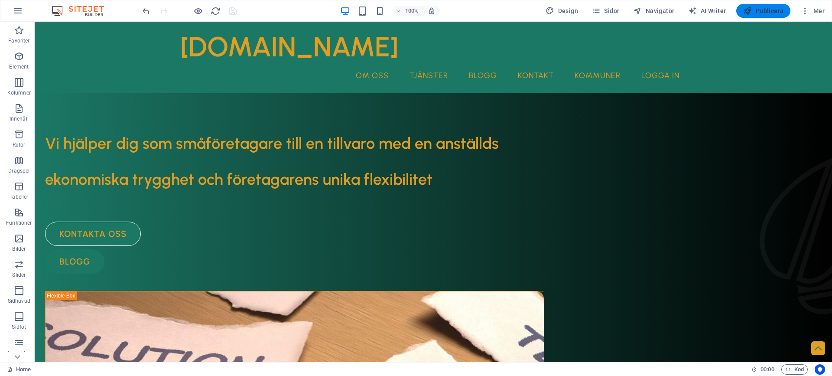
click at [769, 10] on span "Publicera" at bounding box center [763, 10] width 40 height 9
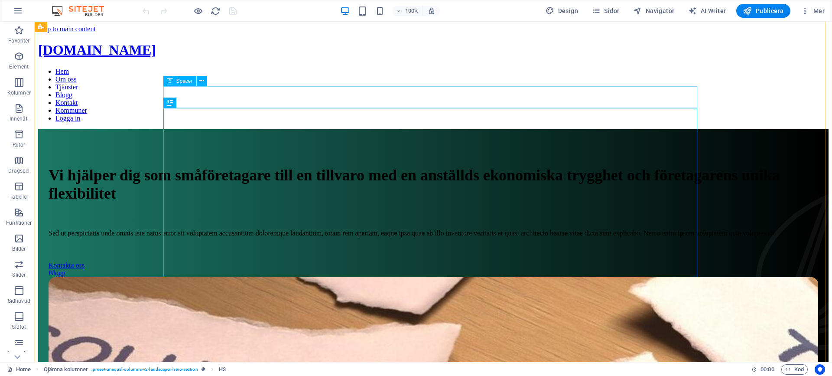
scroll to position [295, 0]
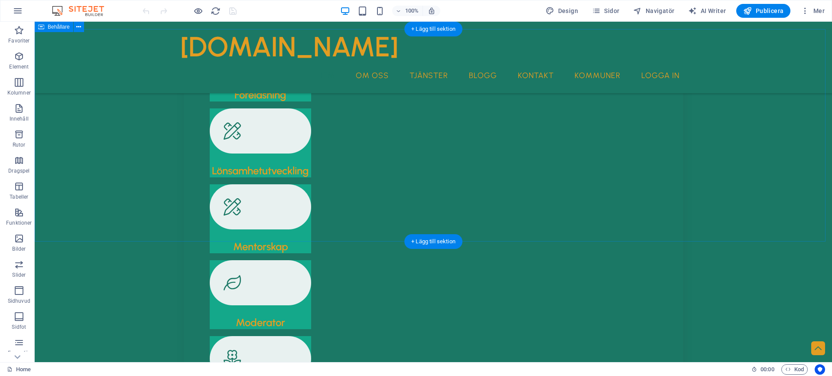
scroll to position [1213, 0]
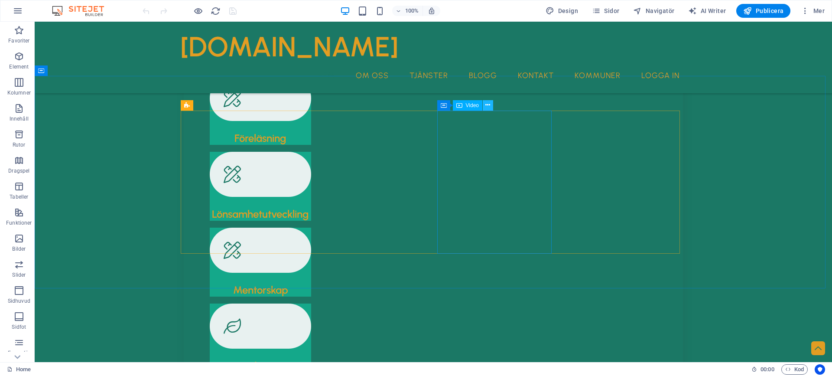
click at [486, 108] on icon at bounding box center [487, 104] width 5 height 9
click at [488, 106] on icon at bounding box center [487, 104] width 5 height 9
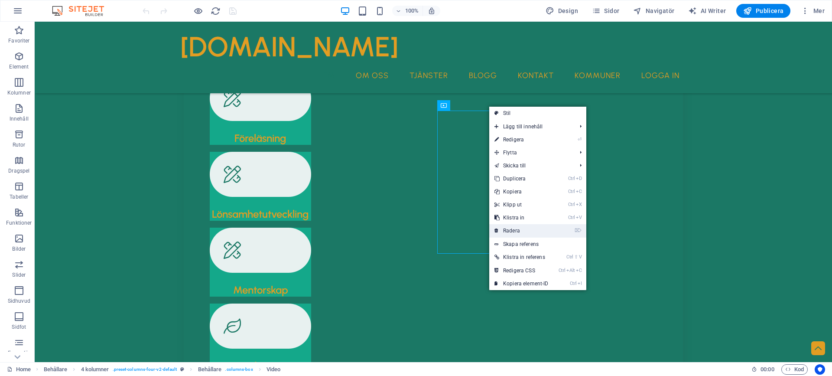
click at [509, 227] on link "⌦ Radera" at bounding box center [521, 230] width 65 height 13
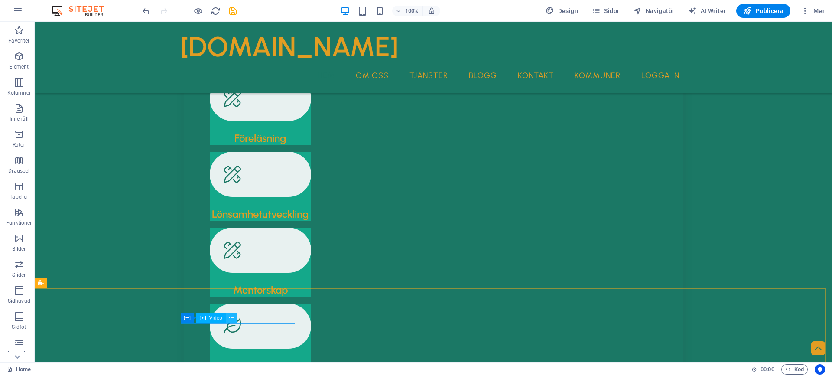
click at [231, 318] on icon at bounding box center [231, 317] width 5 height 9
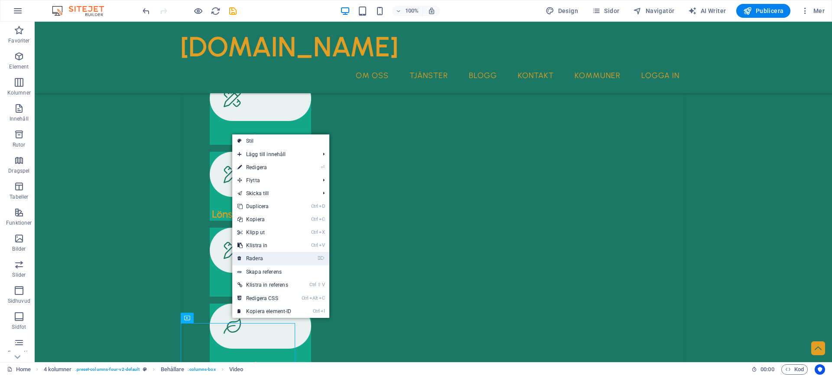
click at [261, 260] on link "⌦ Radera" at bounding box center [264, 258] width 65 height 13
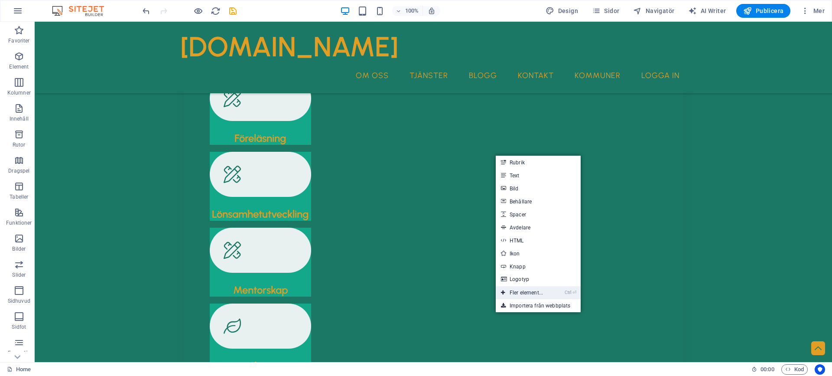
click at [523, 295] on link "Ctrl ⏎ Fler element..." at bounding box center [521, 292] width 52 height 13
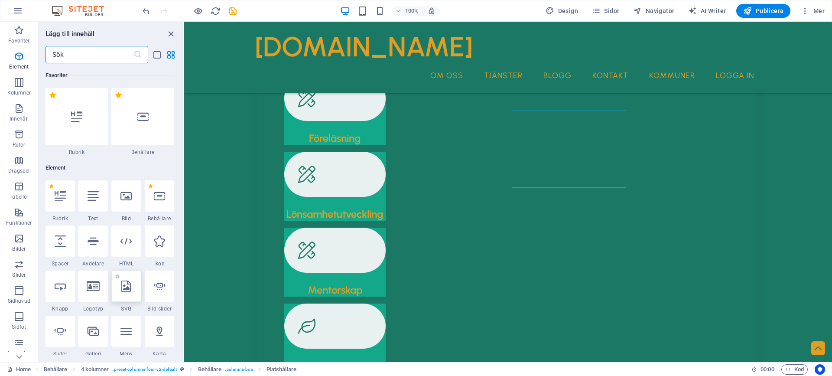
scroll to position [92, 0]
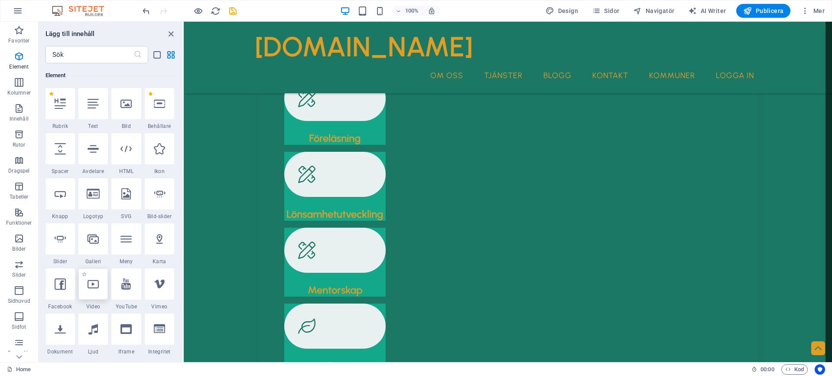
select select "%"
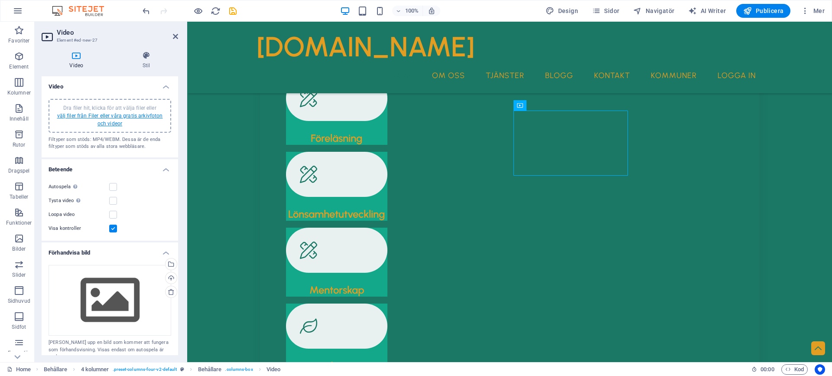
click at [105, 121] on link "välj filer från Filer eller våra gratis arkivfoton och videor" at bounding box center [110, 120] width 106 height 14
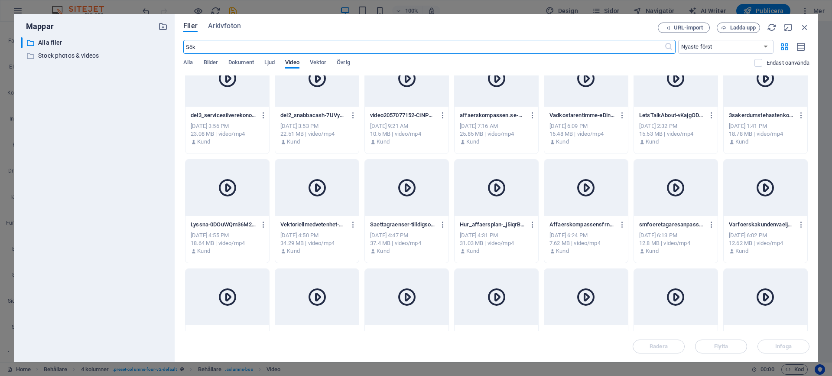
scroll to position [0, 0]
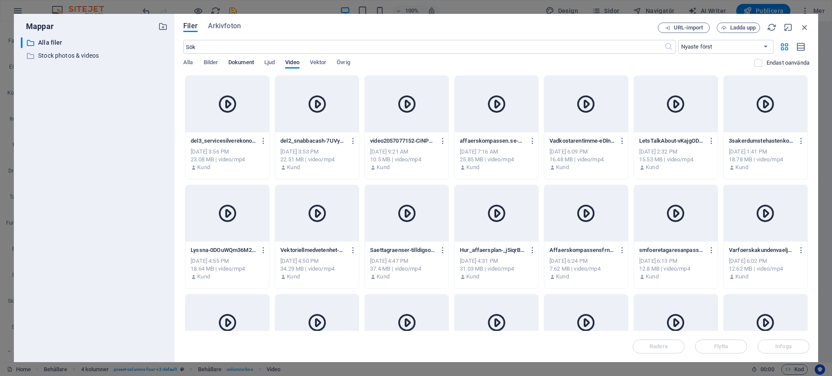
click at [235, 64] on span "Dokument" at bounding box center [241, 63] width 26 height 12
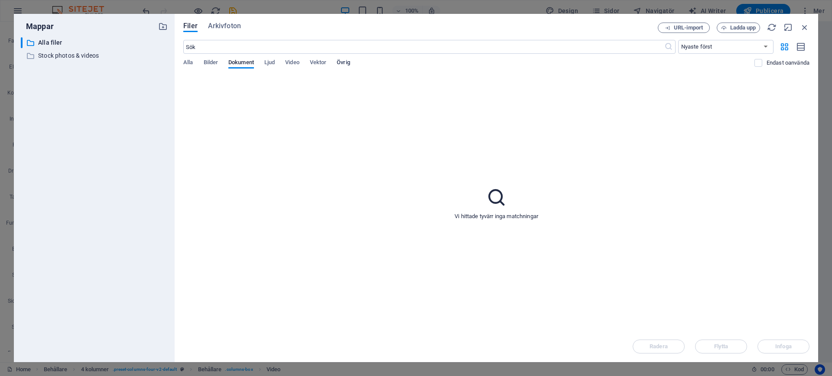
click at [345, 62] on span "Övrig" at bounding box center [343, 63] width 13 height 12
click at [737, 30] on span "Ladda upp" at bounding box center [743, 27] width 26 height 5
click at [297, 63] on span "Video" at bounding box center [292, 63] width 14 height 12
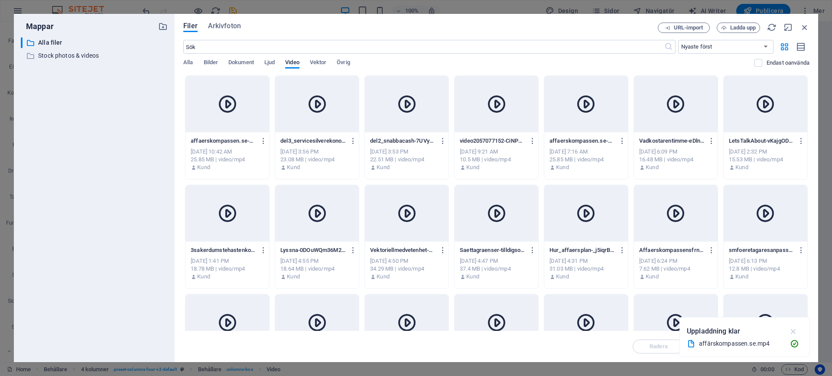
click at [796, 332] on icon "button" at bounding box center [793, 331] width 10 height 10
click at [223, 146] on div "affaerskompassen.se-uCux5vNHM2iNzUwzr2kYNw.mp4 affaerskompassen.se-uCux5vNHM2iN…" at bounding box center [227, 141] width 73 height 14
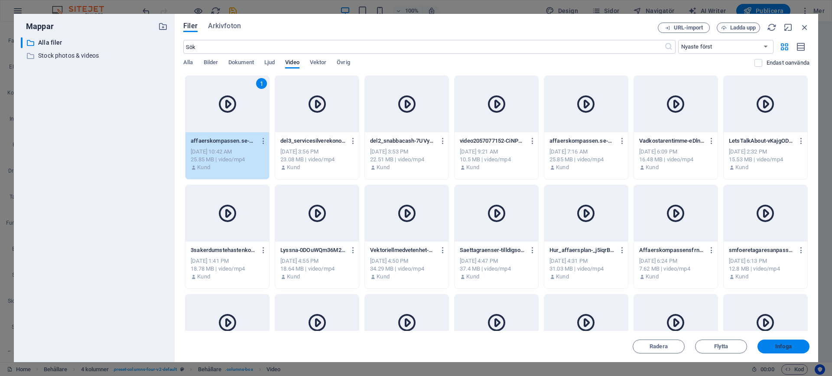
click at [775, 346] on span "Infoga" at bounding box center [783, 345] width 16 height 5
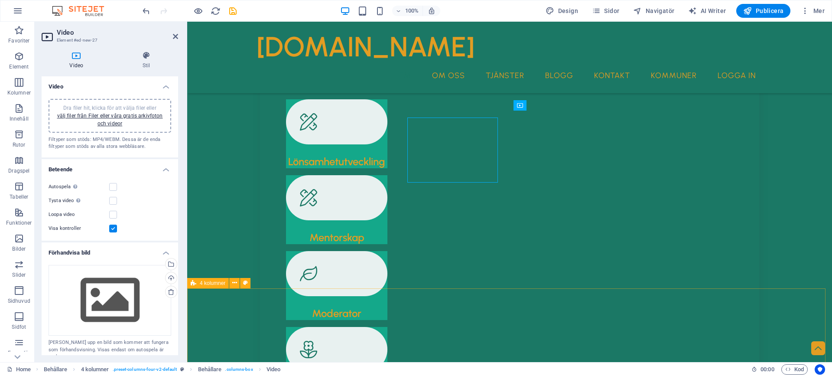
scroll to position [1213, 0]
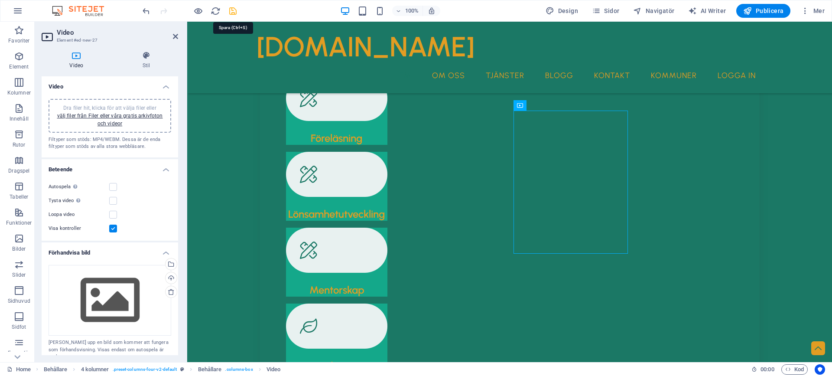
click at [232, 10] on icon "save" at bounding box center [233, 11] width 10 height 10
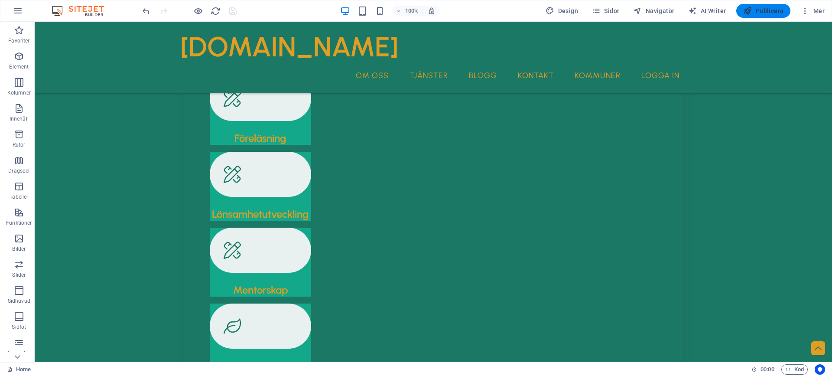
click at [764, 11] on span "Publicera" at bounding box center [763, 10] width 40 height 9
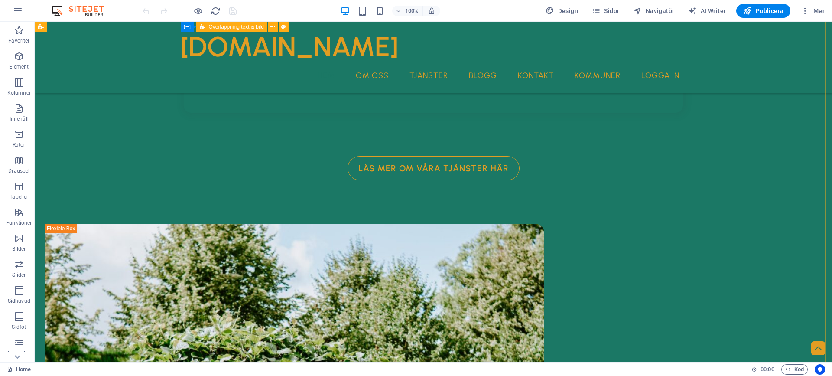
scroll to position [1499, 0]
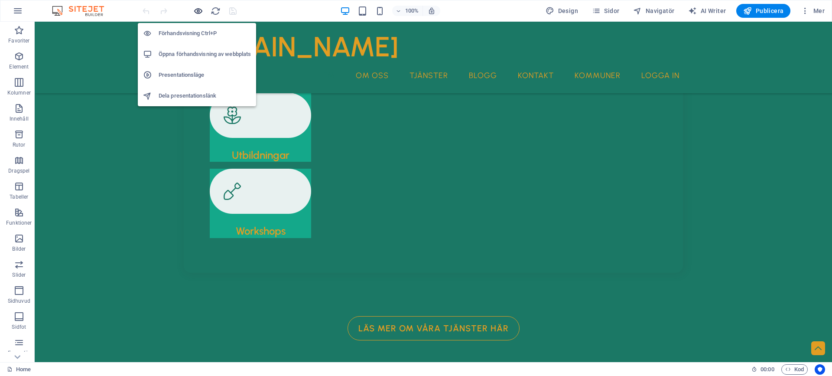
click at [193, 10] on icon "button" at bounding box center [198, 11] width 10 height 10
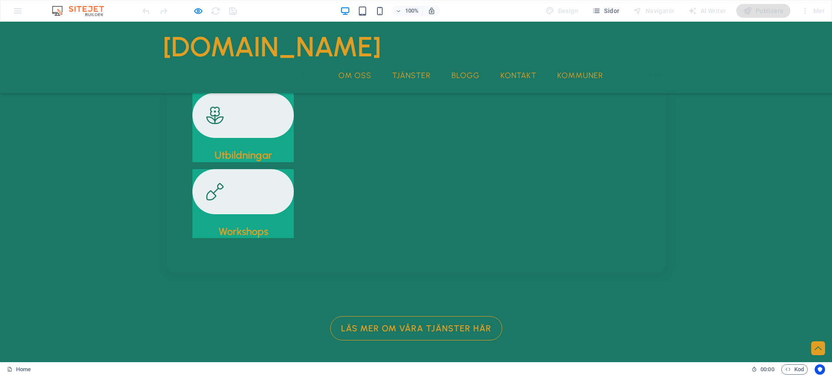
click at [638, 75] on link "Logga in" at bounding box center [643, 76] width 52 height 22
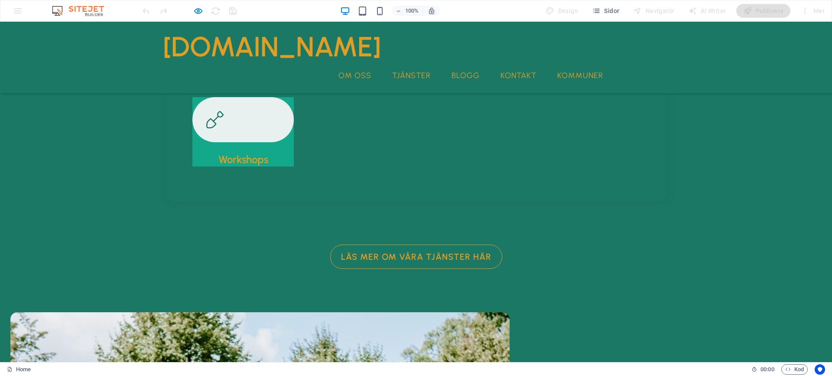
scroll to position [0, 0]
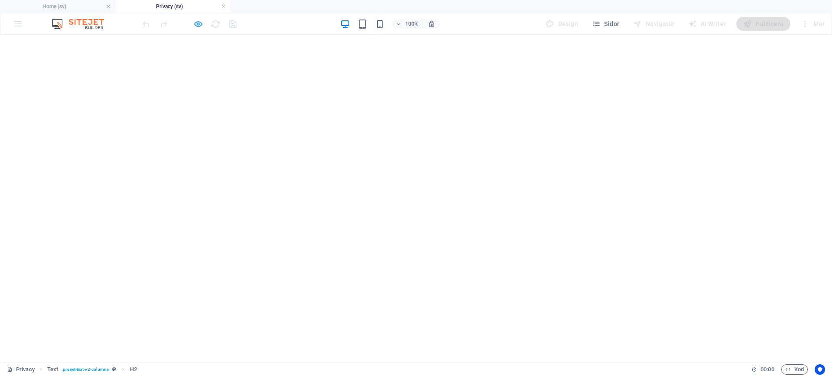
click at [199, 23] on icon "button" at bounding box center [198, 24] width 10 height 10
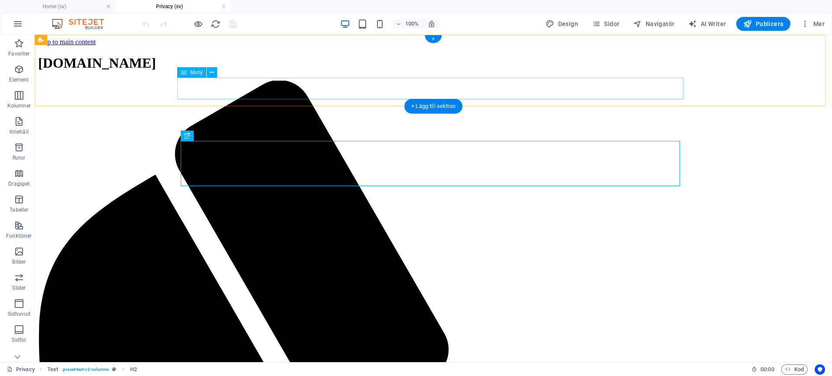
select select
select select "2"
select select
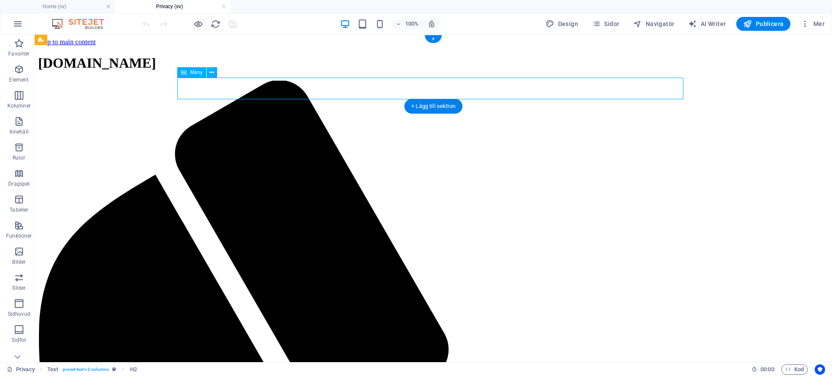
select select "1"
select select
select select "6"
select select
select select "4"
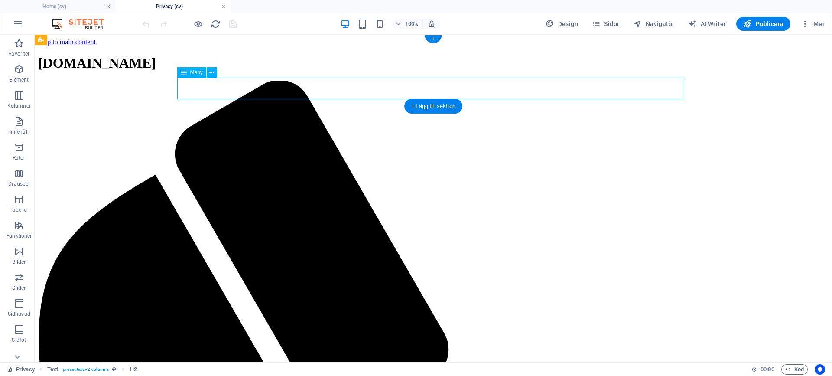
select select
select select "3"
select select
select select "5"
select select
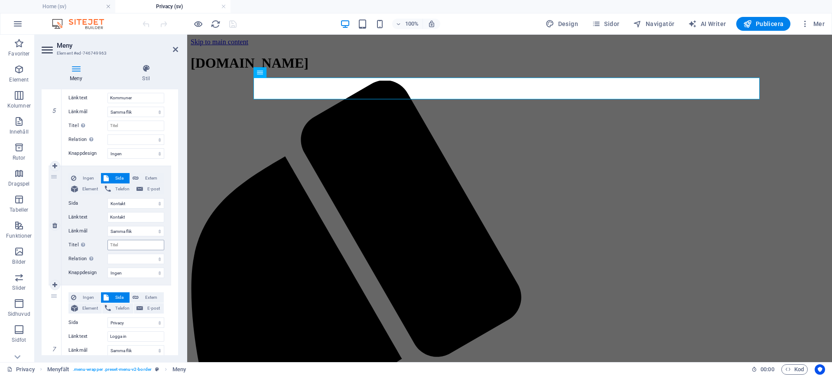
scroll to position [674, 0]
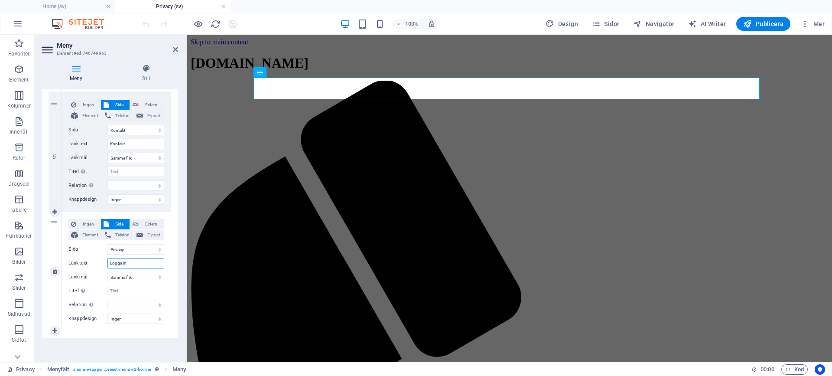
click at [132, 261] on input "Logga in" at bounding box center [135, 263] width 57 height 10
type input "L"
select select
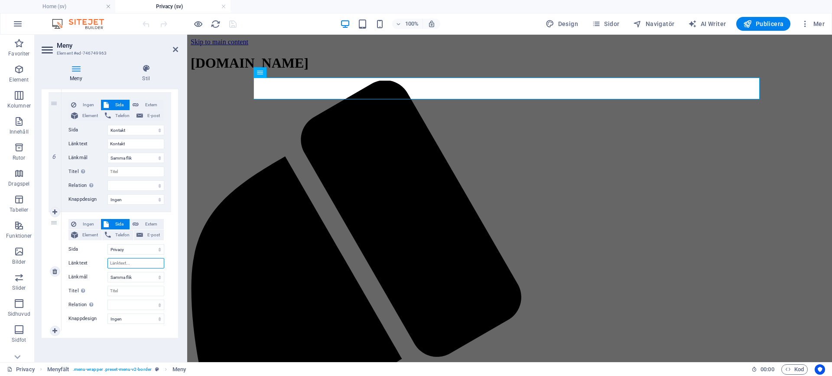
select select
type input "[PERSON_NAME]"
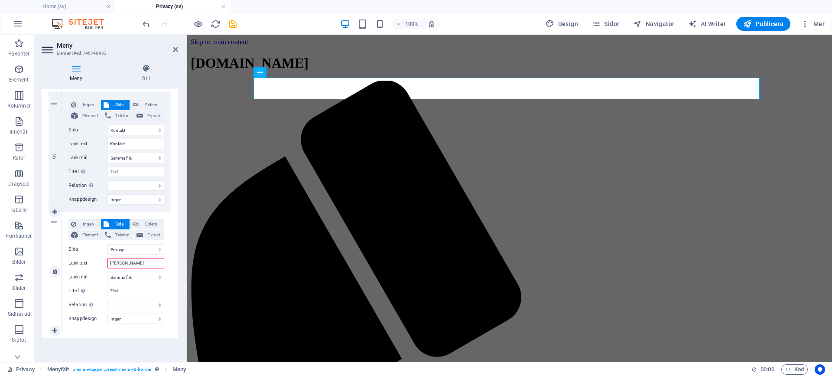
select select
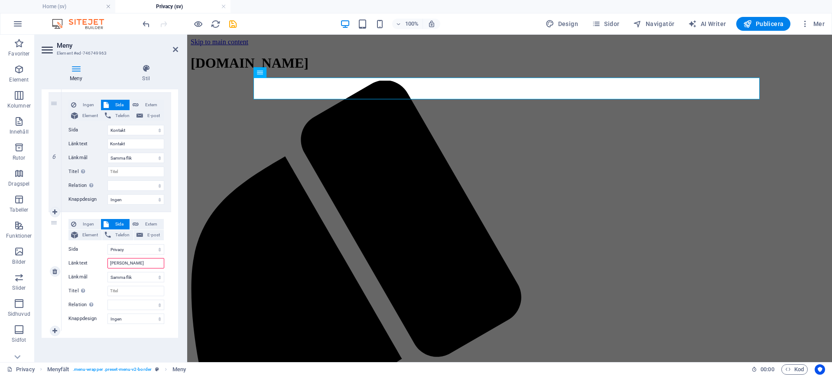
select select
type input "[PERSON_NAME]"
select select
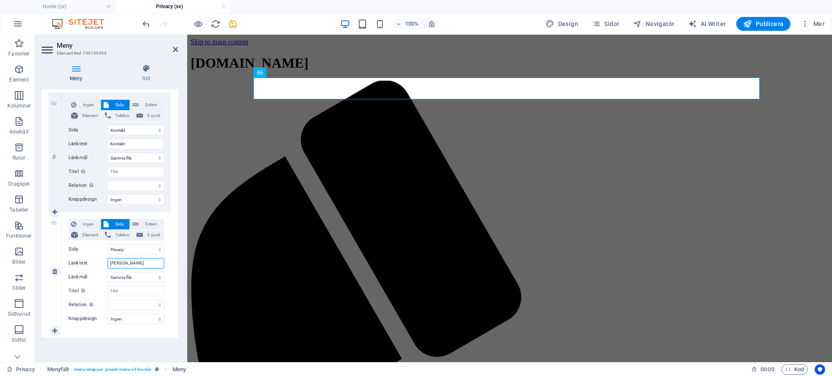
select select
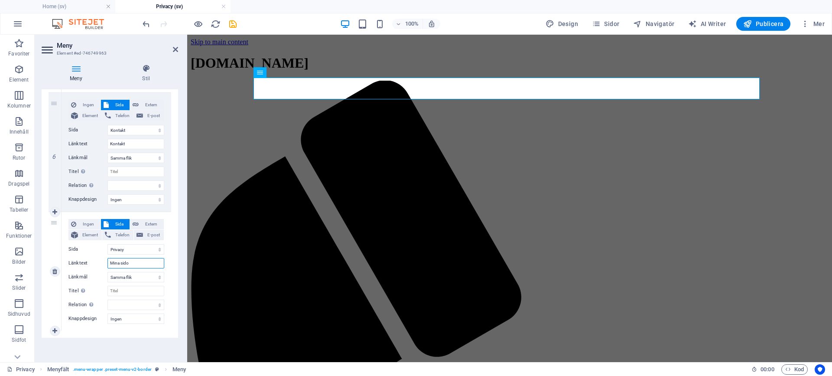
type input "Mina sidor"
select select
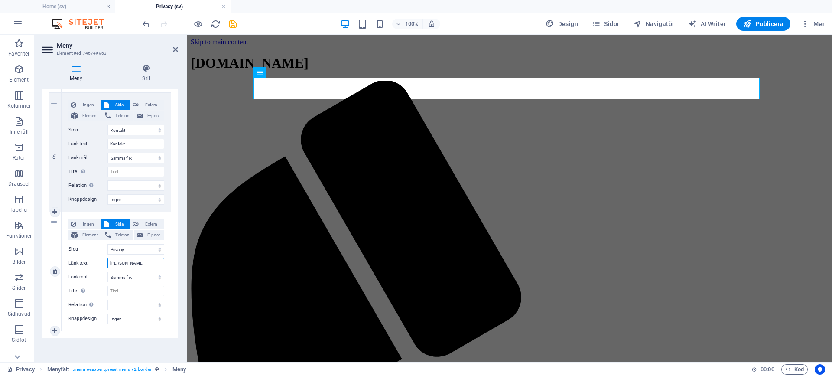
select select
type input "Mina sidor abb"
select select
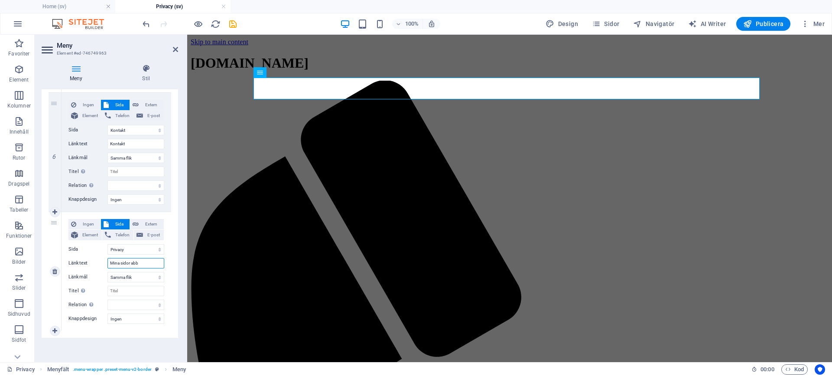
select select
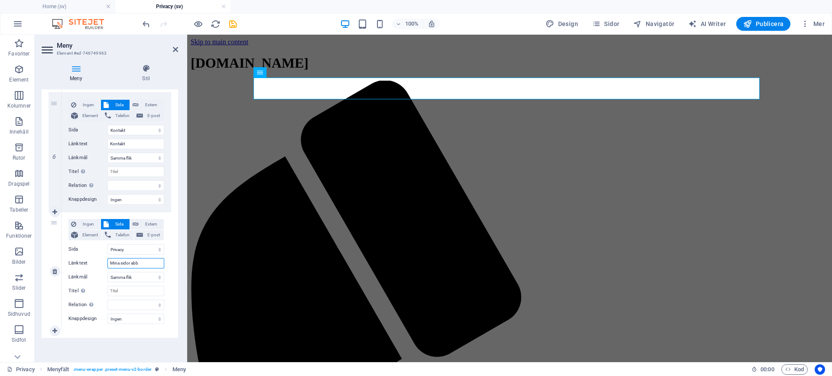
select select
type input "Mina sidor ab"
select select
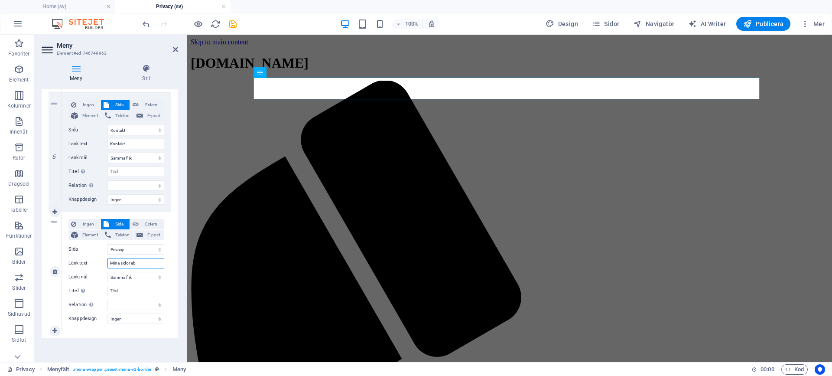
select select
type input "Mina sidor abonnemang"
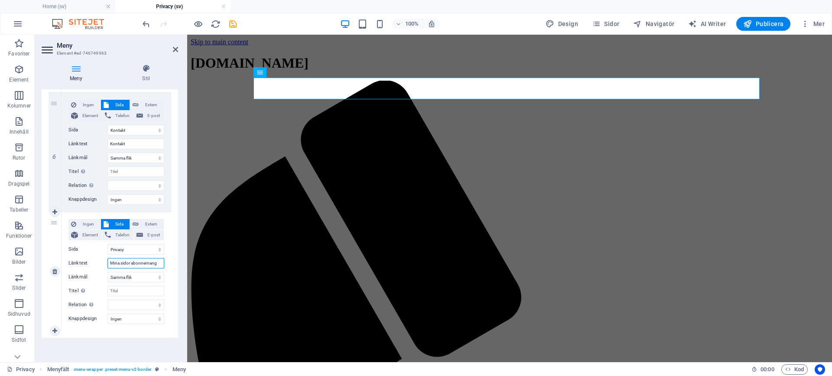
select select
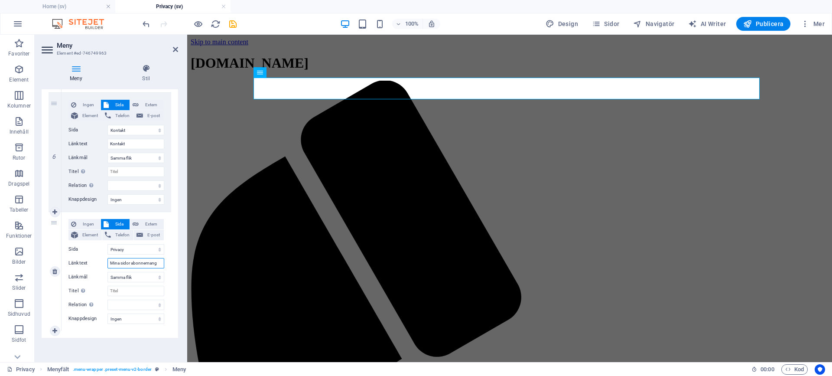
select select
type input "Mina sidor abonnemang"
click at [174, 46] on icon at bounding box center [175, 49] width 5 height 7
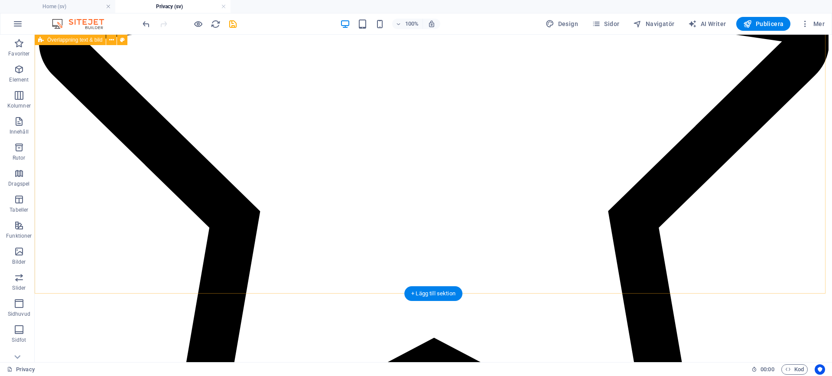
scroll to position [2916, 0]
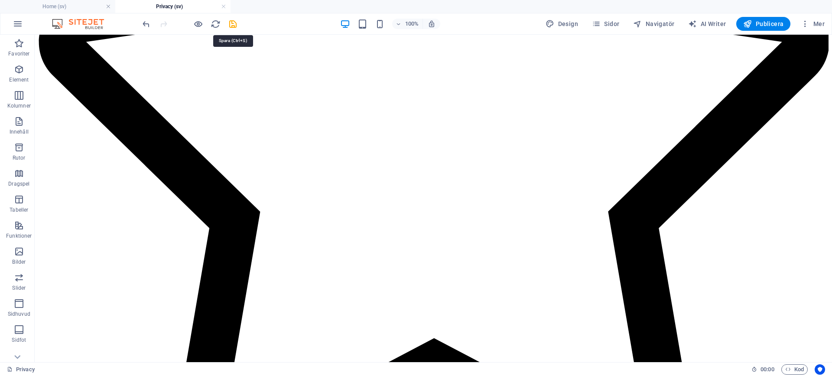
click at [230, 20] on icon "save" at bounding box center [233, 24] width 10 height 10
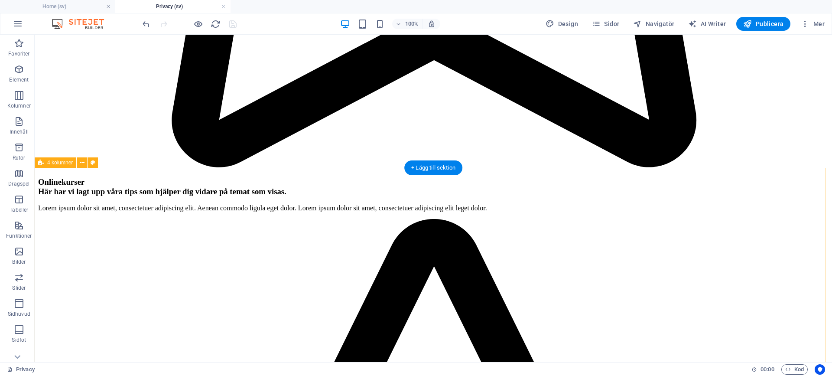
scroll to position [2353, 0]
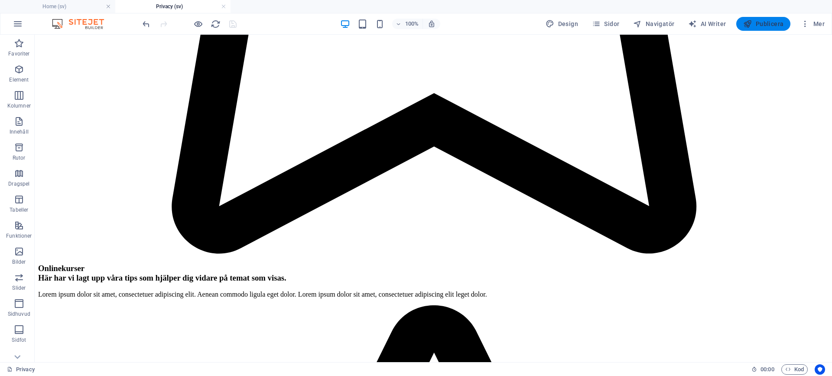
drag, startPoint x: 773, startPoint y: 23, endPoint x: 772, endPoint y: 17, distance: 5.6
click at [773, 19] on span "Publicera" at bounding box center [763, 23] width 40 height 9
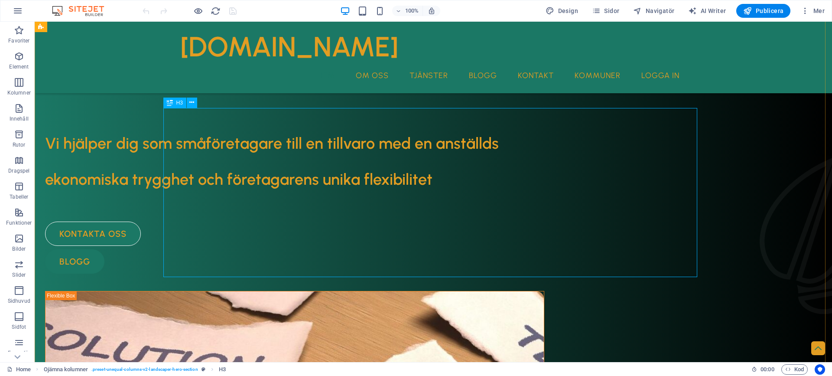
scroll to position [121, 0]
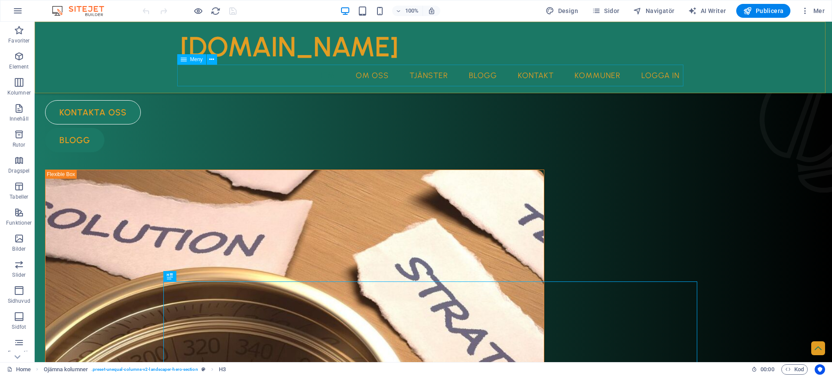
click at [479, 78] on nav "Hem Om oss Tjänster Blogg Kontakt Kommuner Logga in" at bounding box center [433, 76] width 506 height 22
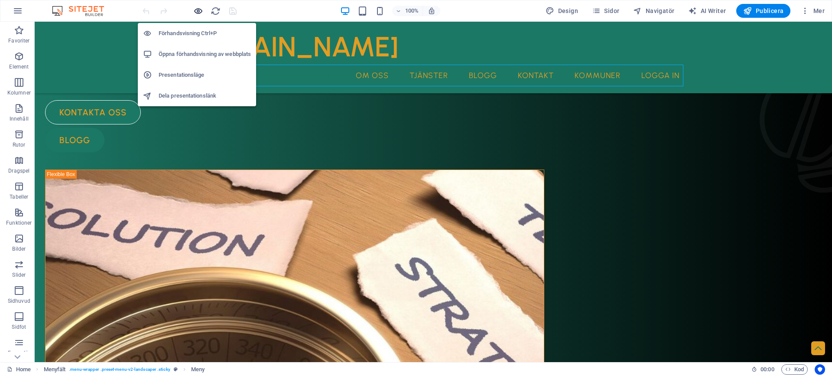
click at [196, 12] on icon "button" at bounding box center [198, 11] width 10 height 10
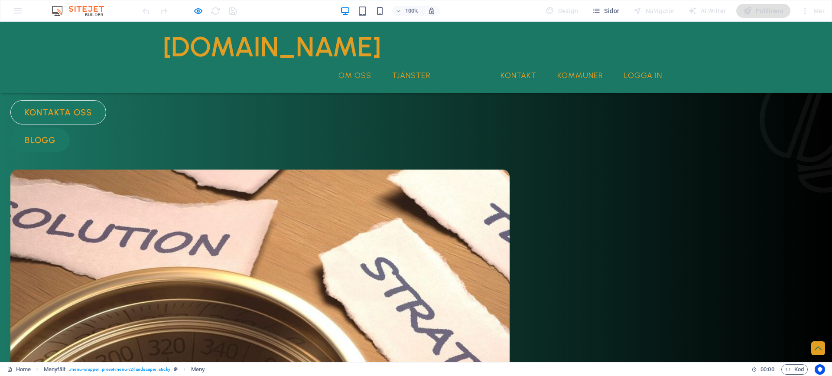
click at [452, 79] on link "Blogg" at bounding box center [465, 76] width 42 height 22
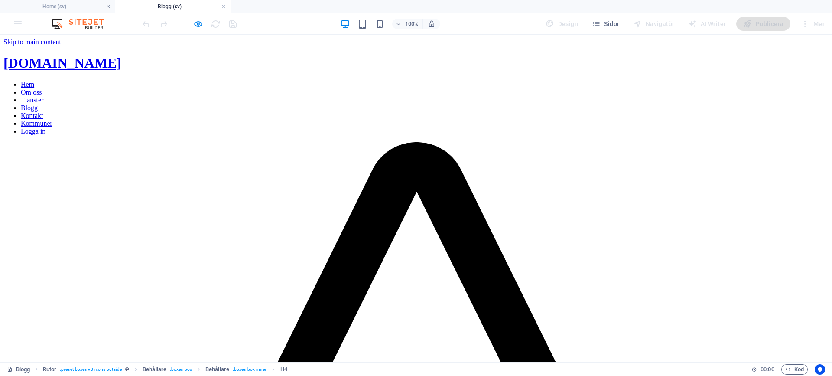
scroll to position [0, 0]
click at [198, 25] on icon "button" at bounding box center [198, 24] width 10 height 10
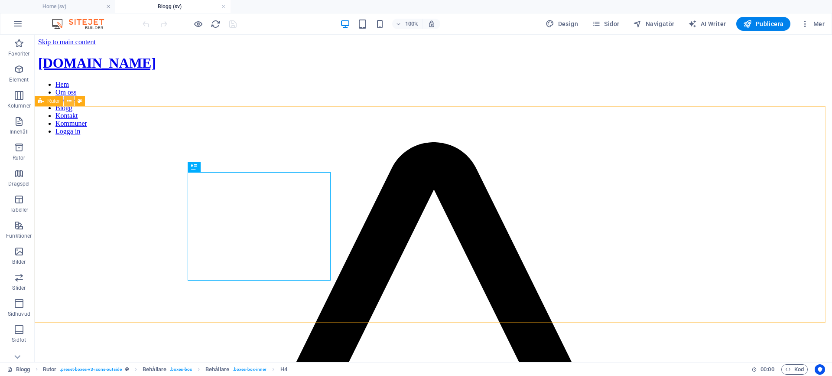
click at [70, 101] on icon at bounding box center [69, 101] width 5 height 9
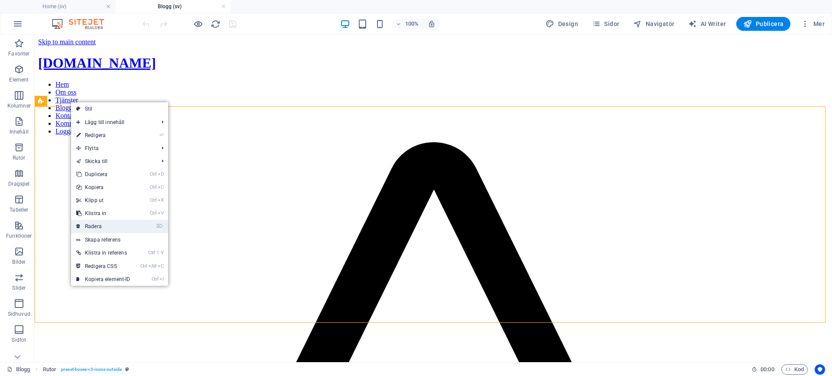
click at [96, 223] on link "⌦ Radera" at bounding box center [103, 226] width 65 height 13
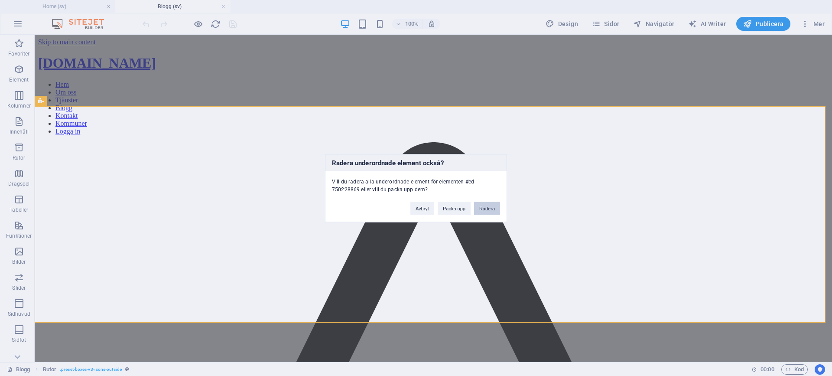
click at [491, 210] on button "Radera" at bounding box center [487, 207] width 26 height 13
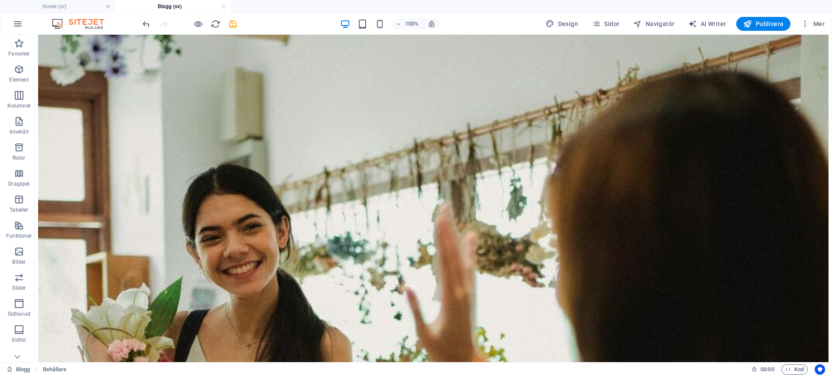
scroll to position [1647, 0]
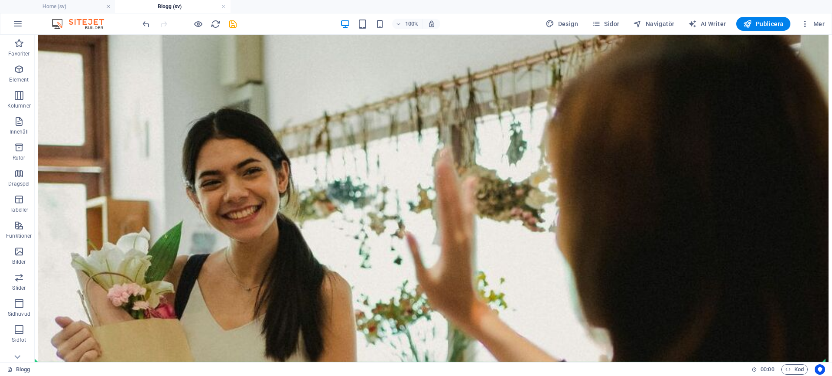
drag, startPoint x: 123, startPoint y: 104, endPoint x: 165, endPoint y: 346, distance: 246.1
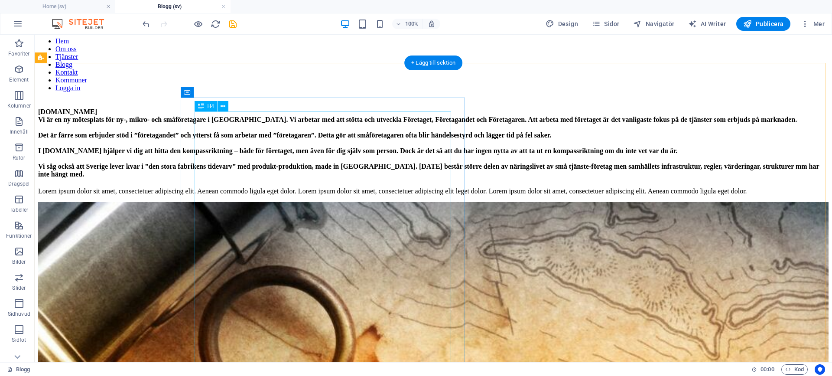
scroll to position [0, 0]
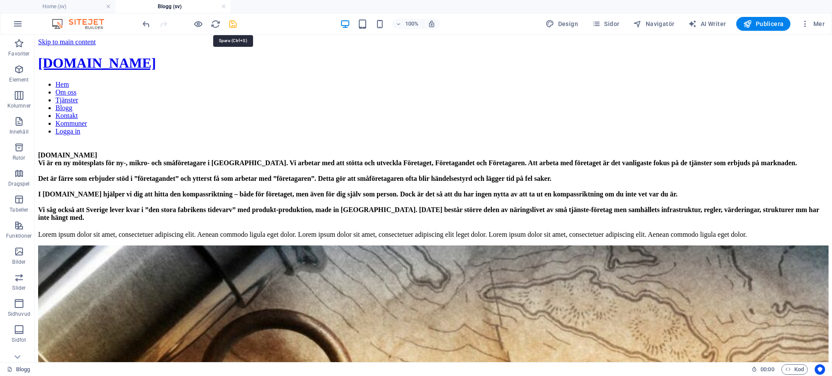
click at [233, 22] on icon "save" at bounding box center [233, 24] width 10 height 10
click at [771, 23] on span "Publicera" at bounding box center [763, 23] width 40 height 9
